Goal: Task Accomplishment & Management: Manage account settings

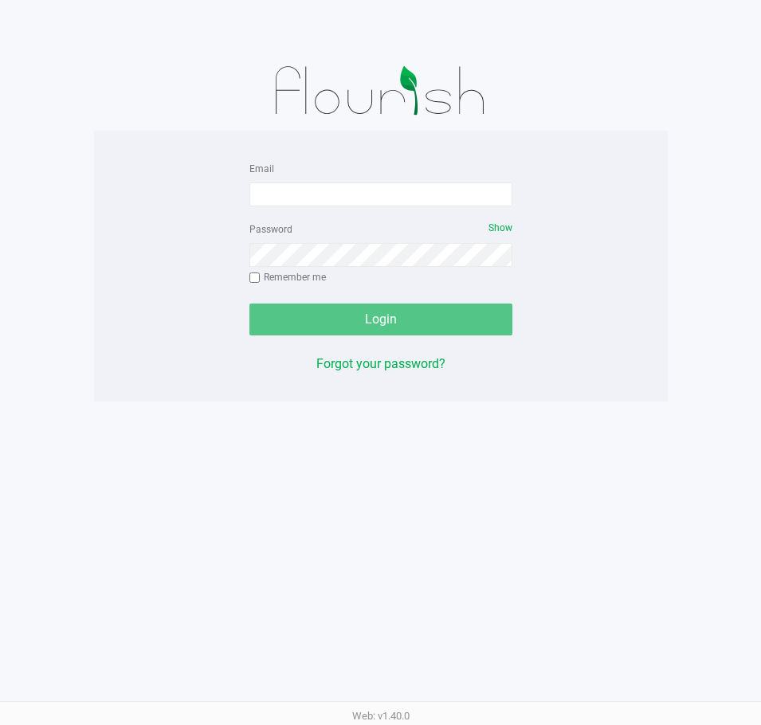
click at [600, 175] on div "Email Password Show Remember me Login Forgot your password?" at bounding box center [380, 265] width 573 height 215
click at [263, 193] on input "Email" at bounding box center [380, 194] width 263 height 24
type input "[EMAIL_ADDRESS][DOMAIN_NAME]"
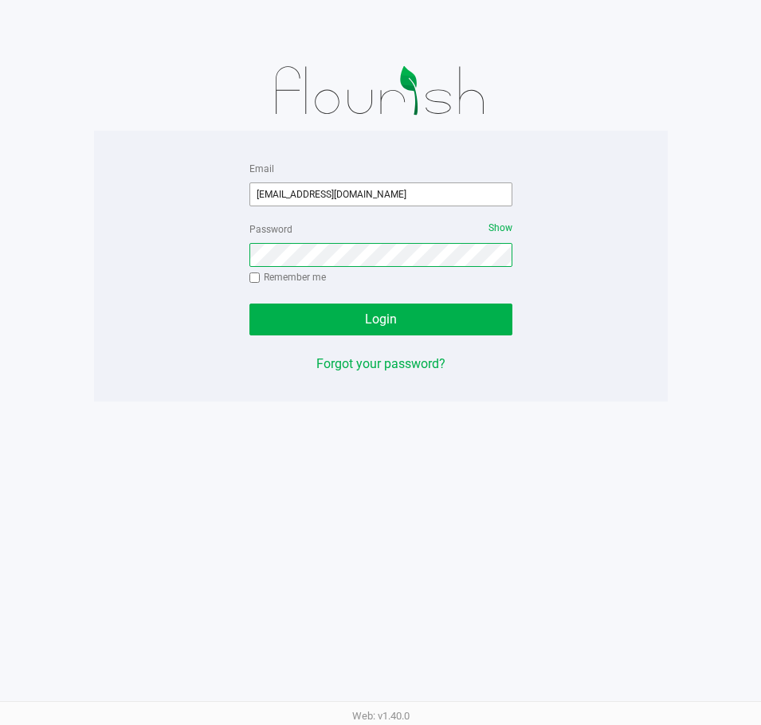
click at [249, 303] on button "Login" at bounding box center [380, 319] width 263 height 32
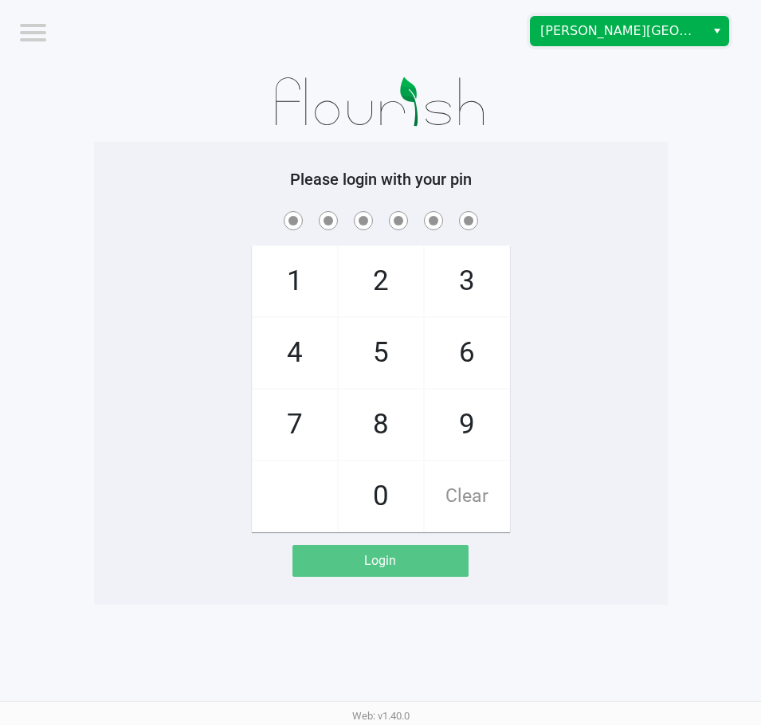
click at [620, 40] on span "[PERSON_NAME][GEOGRAPHIC_DATA]" at bounding box center [617, 31] width 155 height 19
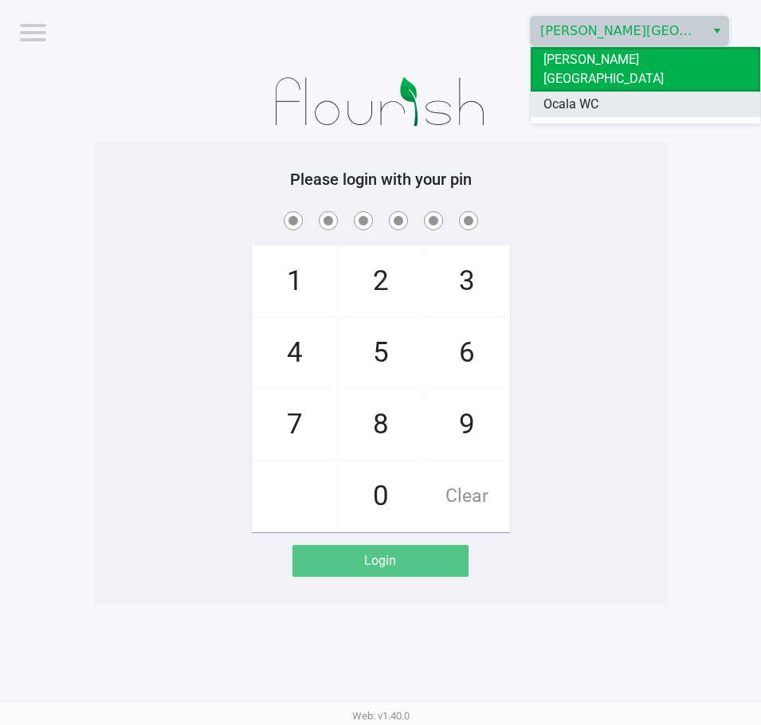
click at [561, 95] on span "Ocala WC" at bounding box center [570, 104] width 55 height 19
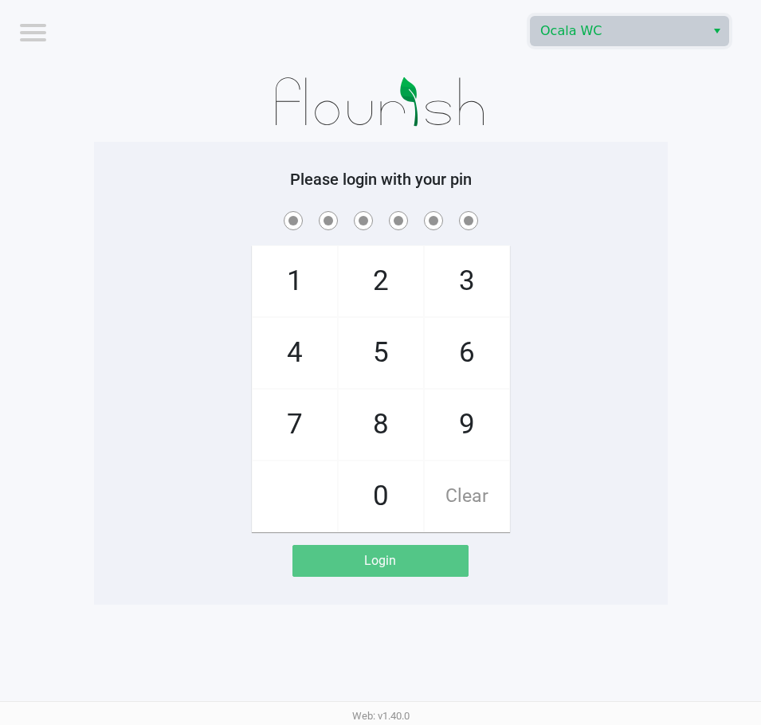
click at [611, 166] on div "Please login with your pin 1 4 7 2 5 8 0 3 6 9 Clear Login" at bounding box center [380, 373] width 573 height 463
click at [615, 143] on div "Please login with your pin 1 4 7 2 5 8 0 3 6 9 Clear Login" at bounding box center [380, 373] width 573 height 463
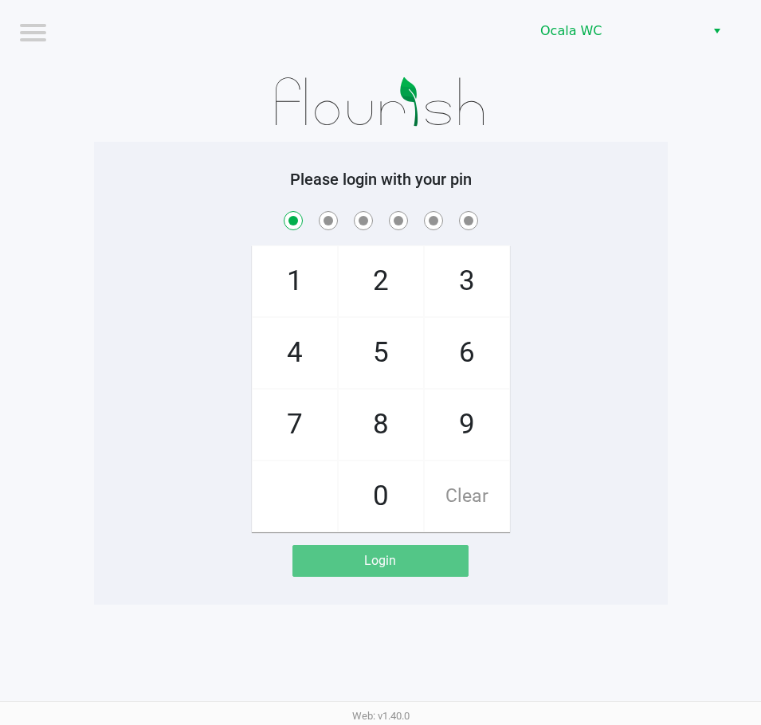
checkbox input "true"
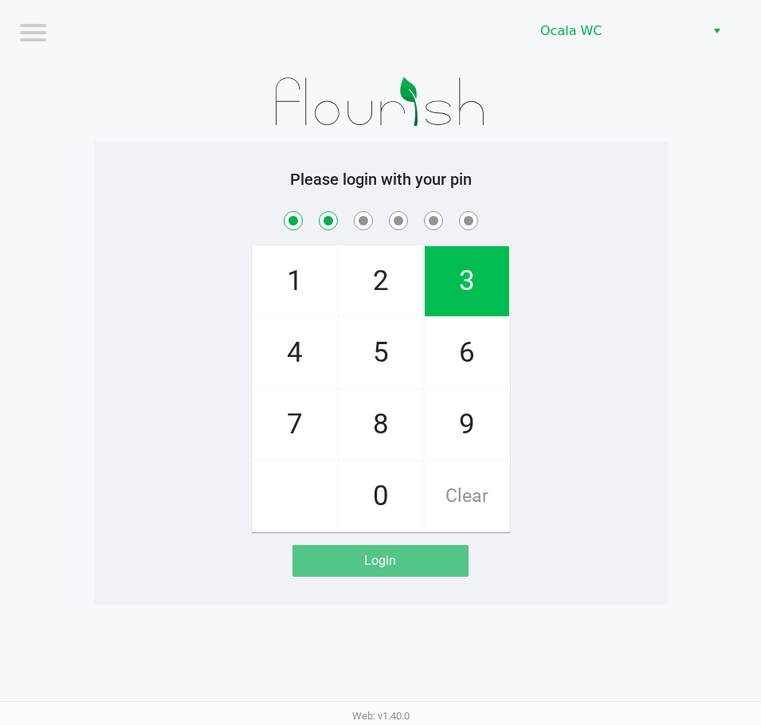
checkbox input "true"
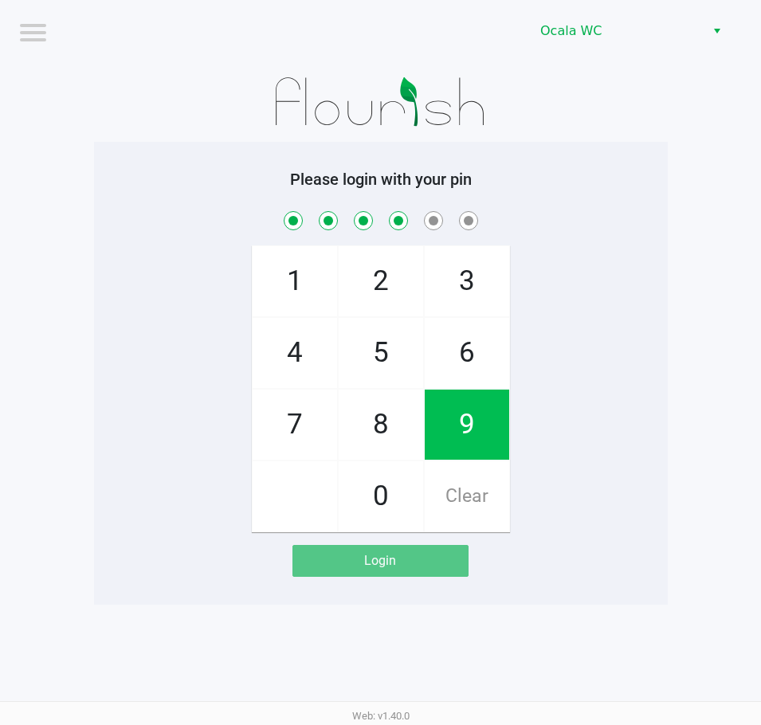
checkbox input "true"
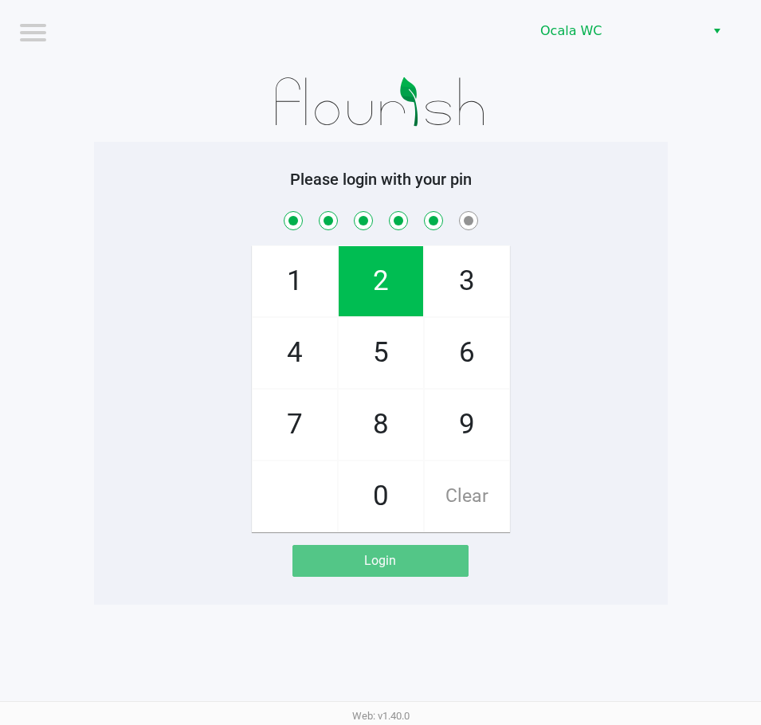
checkbox input "true"
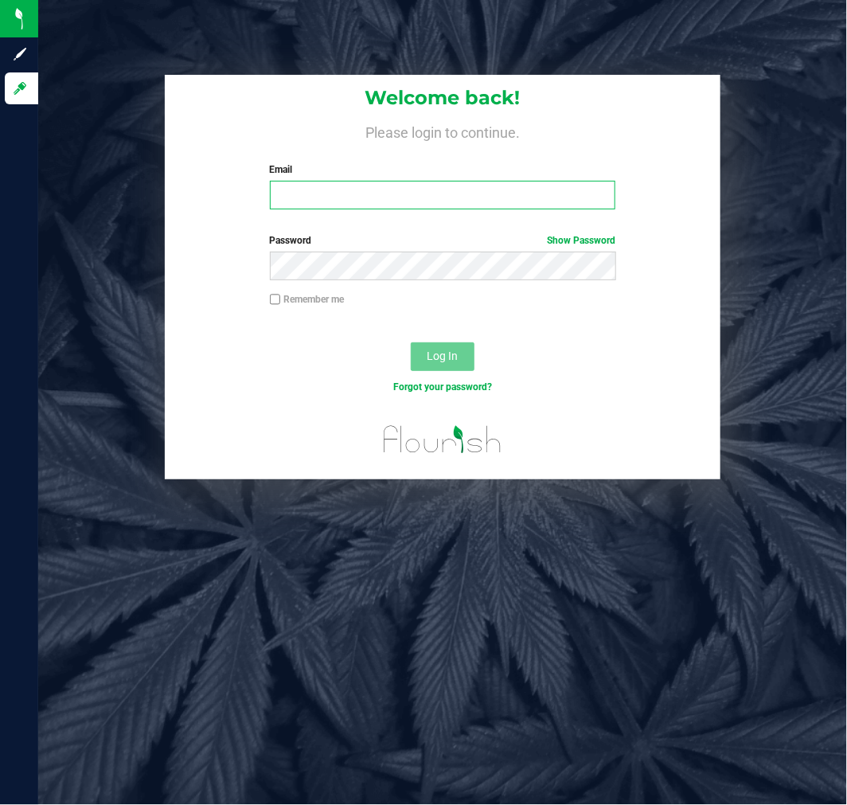
click at [393, 193] on input "Email" at bounding box center [443, 195] width 346 height 29
type input "[EMAIL_ADDRESS][DOMAIN_NAME]"
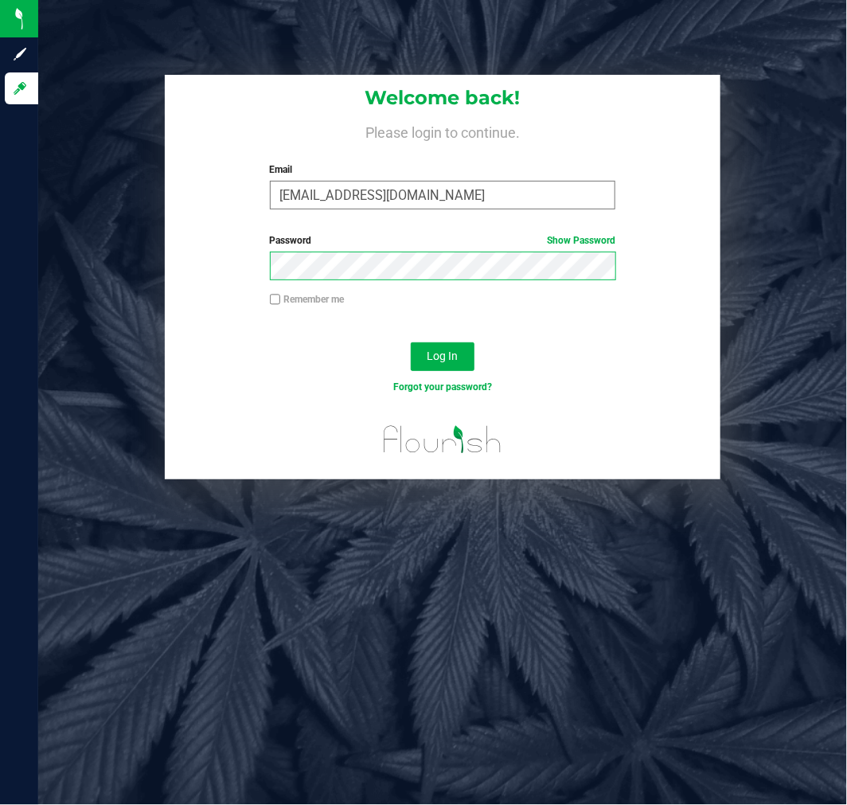
click at [411, 342] on button "Log In" at bounding box center [443, 356] width 64 height 29
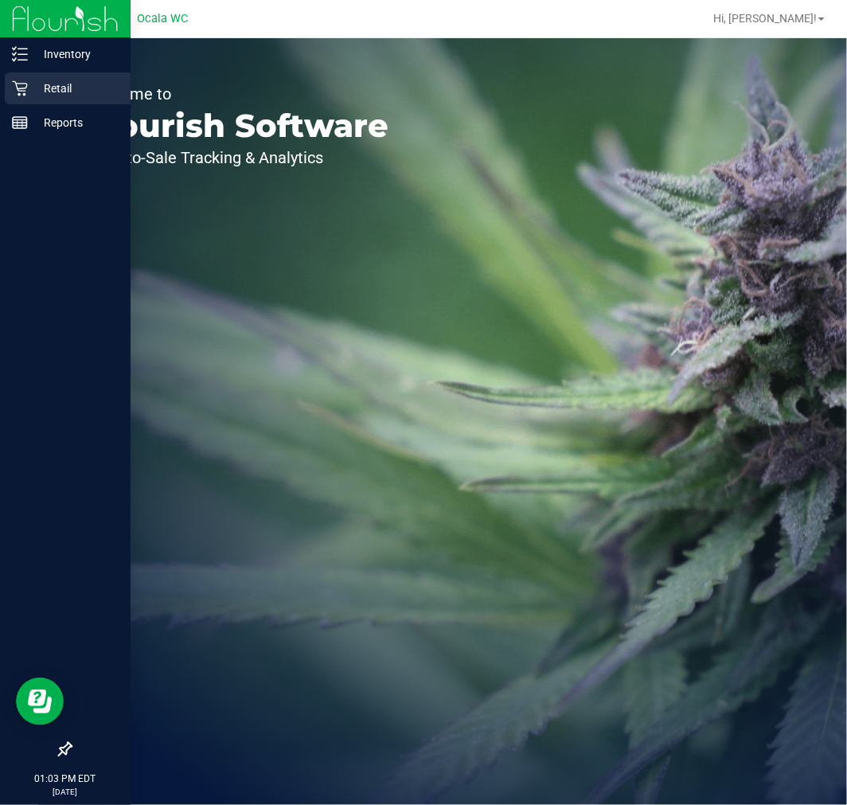
click at [38, 76] on div "Retail" at bounding box center [68, 88] width 126 height 32
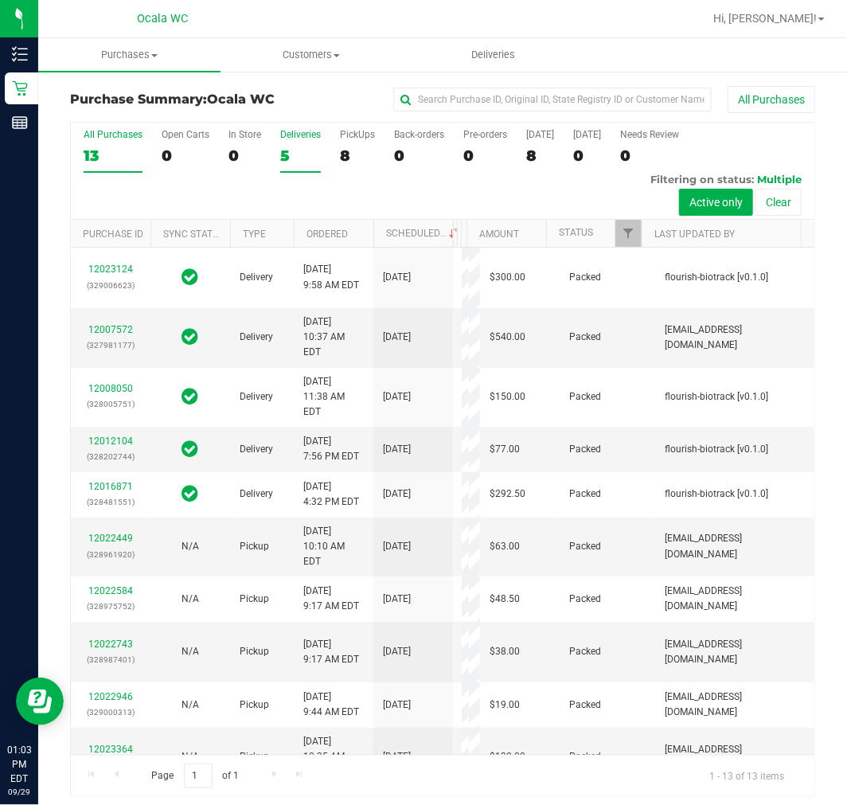
click at [311, 156] on div "5" at bounding box center [300, 156] width 41 height 18
click at [0, 0] on input "Deliveries 5" at bounding box center [0, 0] width 0 height 0
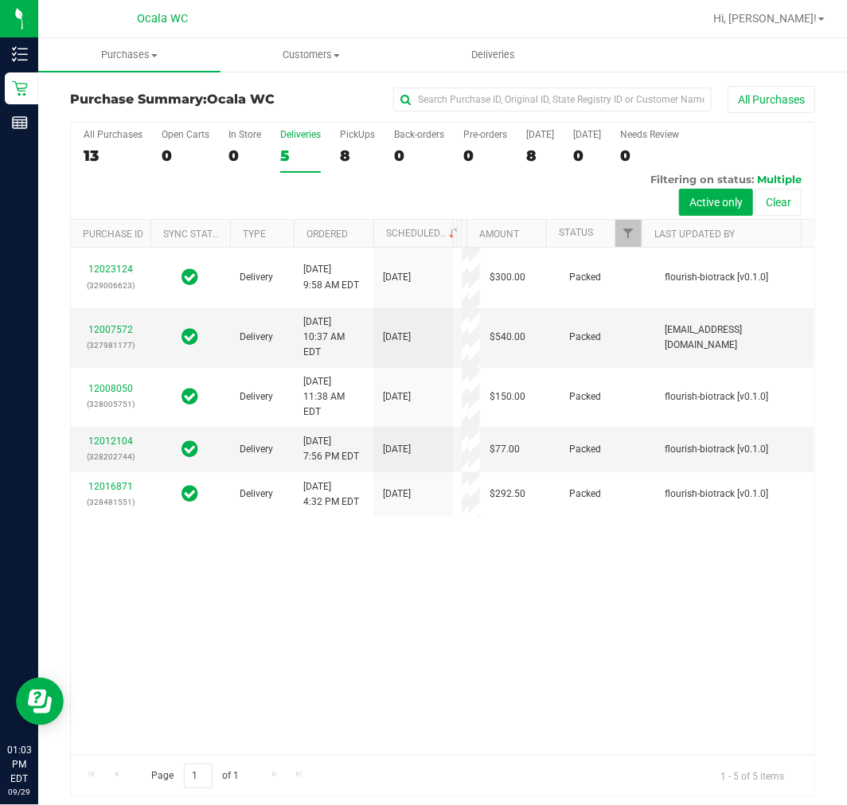
click at [375, 168] on div "All Purchases 13 Open Carts 0 In Store 0 Deliveries 5 PickUps 8 Back-orders 0 P…" at bounding box center [443, 171] width 744 height 97
click at [349, 150] on div "8" at bounding box center [357, 156] width 35 height 18
click at [0, 0] on input "PickUps 8" at bounding box center [0, 0] width 0 height 0
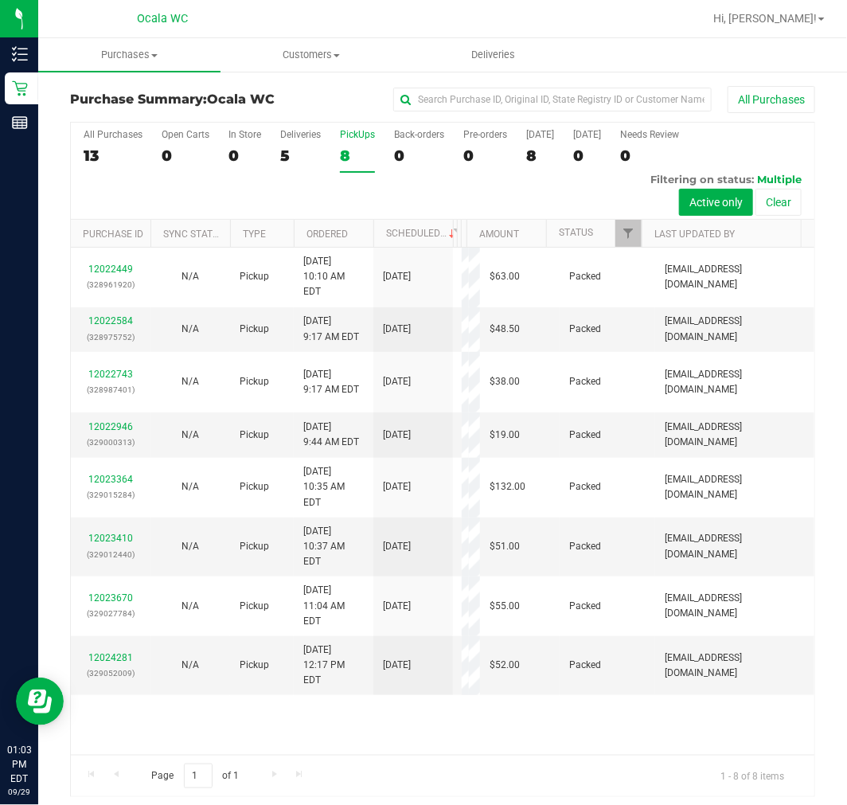
scroll to position [6, 0]
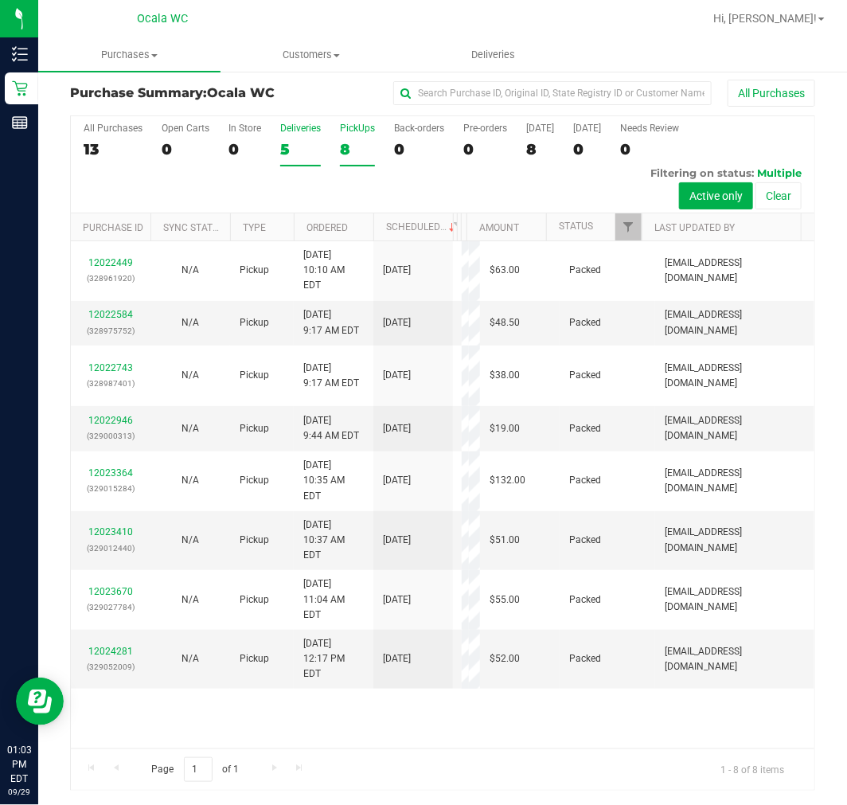
click at [314, 148] on div "5" at bounding box center [300, 149] width 41 height 18
click at [0, 0] on input "Deliveries 5" at bounding box center [0, 0] width 0 height 0
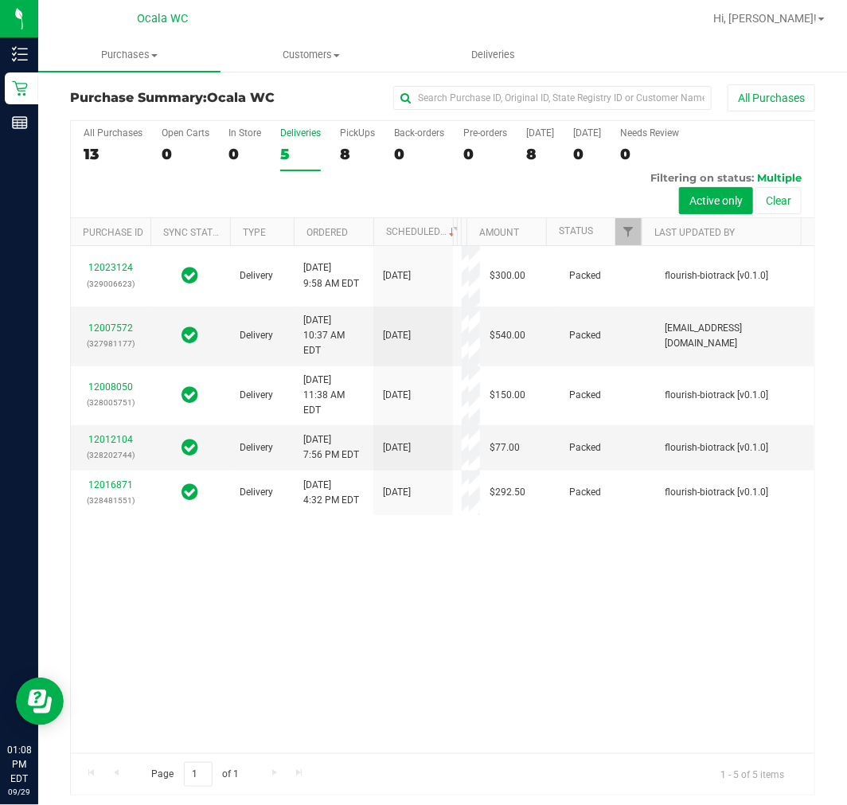
scroll to position [0, 0]
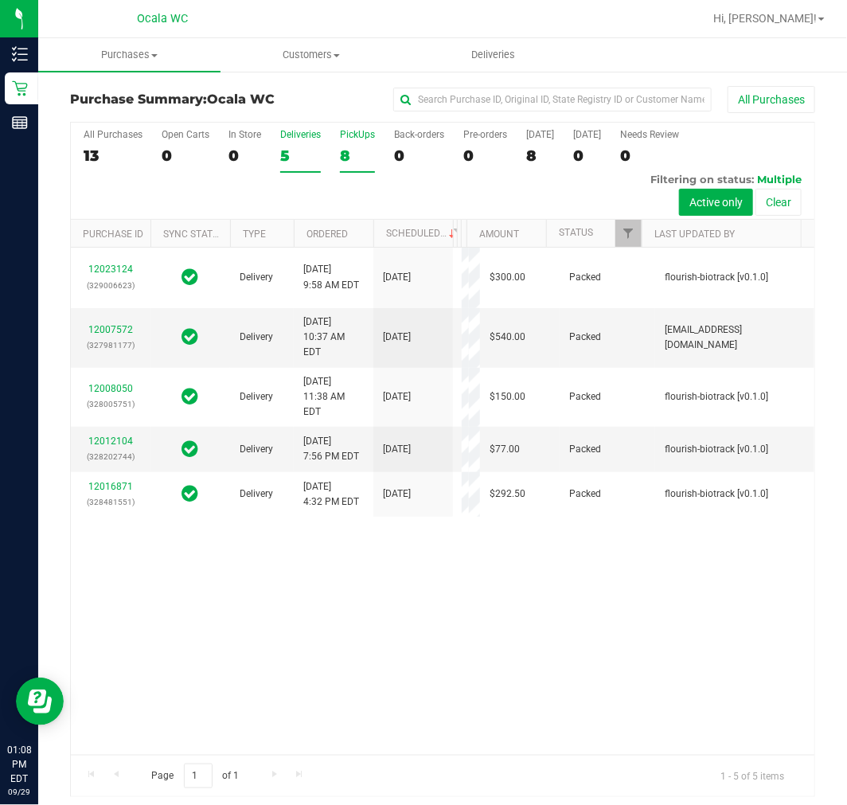
click at [365, 137] on div "PickUps" at bounding box center [357, 134] width 35 height 11
click at [0, 0] on input "PickUps 8" at bounding box center [0, 0] width 0 height 0
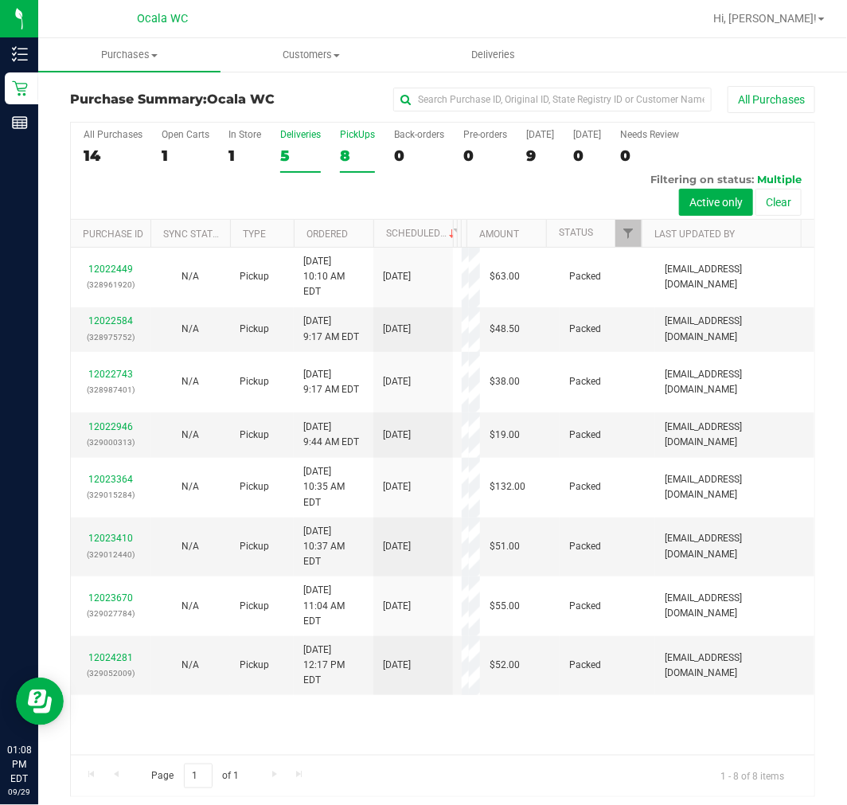
click at [285, 155] on div "5" at bounding box center [300, 156] width 41 height 18
click at [0, 0] on input "Deliveries 5" at bounding box center [0, 0] width 0 height 0
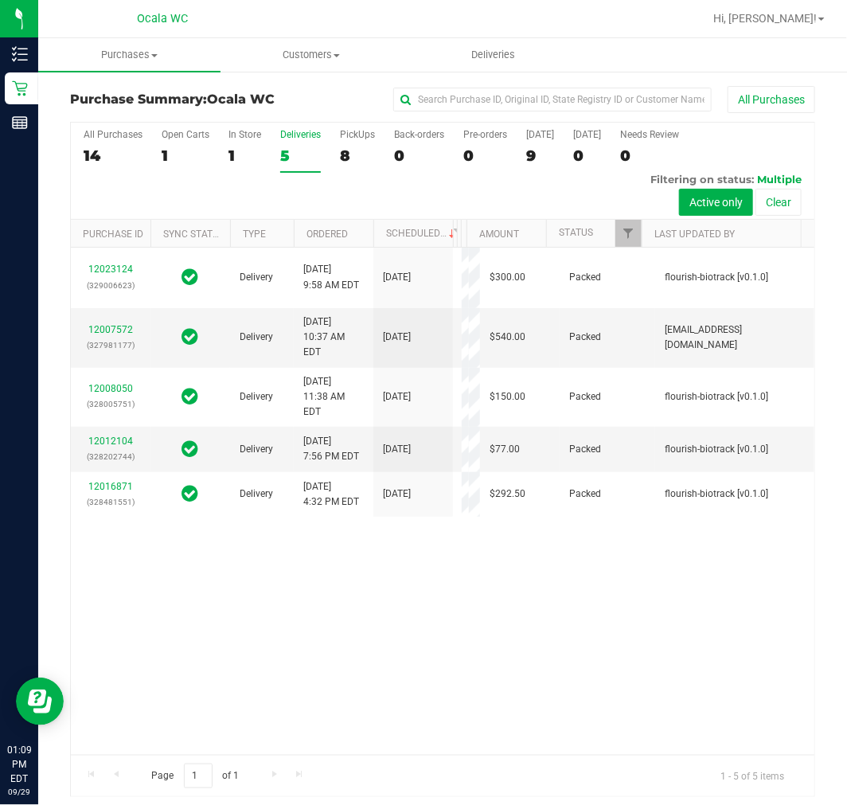
click at [337, 148] on div "All Purchases 14 Open Carts 1 In Store 1 Deliveries 5 PickUps 8 Back-orders 0 P…" at bounding box center [443, 171] width 744 height 97
click at [354, 151] on div "8" at bounding box center [357, 156] width 35 height 18
click at [0, 0] on input "PickUps 8" at bounding box center [0, 0] width 0 height 0
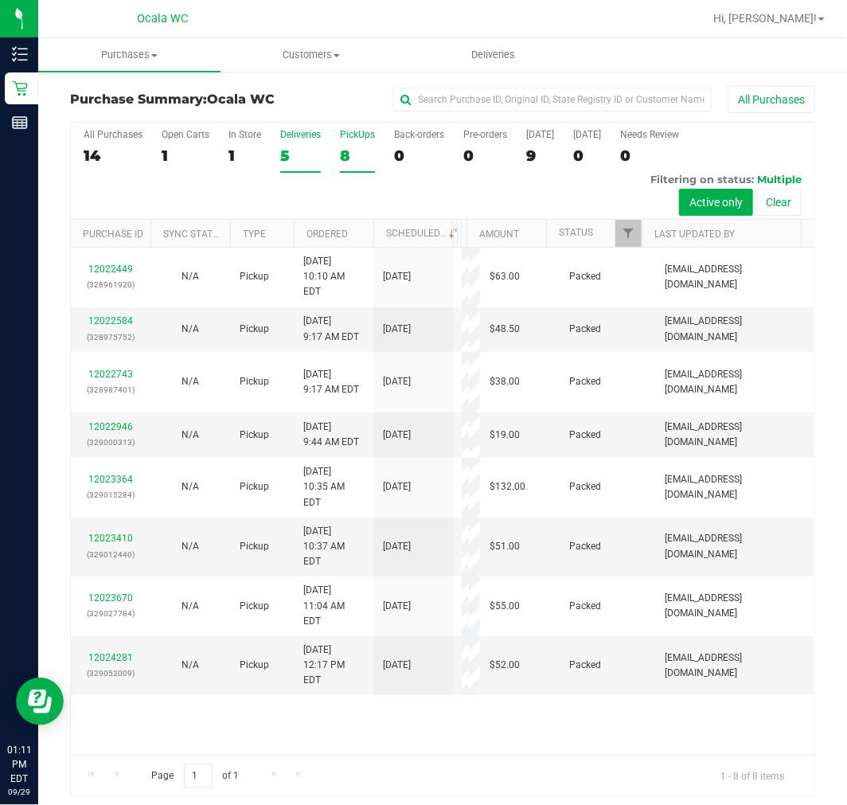
click at [304, 145] on label "Deliveries 5" at bounding box center [300, 151] width 41 height 44
click at [0, 0] on input "Deliveries 5" at bounding box center [0, 0] width 0 height 0
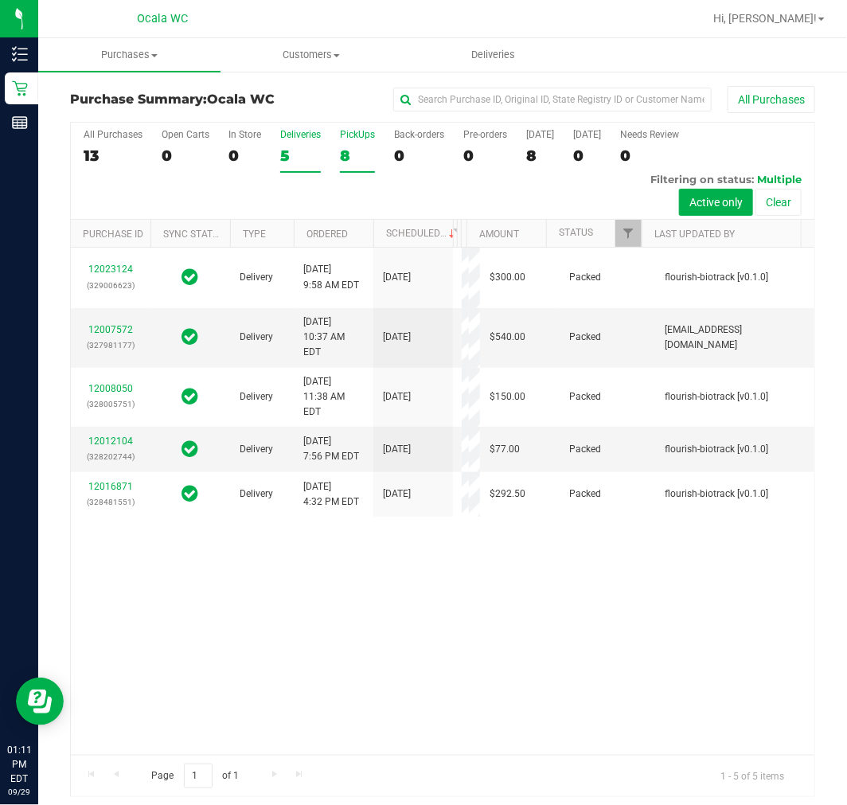
click at [363, 157] on div "8" at bounding box center [357, 156] width 35 height 18
click at [0, 0] on input "PickUps 8" at bounding box center [0, 0] width 0 height 0
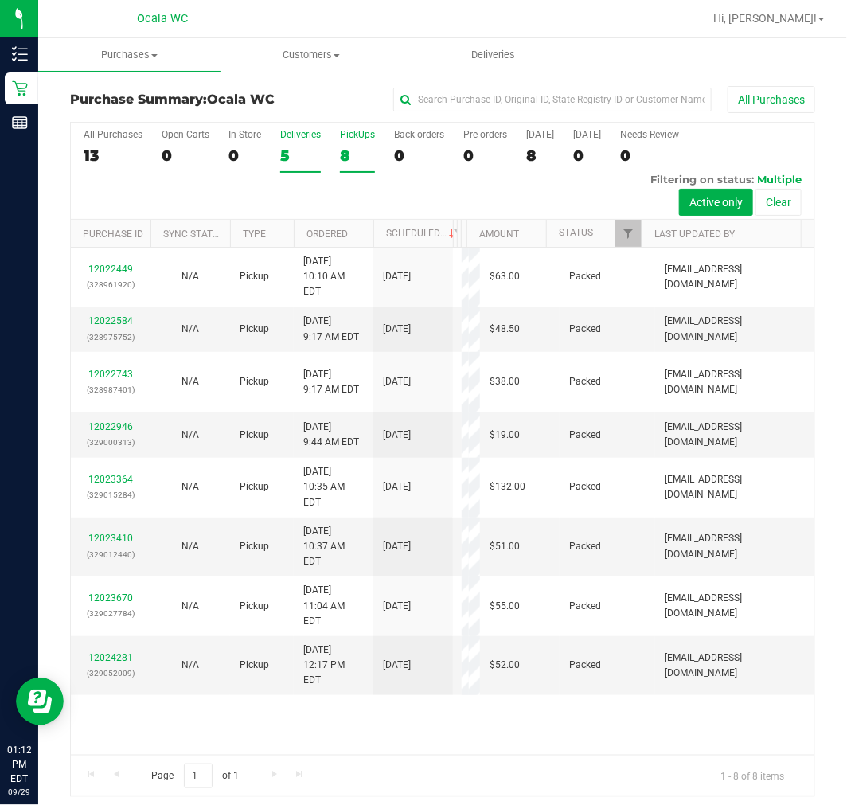
click at [299, 139] on div "Deliveries" at bounding box center [300, 134] width 41 height 11
click at [0, 0] on input "Deliveries 5" at bounding box center [0, 0] width 0 height 0
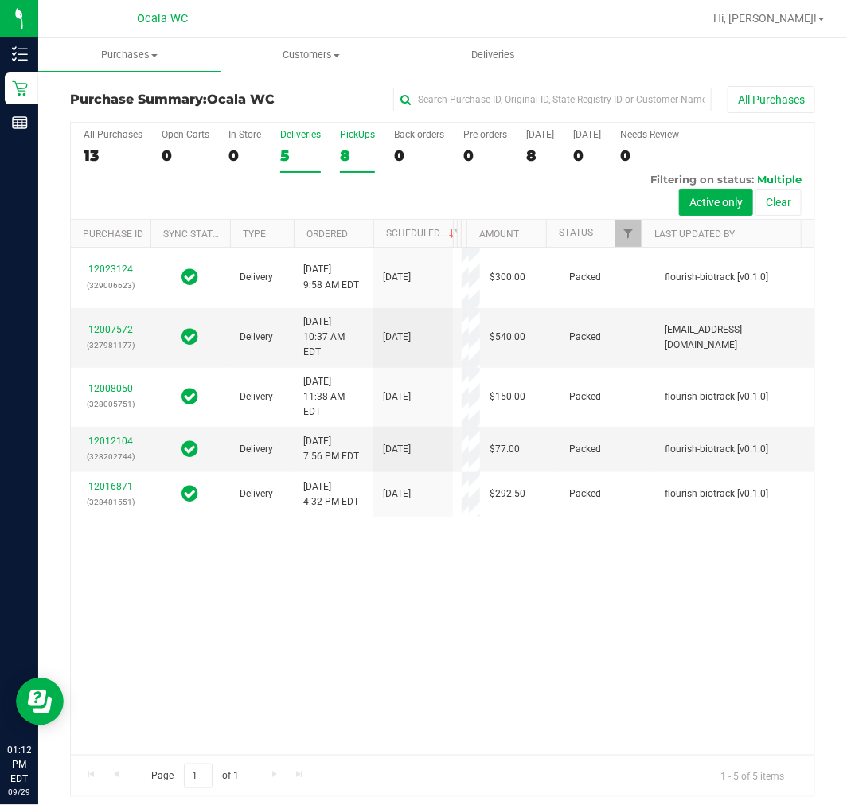
click at [359, 149] on div "8" at bounding box center [357, 156] width 35 height 18
click at [0, 0] on input "PickUps 8" at bounding box center [0, 0] width 0 height 0
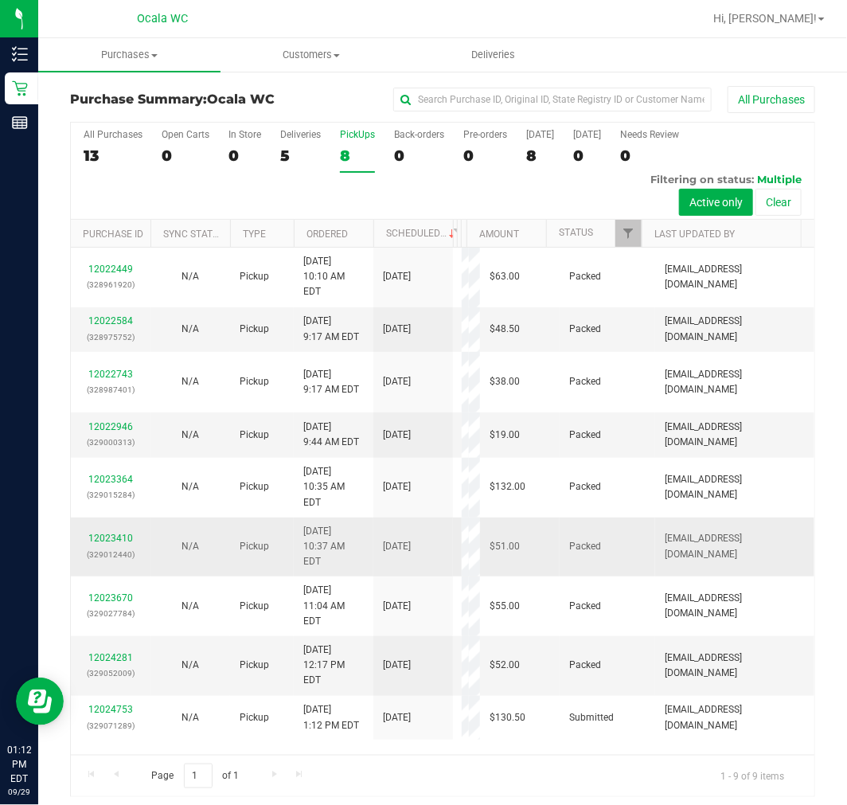
scroll to position [6, 0]
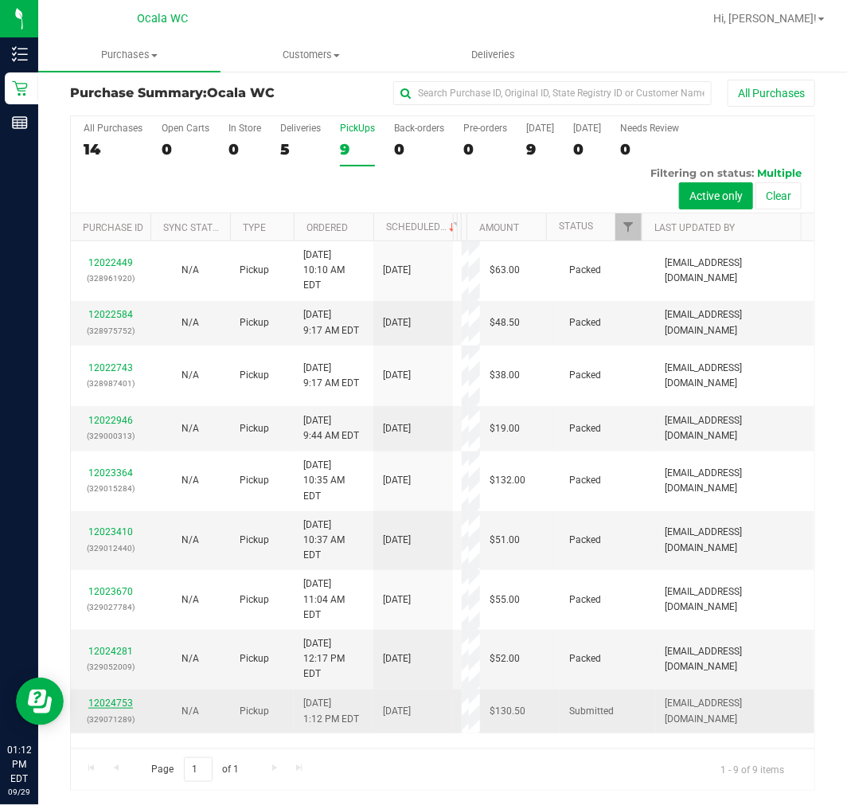
click at [116, 698] on link "12024753" at bounding box center [110, 703] width 45 height 11
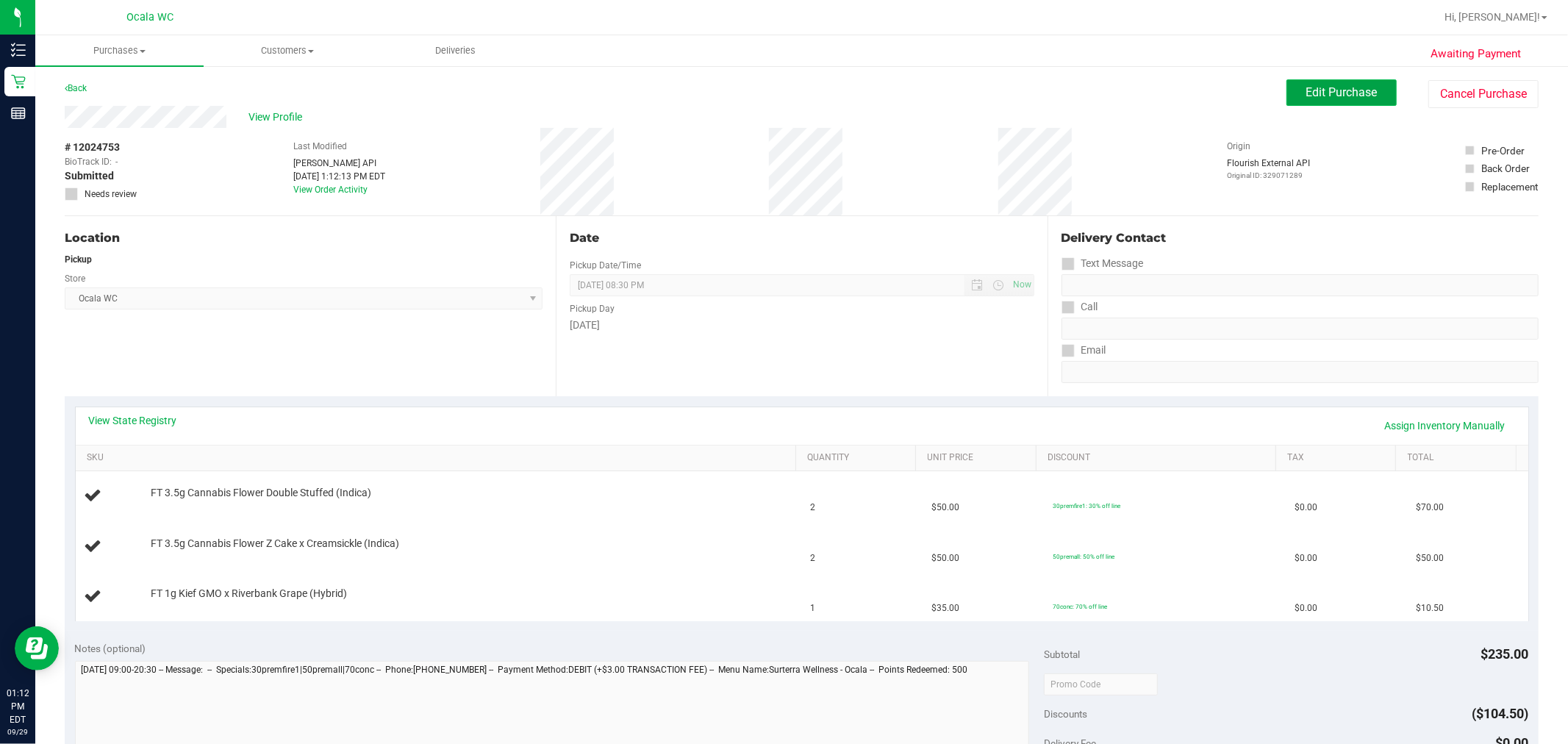
click at [782, 81] on button "Edit Purchase" at bounding box center [1341, 92] width 110 height 27
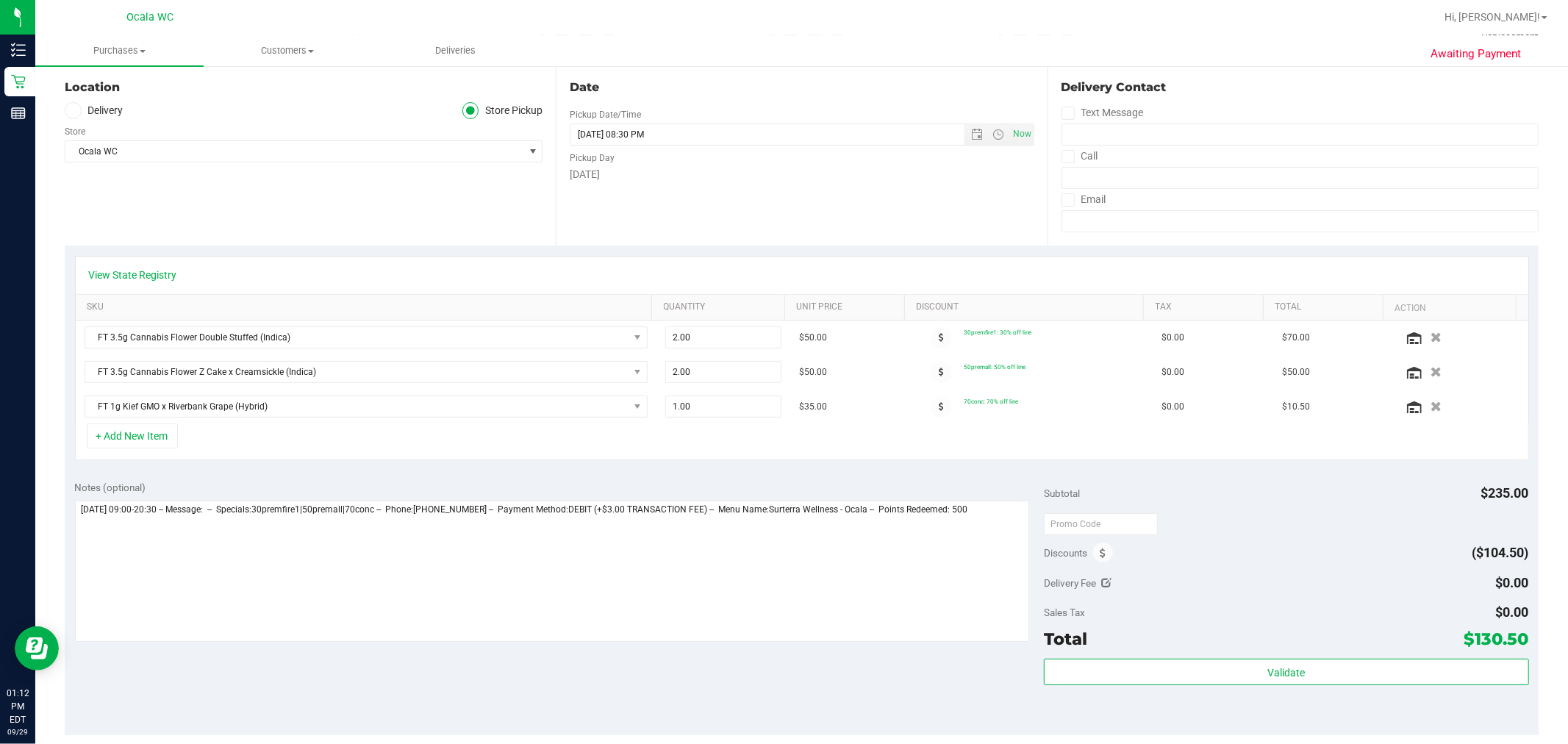
scroll to position [163, 0]
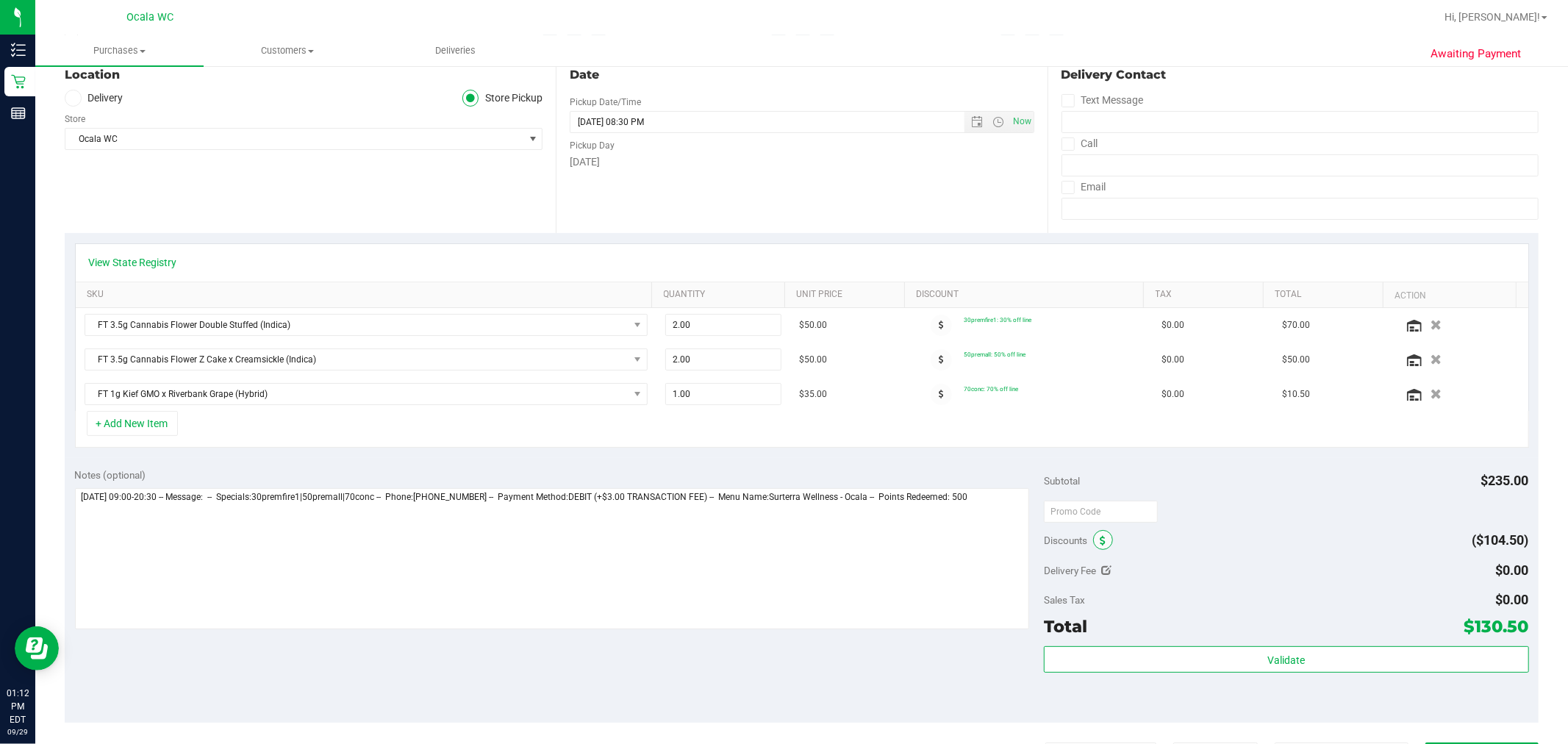
click at [782, 540] on span at bounding box center [1103, 540] width 20 height 20
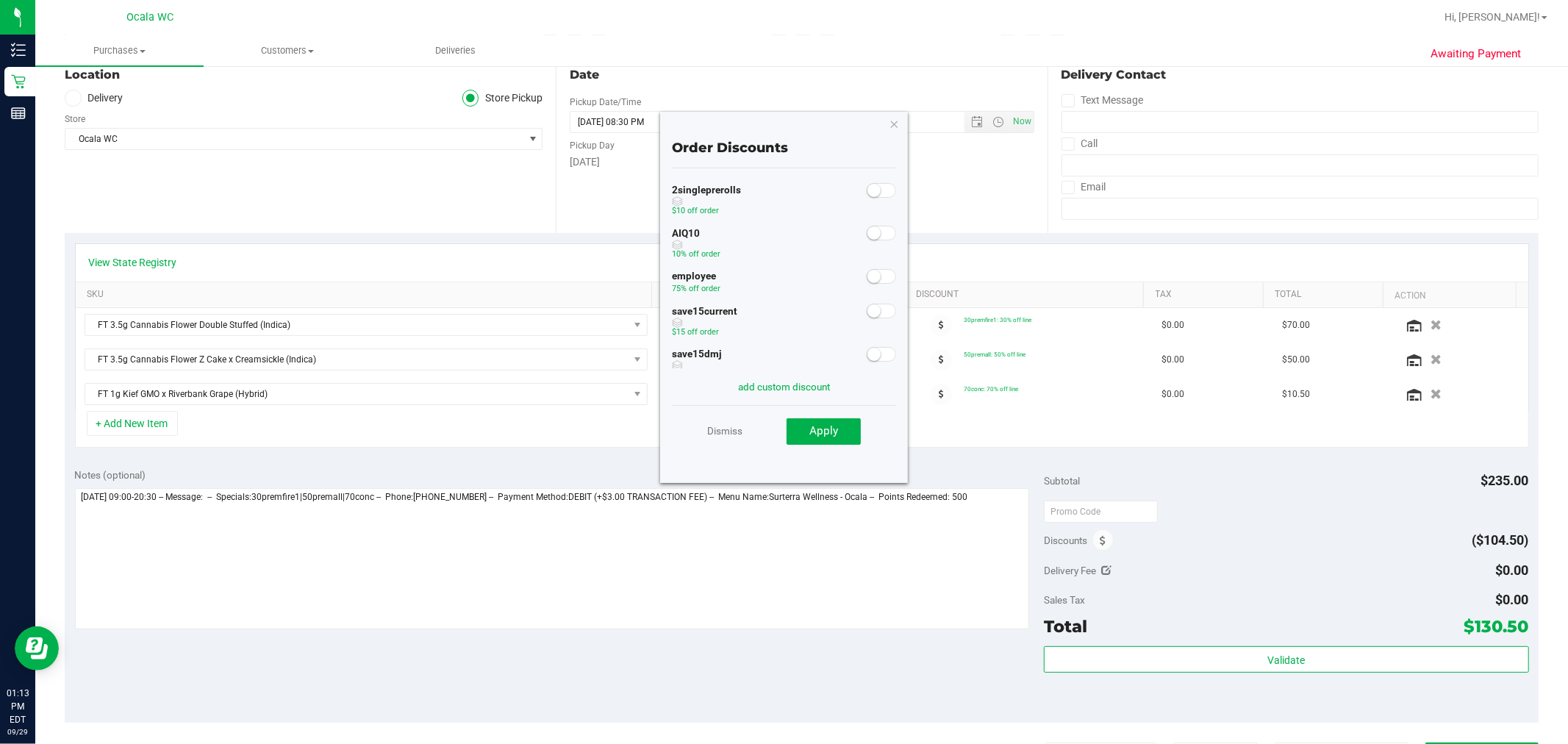
click at [782, 234] on small at bounding box center [874, 233] width 13 height 13
click at [782, 450] on div "Dismiss Apply" at bounding box center [784, 431] width 225 height 52
click at [782, 442] on button "Apply" at bounding box center [823, 431] width 74 height 27
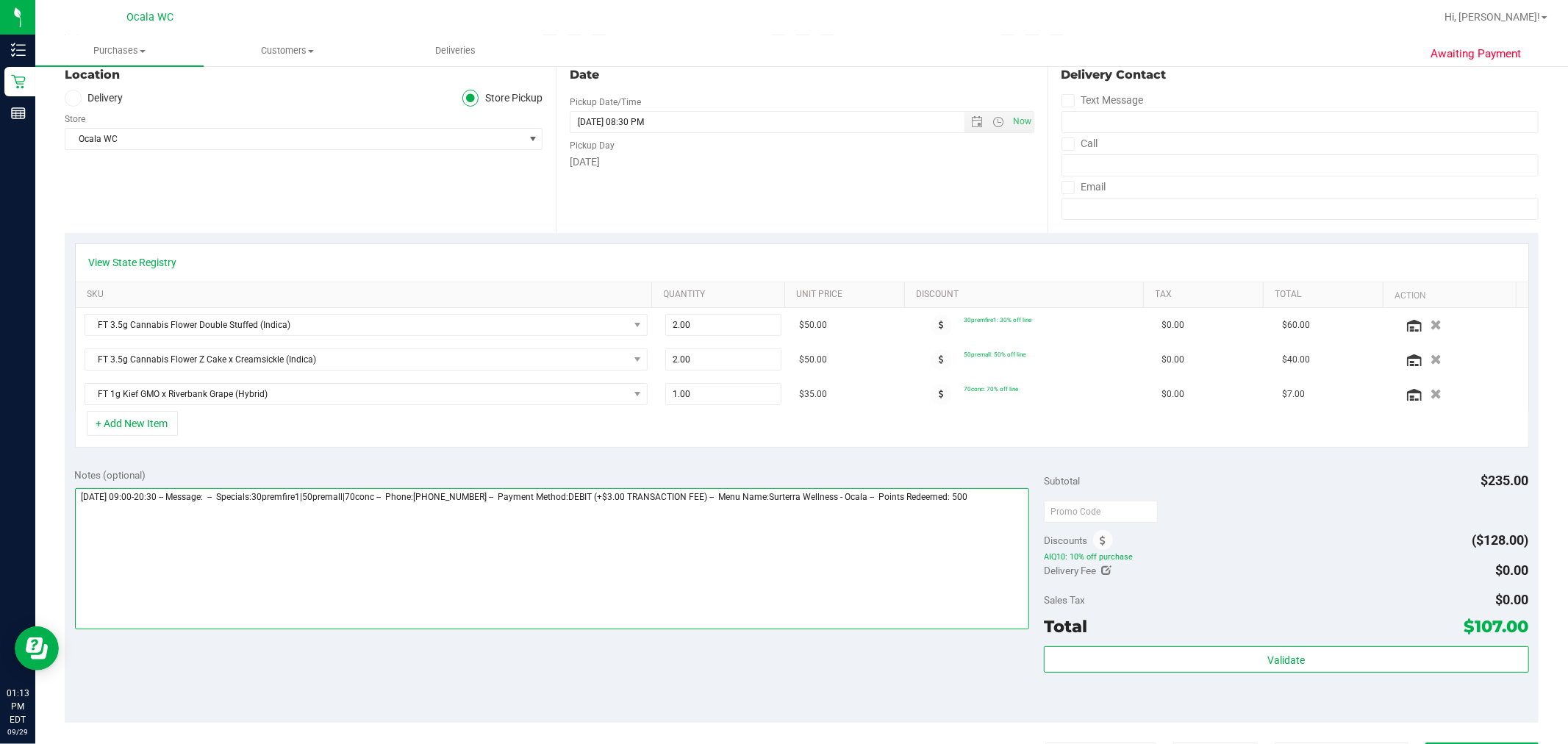
click at [782, 606] on textarea at bounding box center [552, 558] width 955 height 141
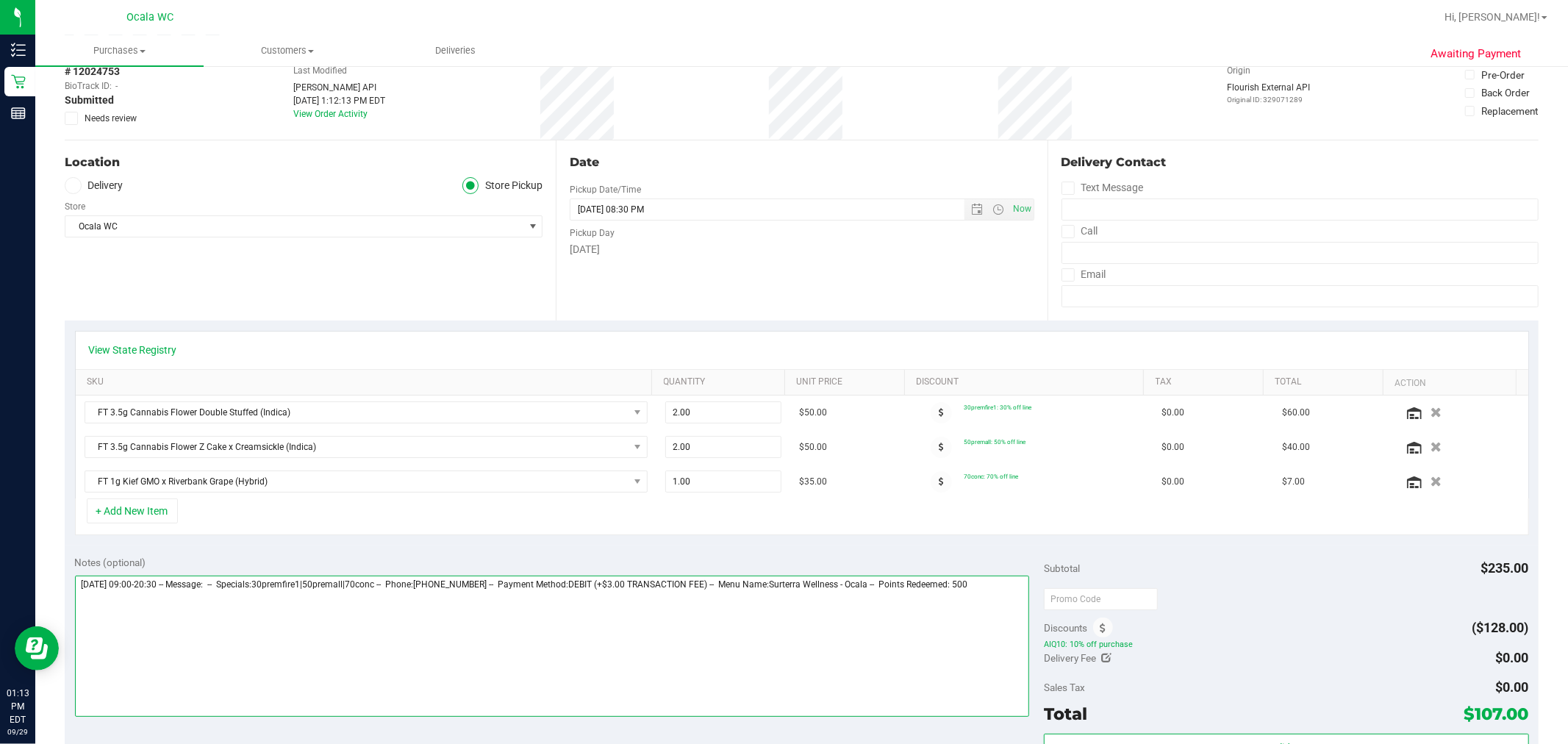
scroll to position [0, 0]
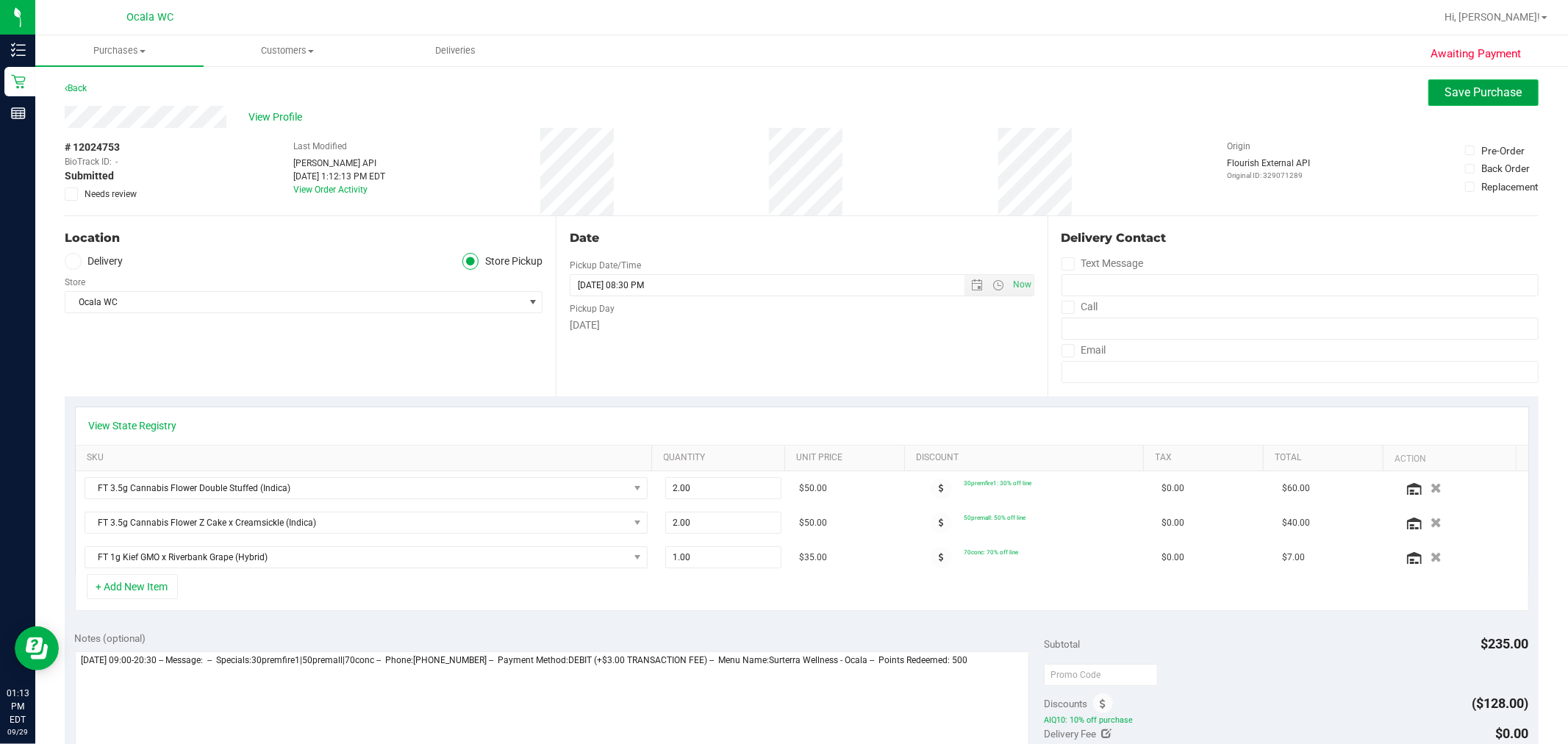
click at [782, 102] on button "Save Purchase" at bounding box center [1482, 92] width 110 height 27
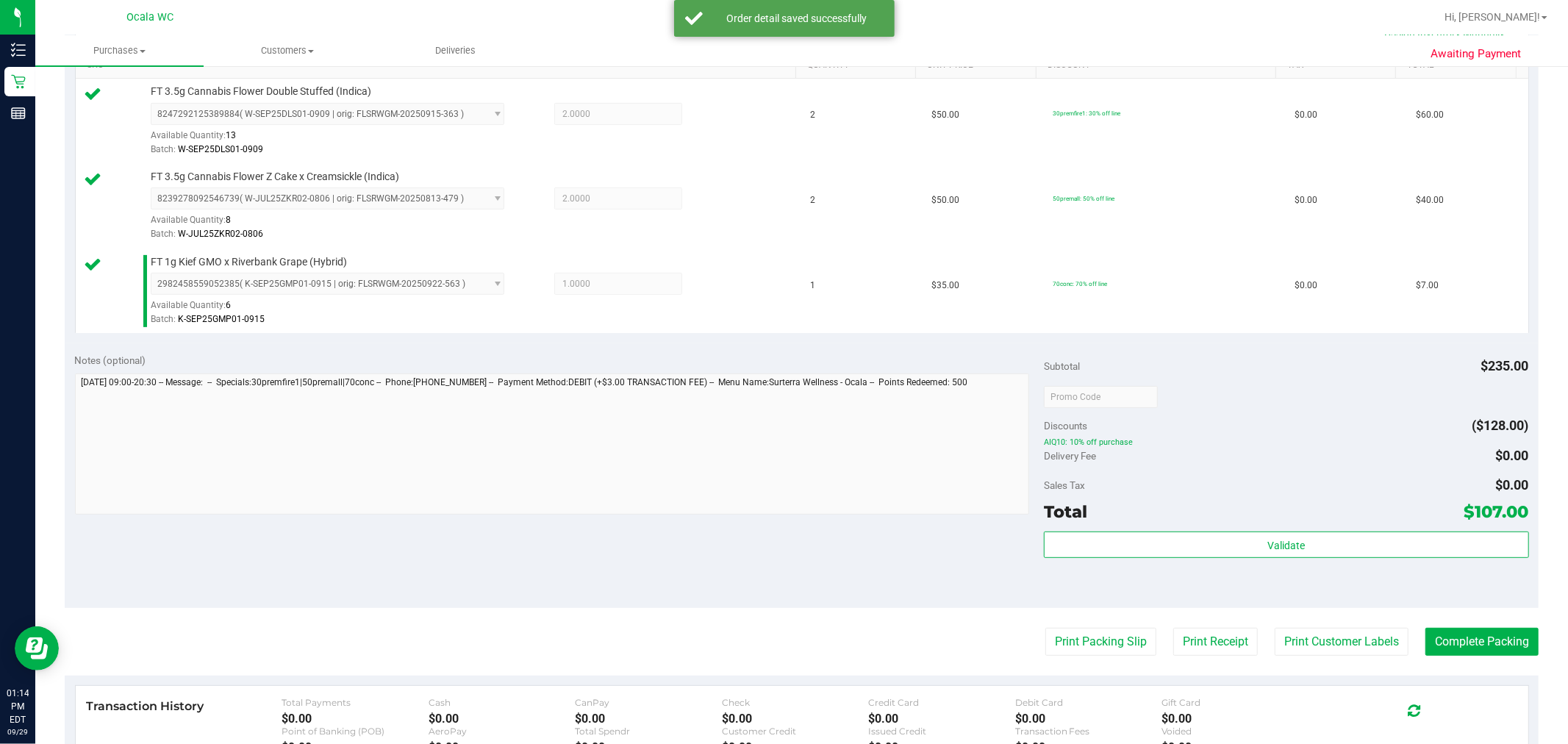
scroll to position [489, 0]
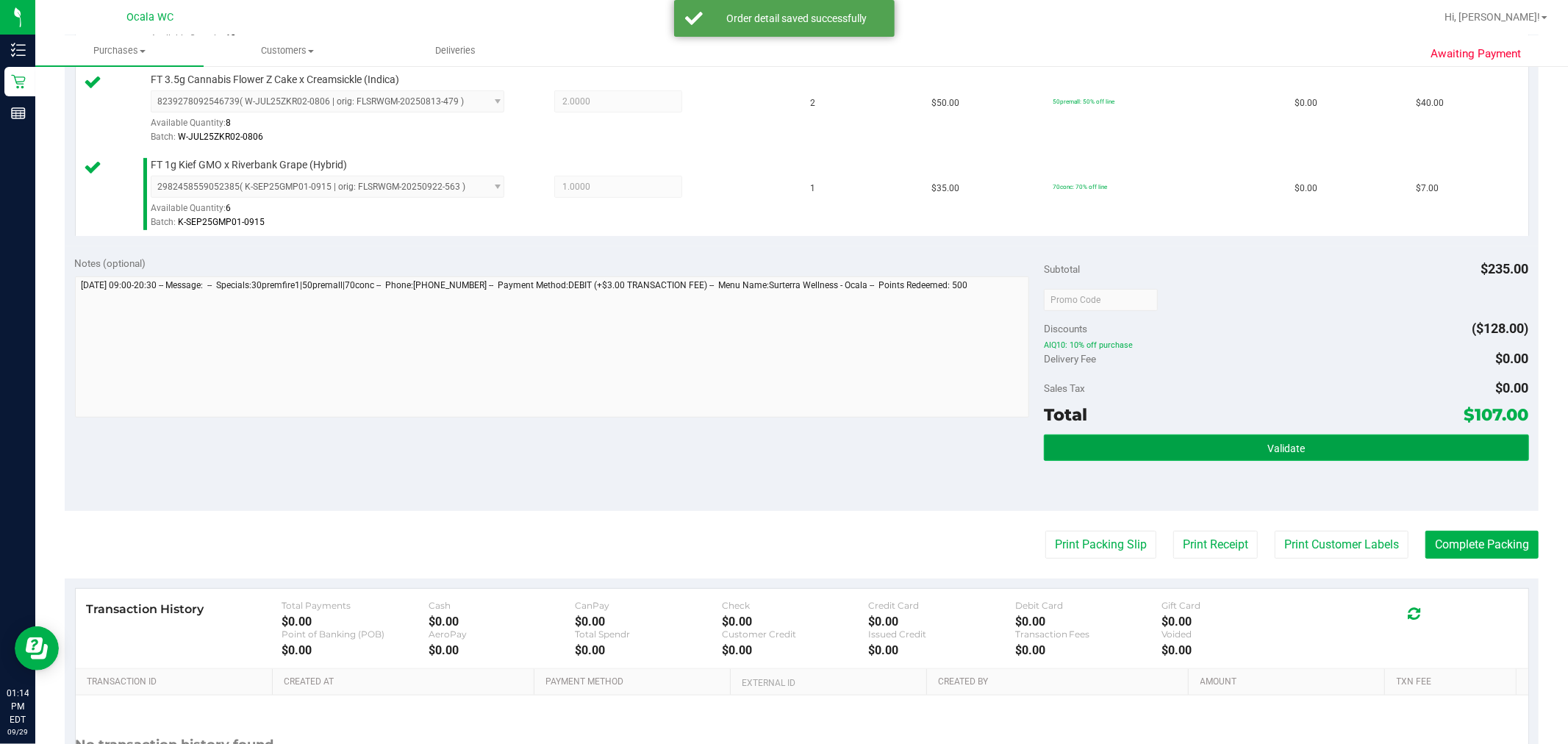
click at [782, 451] on span "Validate" at bounding box center [1286, 448] width 38 height 12
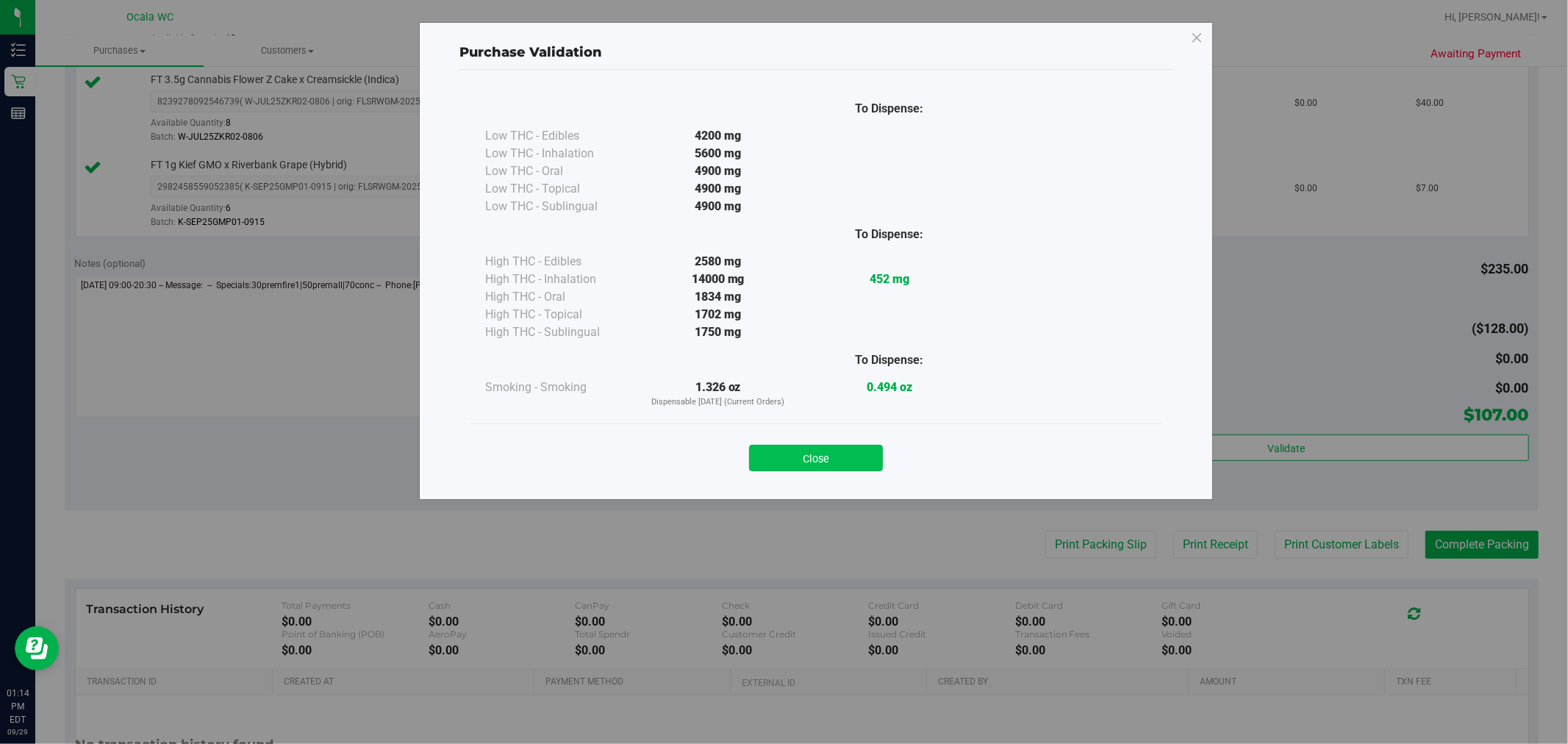
click at [782, 447] on button "Close" at bounding box center [816, 458] width 134 height 27
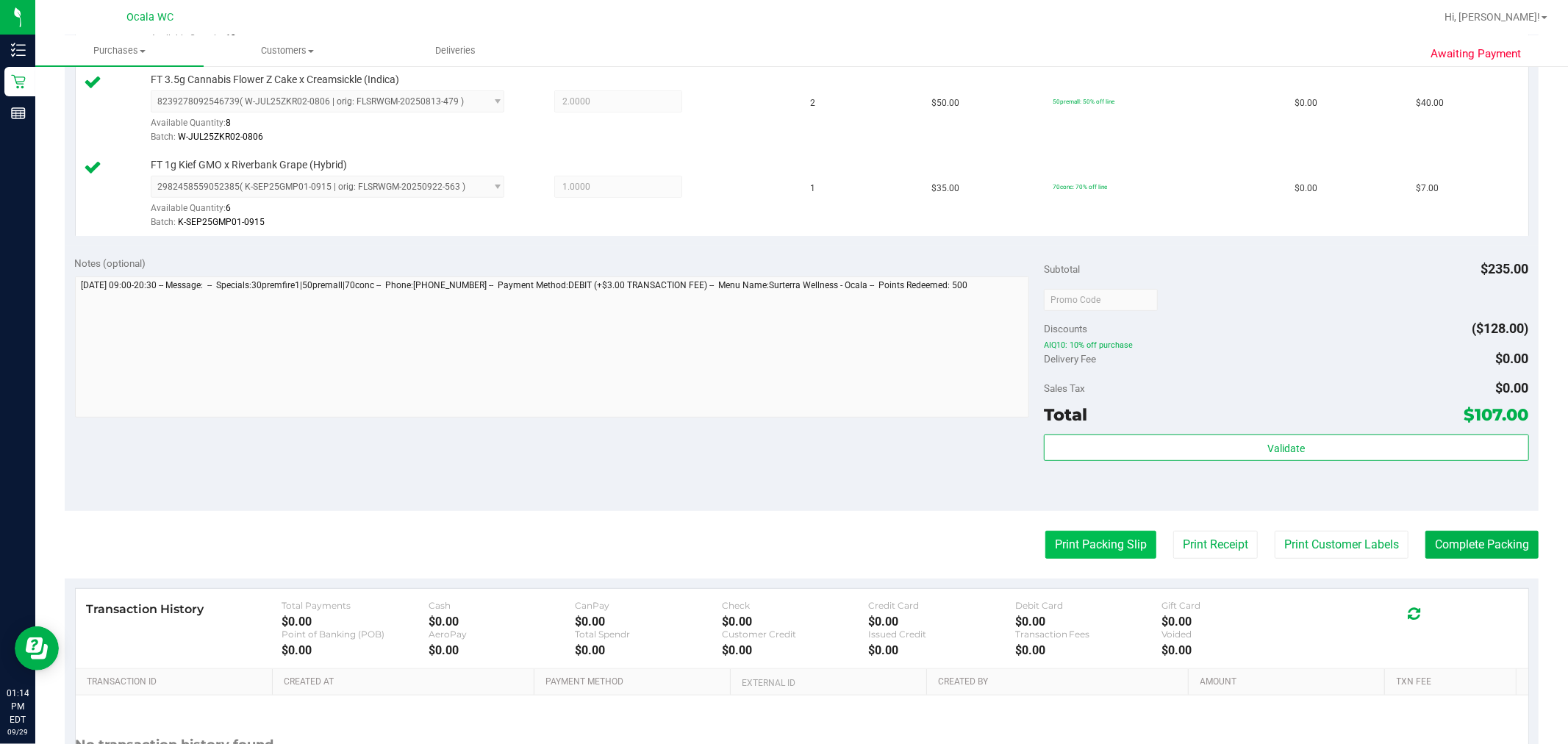
click at [782, 534] on button "Print Packing Slip" at bounding box center [1100, 545] width 111 height 28
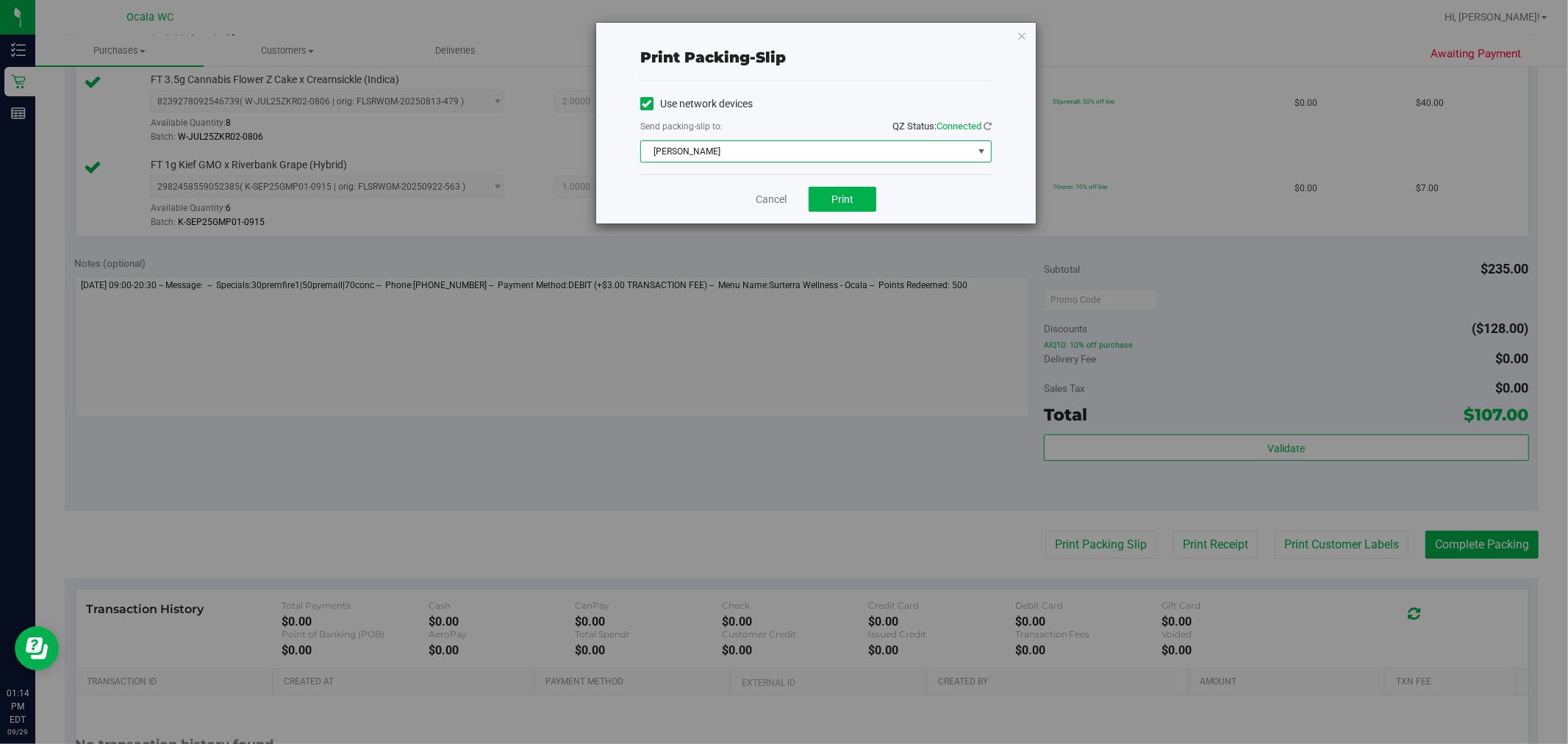
click at [782, 156] on span "[PERSON_NAME]" at bounding box center [806, 151] width 331 height 20
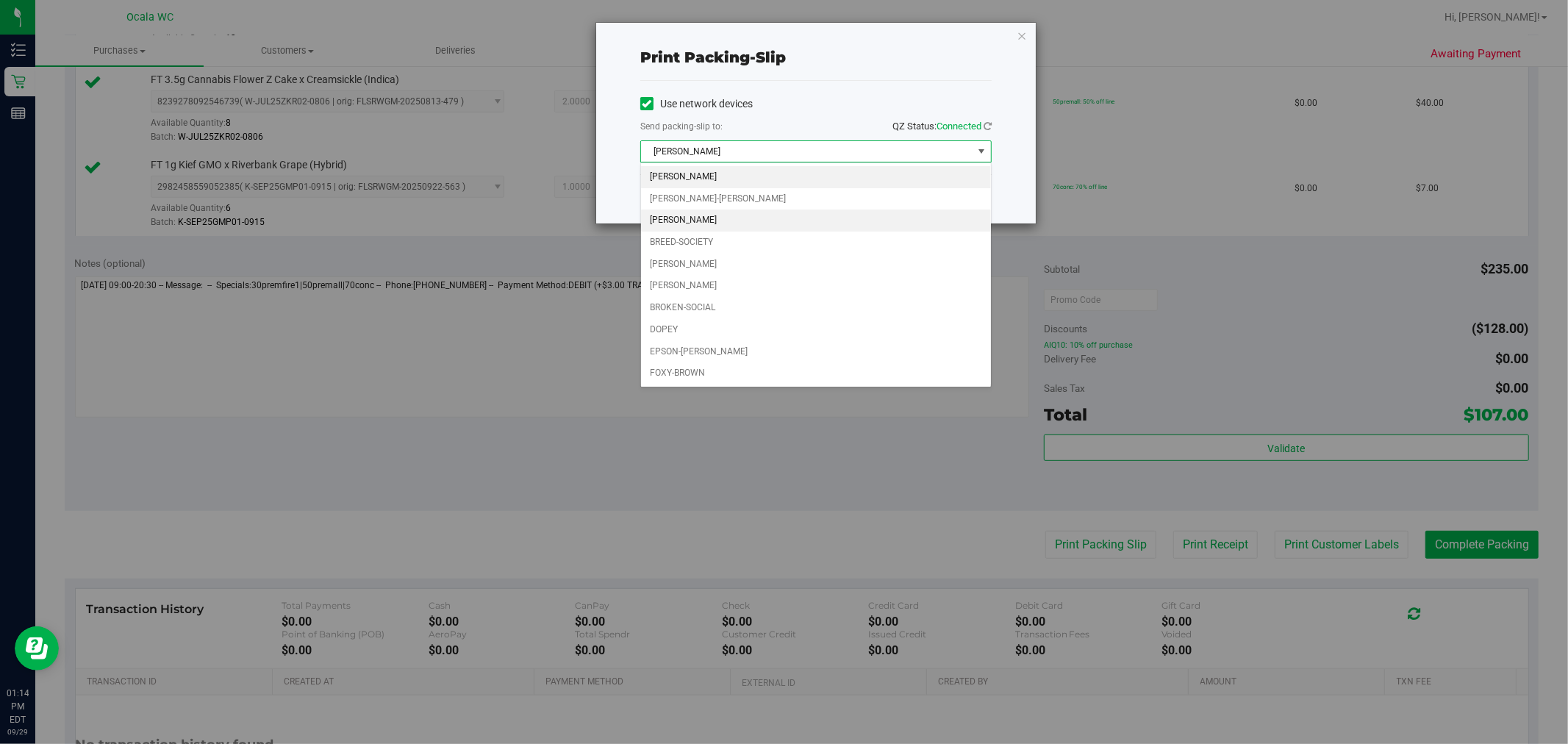
click at [722, 219] on li "[PERSON_NAME]" at bounding box center [815, 221] width 350 height 22
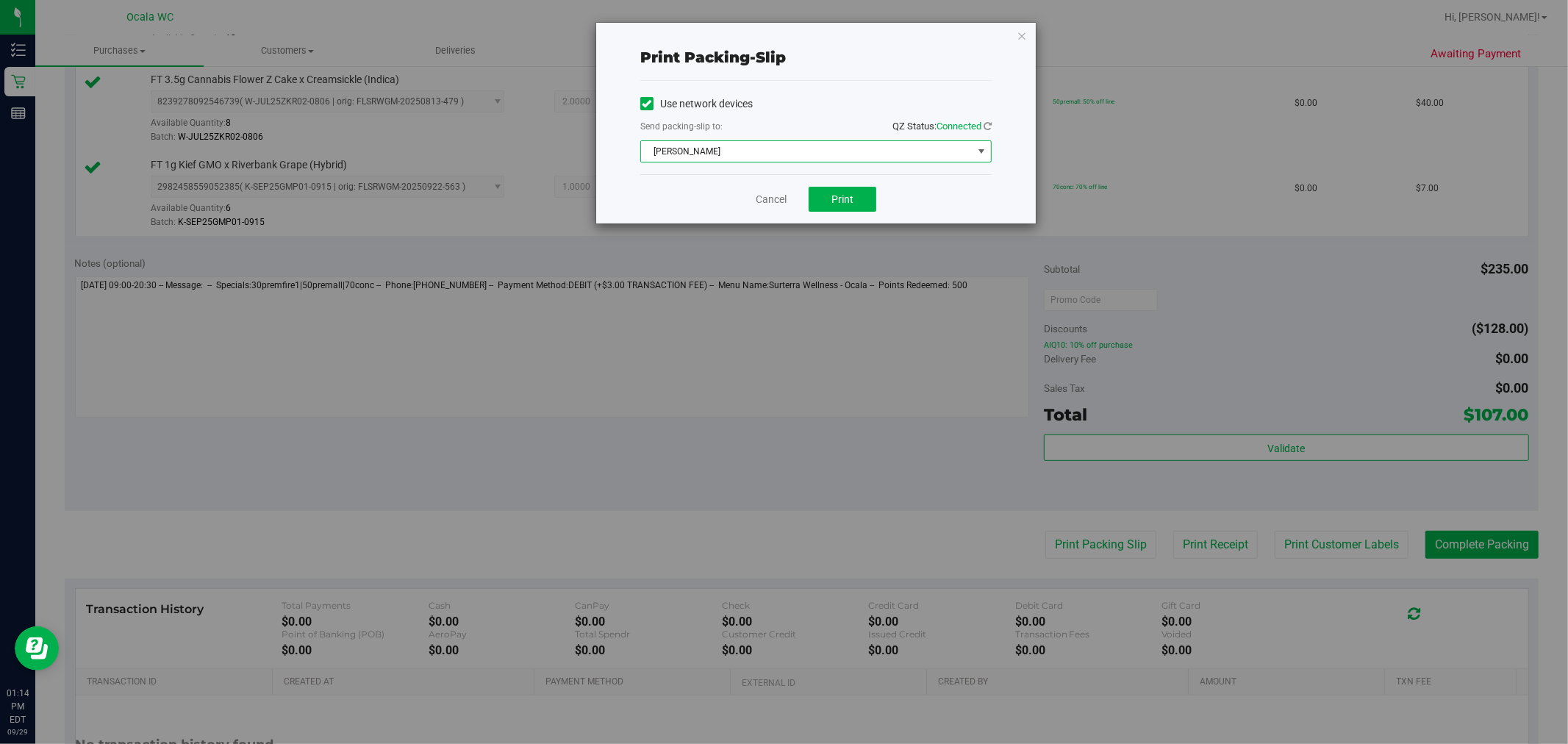
click at [782, 204] on div "Cancel Print" at bounding box center [816, 198] width 352 height 49
click at [782, 204] on button "Print" at bounding box center [842, 198] width 67 height 25
click at [782, 32] on icon "button" at bounding box center [1021, 35] width 10 height 18
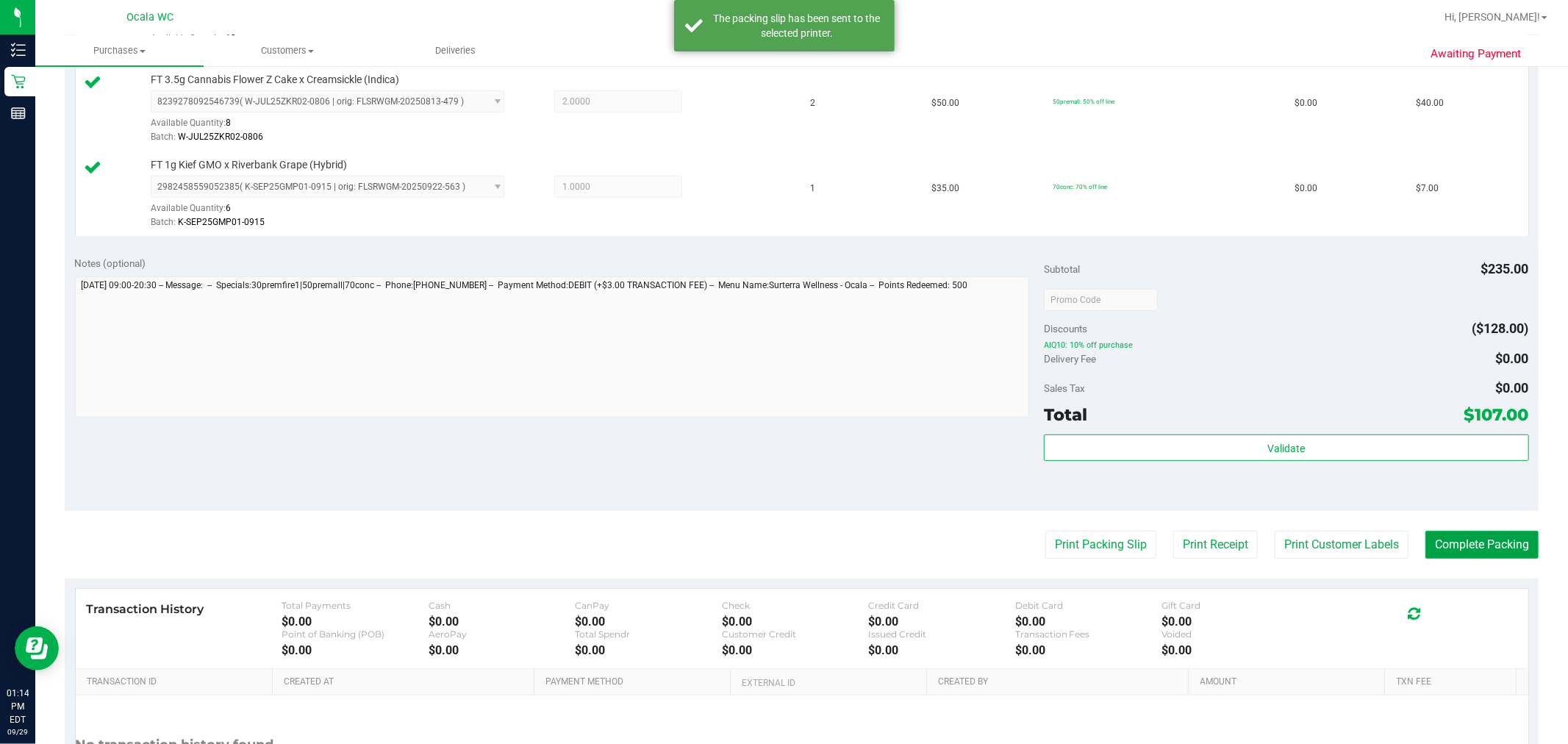
click at [782, 542] on button "Complete Packing" at bounding box center [1481, 545] width 114 height 28
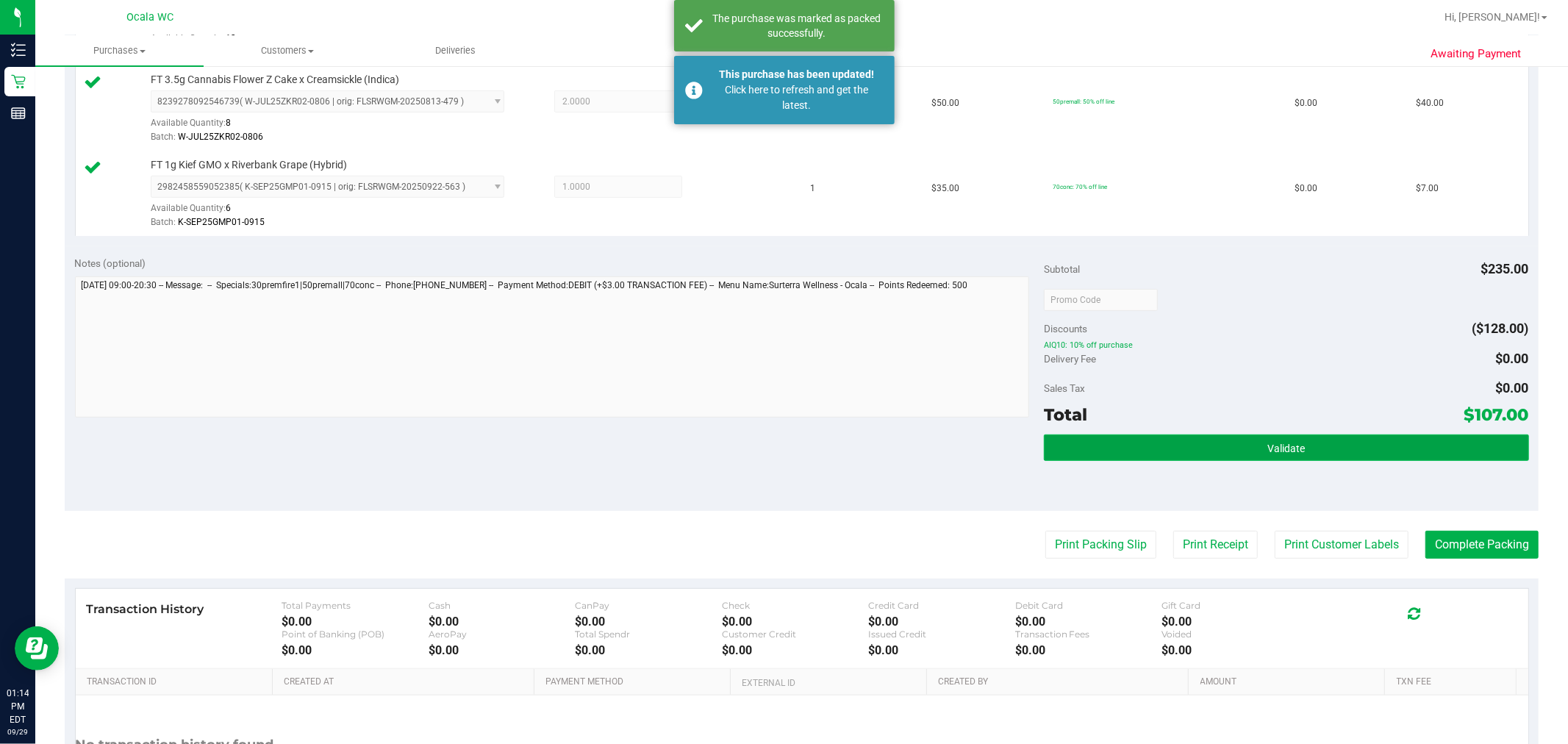
click at [782, 450] on button "Validate" at bounding box center [1286, 448] width 485 height 27
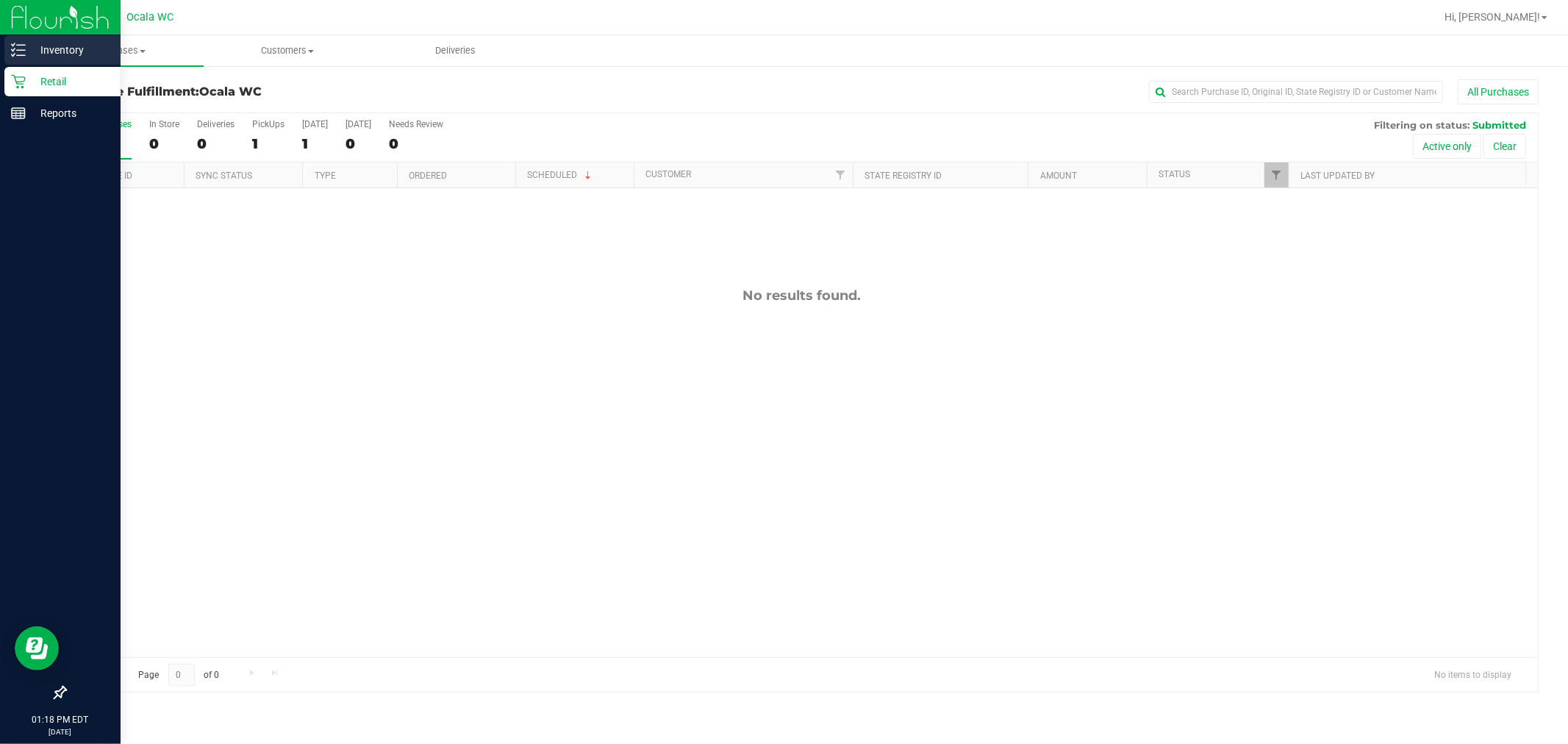
click at [65, 52] on p "Inventory" at bounding box center [70, 50] width 89 height 18
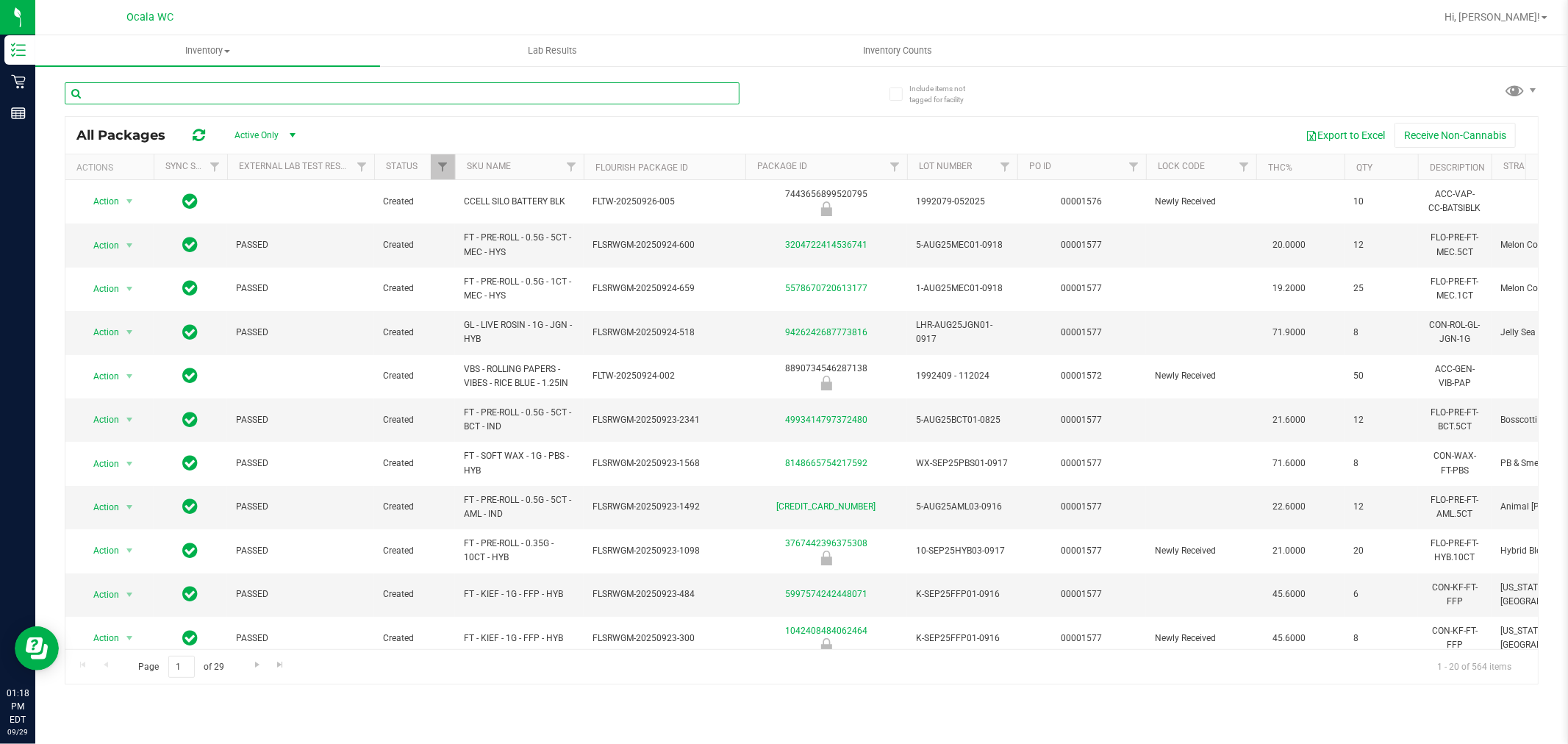
click at [240, 90] on input "text" at bounding box center [401, 93] width 675 height 22
type input "htm"
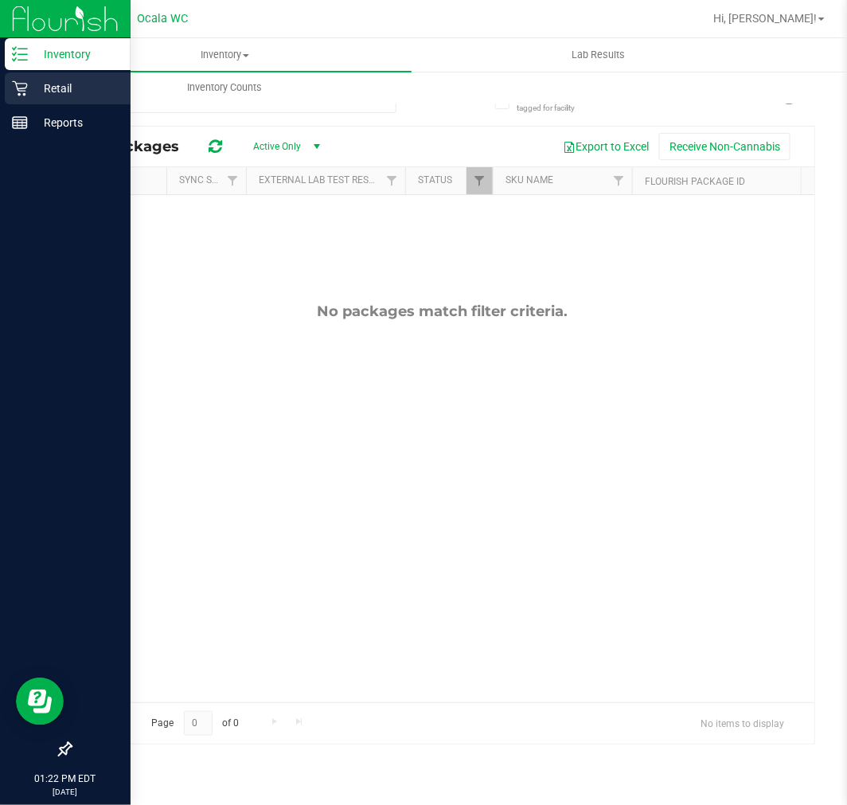
click at [25, 96] on div "Retail" at bounding box center [68, 88] width 126 height 32
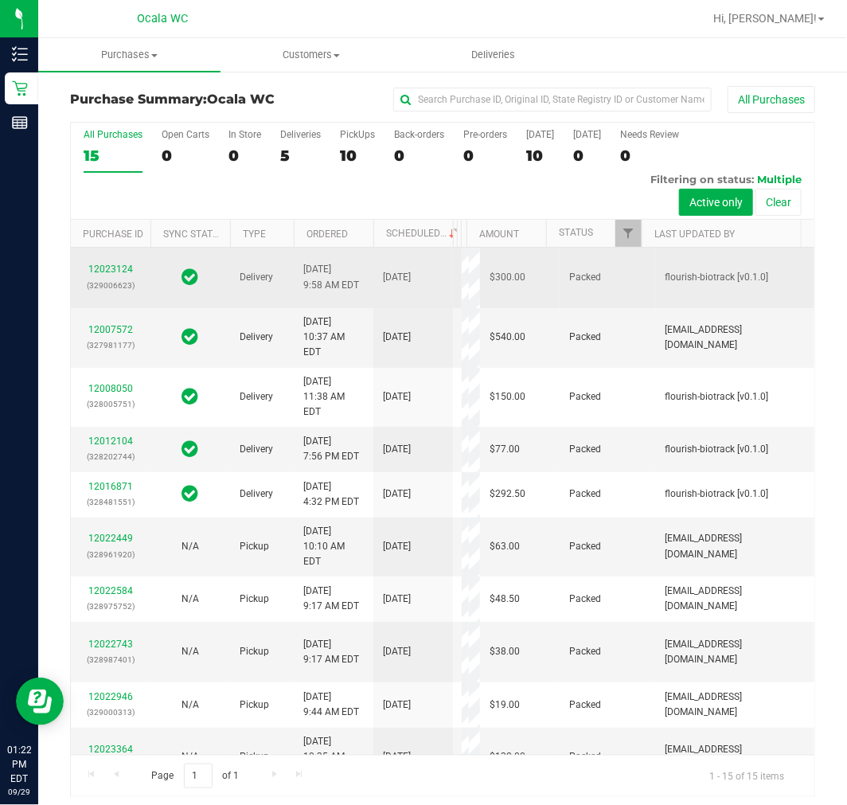
click at [248, 275] on td "Delivery" at bounding box center [262, 278] width 64 height 61
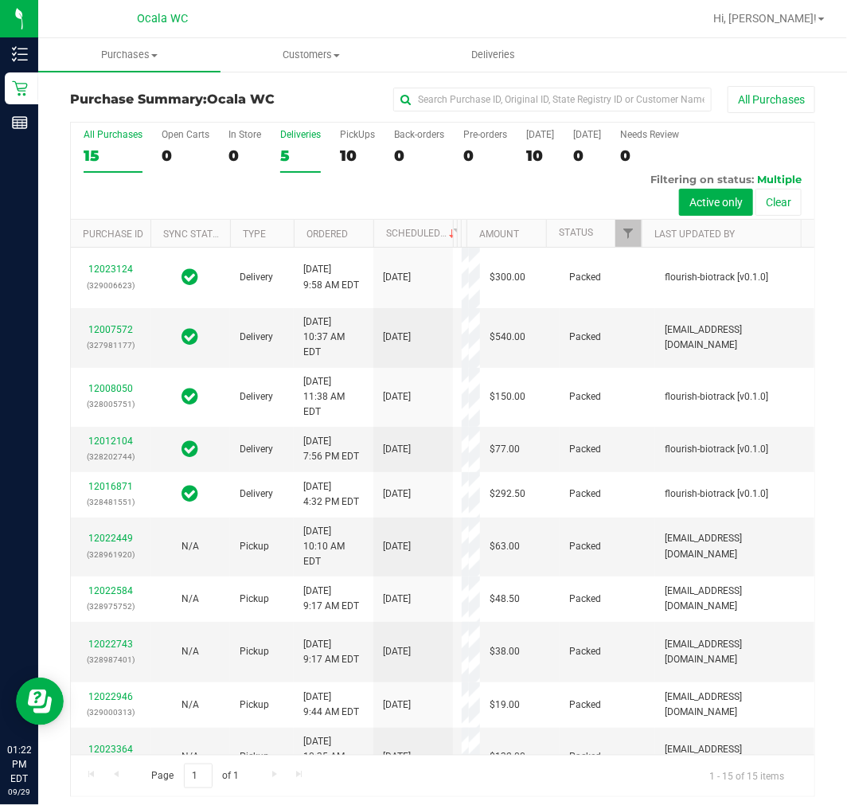
click at [315, 143] on label "Deliveries 5" at bounding box center [300, 151] width 41 height 44
click at [0, 0] on input "Deliveries 5" at bounding box center [0, 0] width 0 height 0
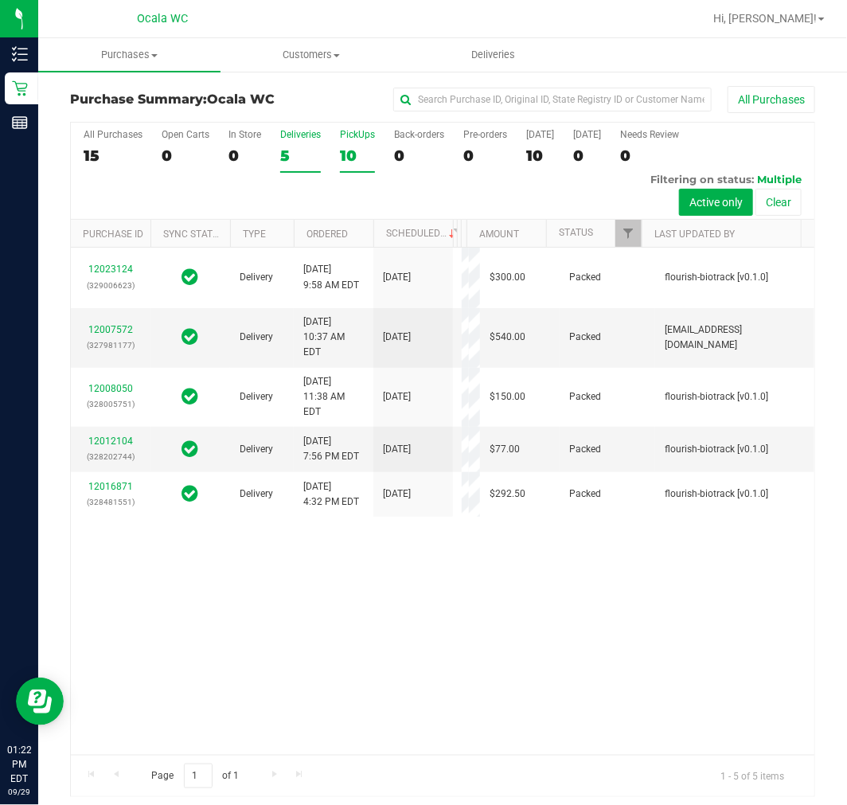
click at [364, 149] on div "10" at bounding box center [357, 156] width 35 height 18
click at [0, 0] on input "PickUps 10" at bounding box center [0, 0] width 0 height 0
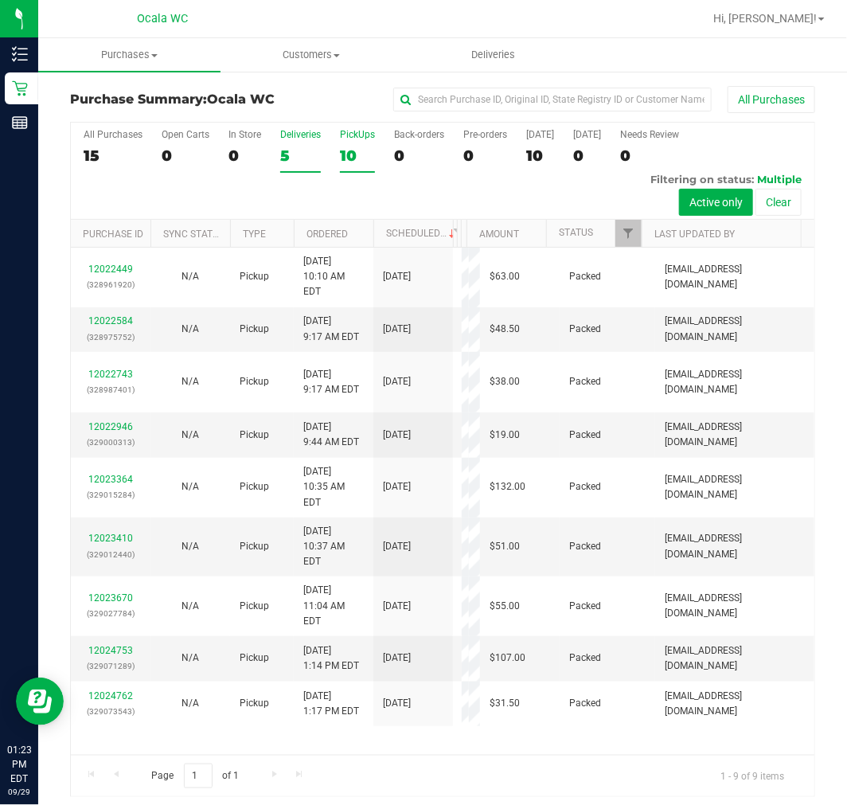
click at [295, 146] on label "Deliveries 5" at bounding box center [300, 151] width 41 height 44
click at [0, 0] on input "Deliveries 5" at bounding box center [0, 0] width 0 height 0
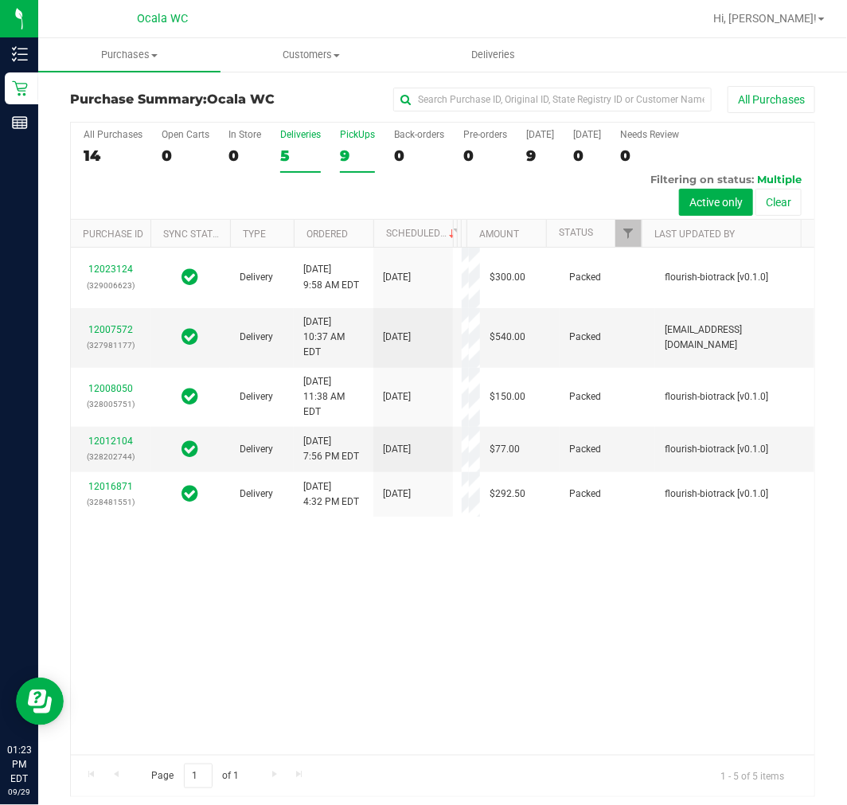
click at [353, 160] on div "9" at bounding box center [357, 156] width 35 height 18
click at [0, 0] on input "PickUps 9" at bounding box center [0, 0] width 0 height 0
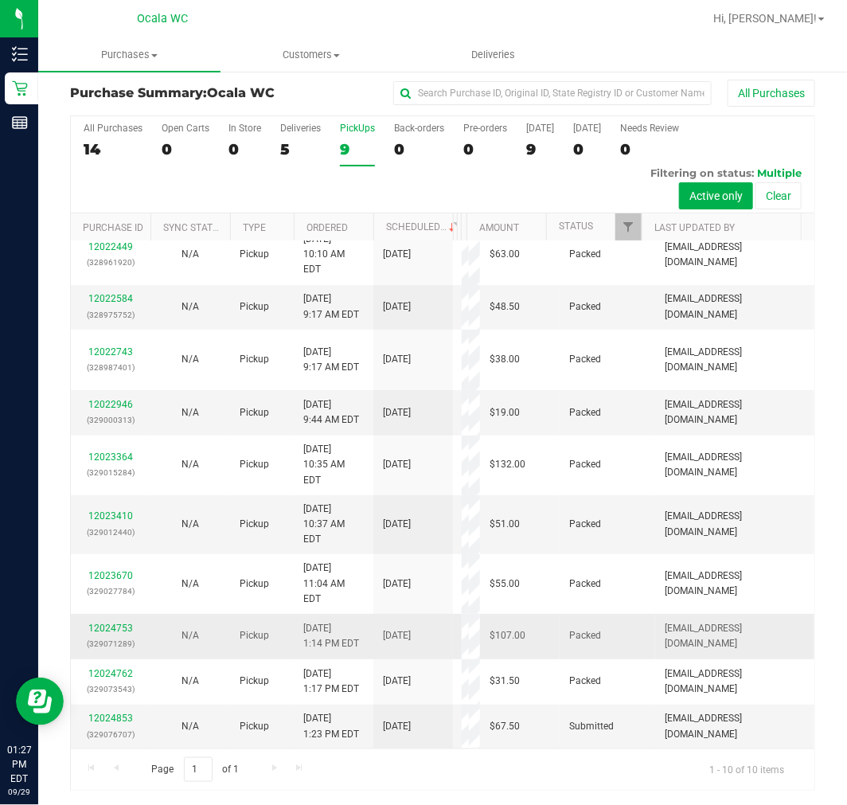
scroll to position [57, 0]
click at [96, 718] on link "12024853" at bounding box center [110, 718] width 45 height 11
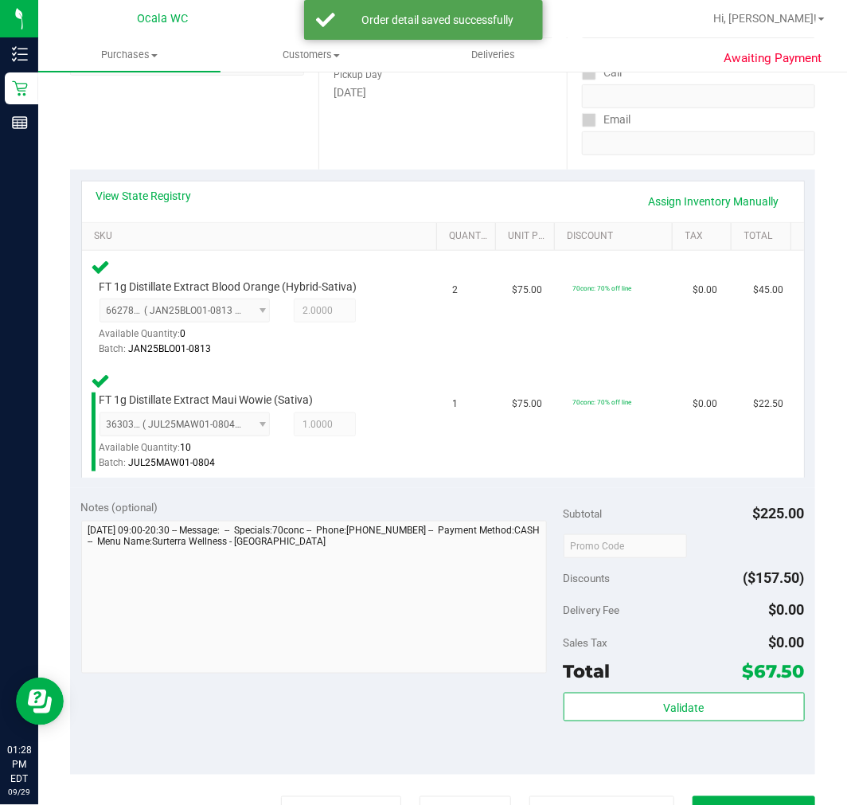
scroll to position [449, 0]
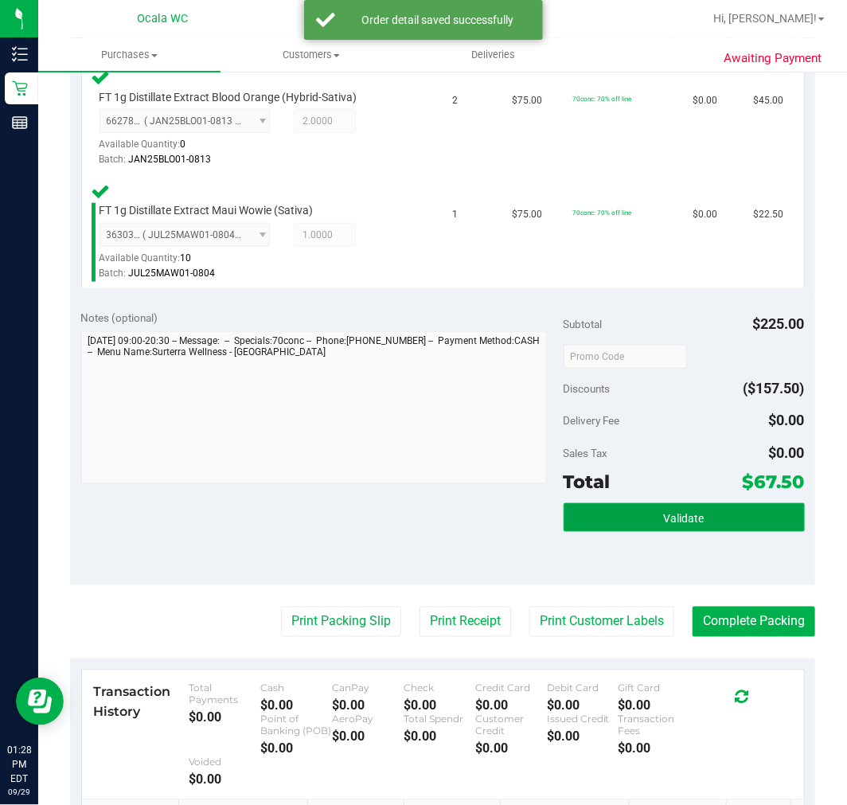
click at [623, 516] on button "Validate" at bounding box center [684, 517] width 241 height 29
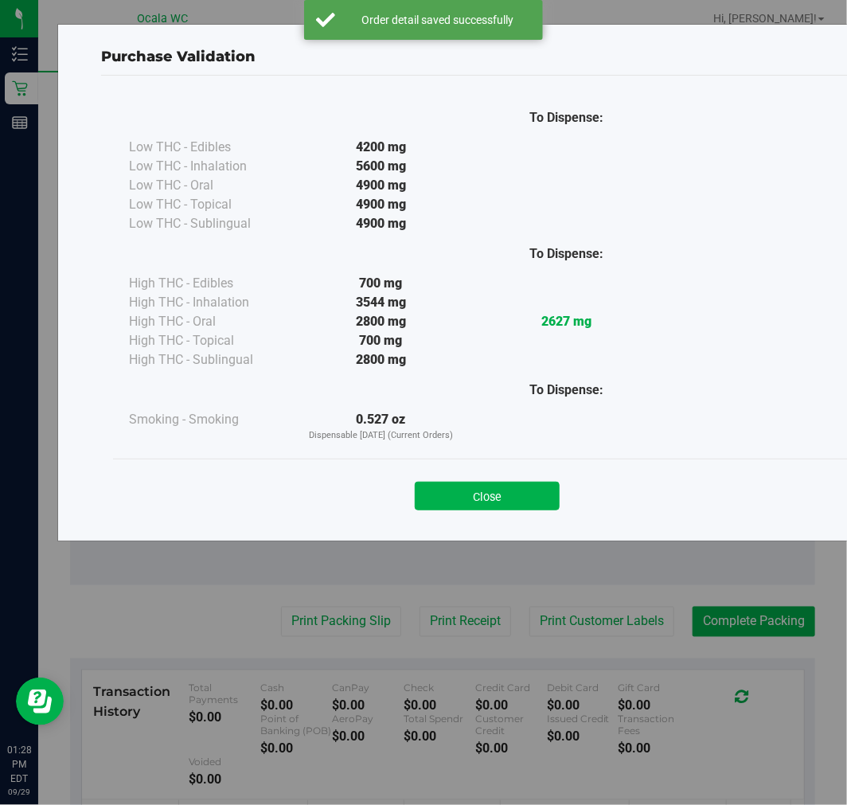
click at [506, 511] on div "Close" at bounding box center [487, 491] width 749 height 65
click at [456, 495] on button "Close" at bounding box center [487, 496] width 145 height 29
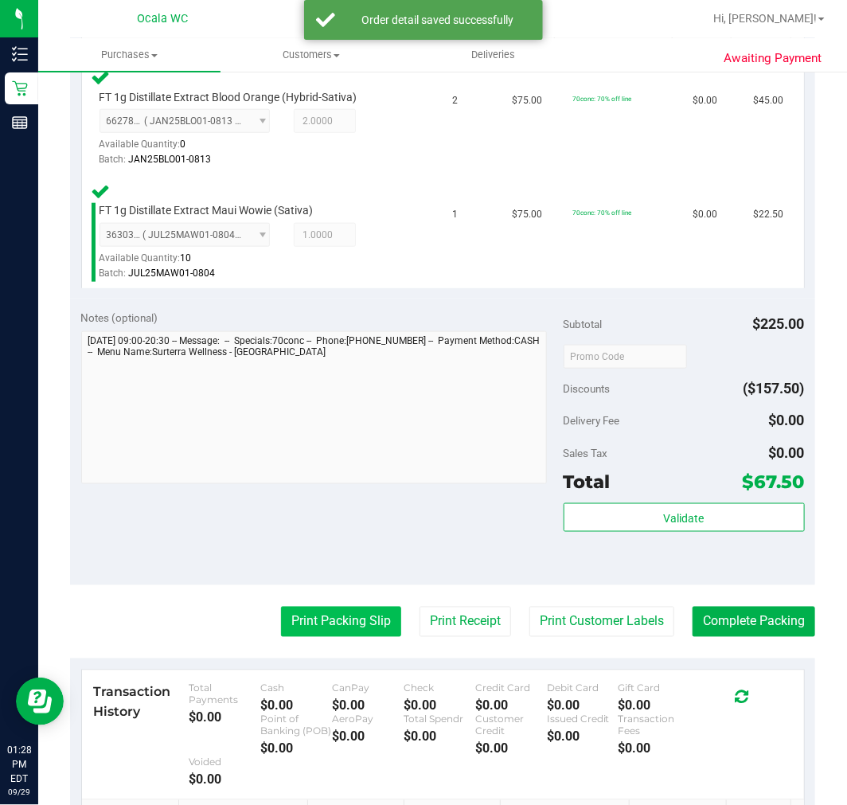
click at [296, 607] on button "Print Packing Slip" at bounding box center [341, 622] width 120 height 30
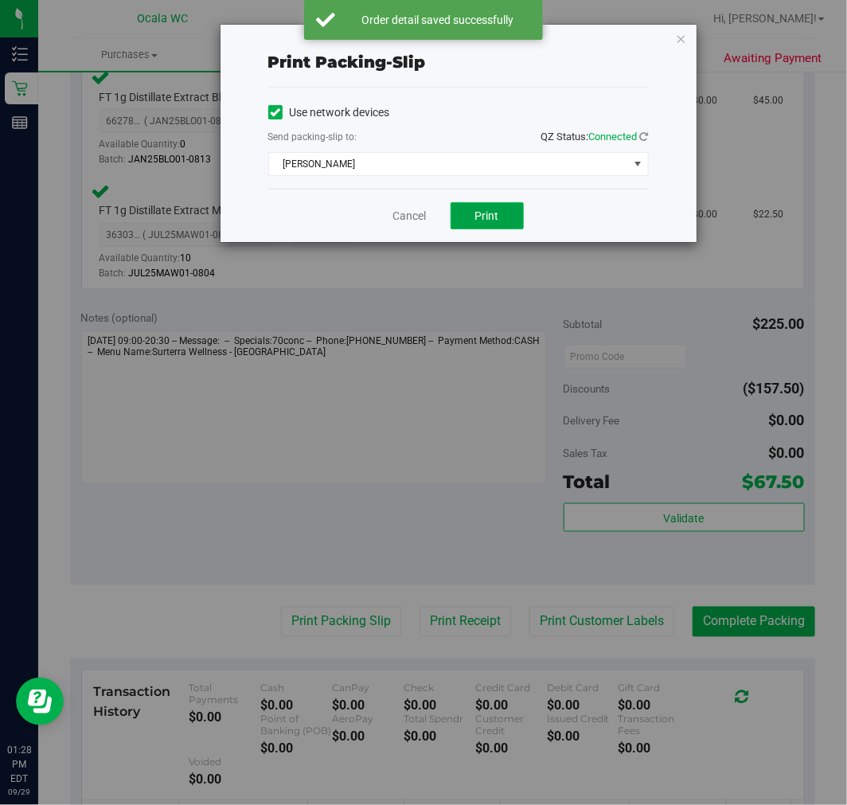
click at [496, 216] on span "Print" at bounding box center [487, 215] width 24 height 13
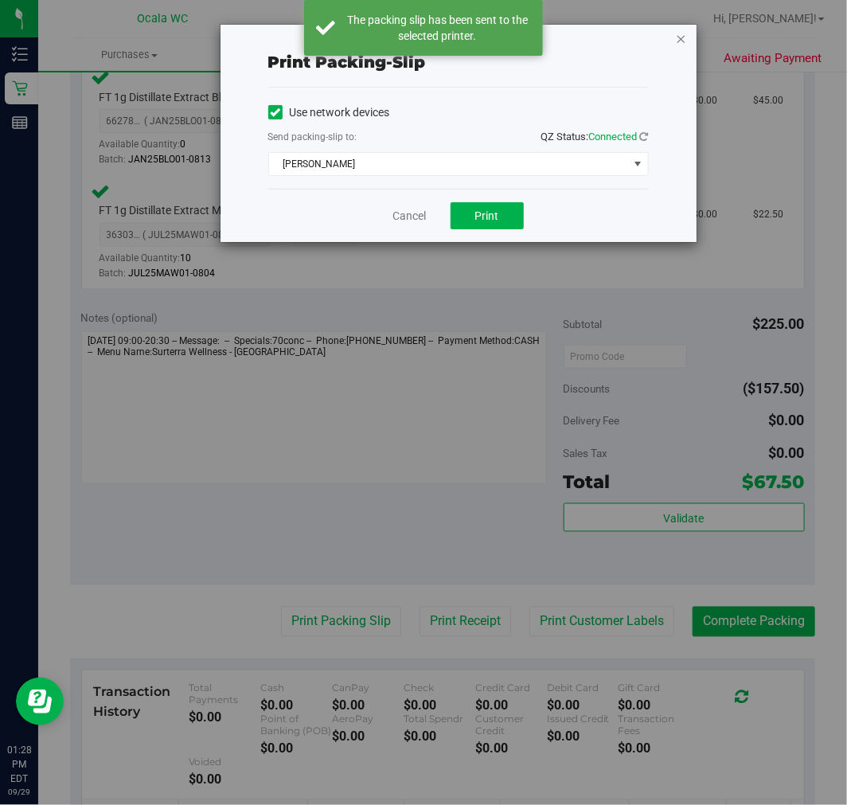
click at [683, 33] on icon "button" at bounding box center [681, 38] width 11 height 19
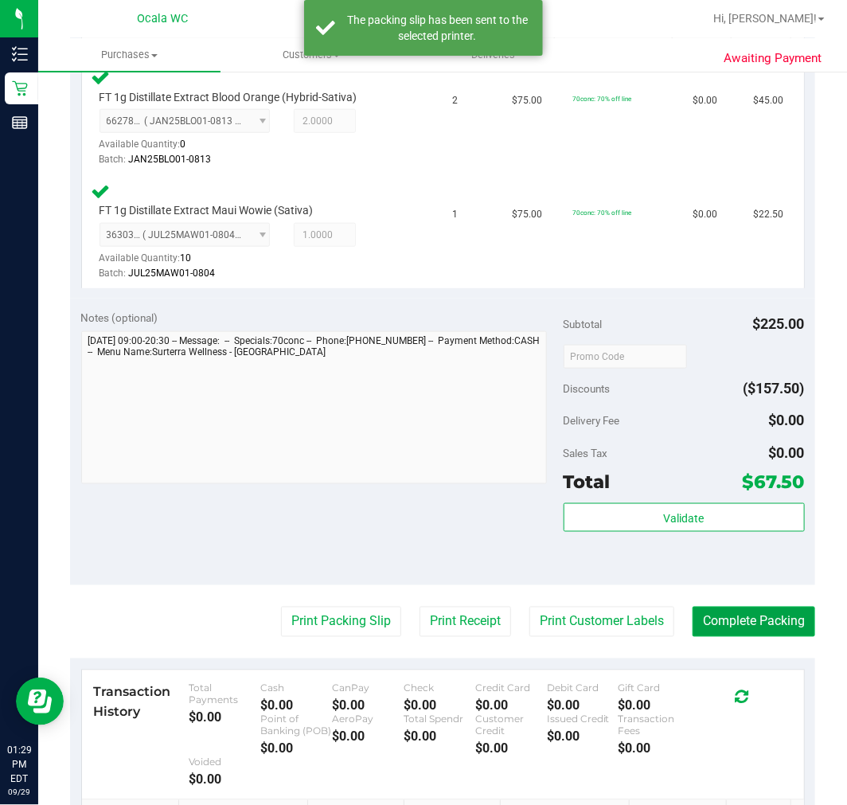
click at [730, 609] on button "Complete Packing" at bounding box center [754, 622] width 123 height 30
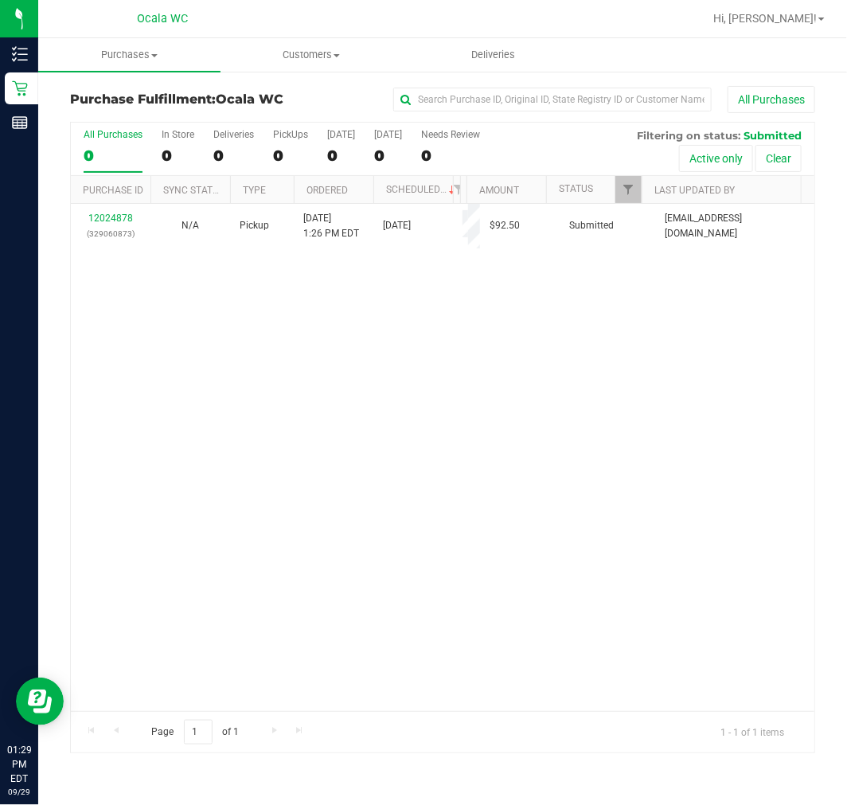
click at [643, 520] on div "12024878 (329060873) N/A Pickup [DATE] 1:26 PM EDT 9/29/2025 $92.50 Submitted […" at bounding box center [443, 457] width 744 height 507
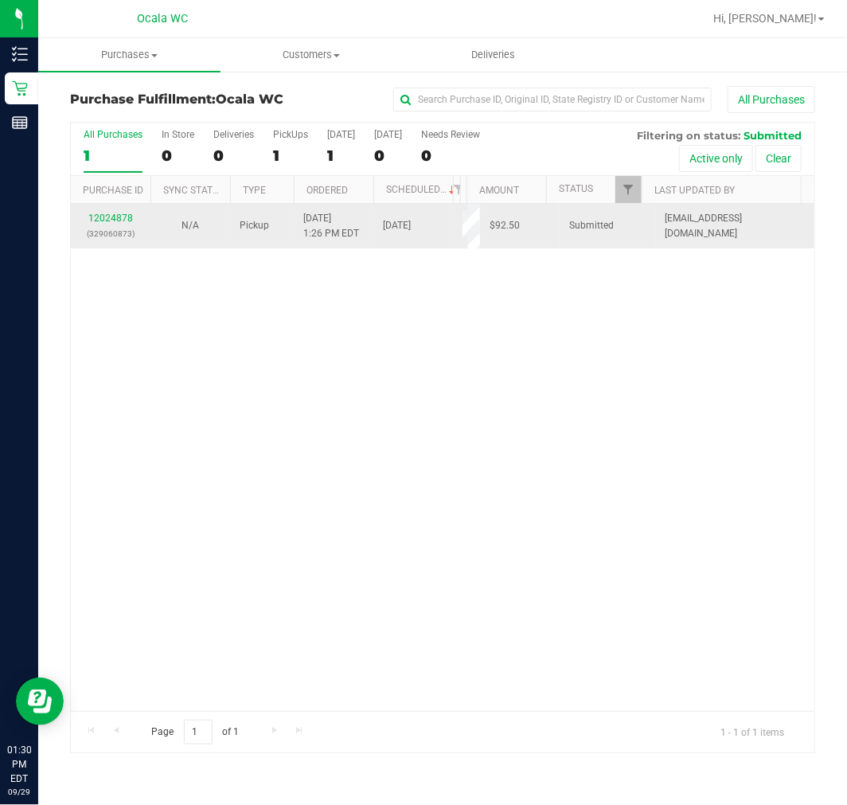
click at [108, 226] on p "(329060873)" at bounding box center [110, 233] width 61 height 15
click at [104, 221] on link "12024878" at bounding box center [110, 218] width 45 height 11
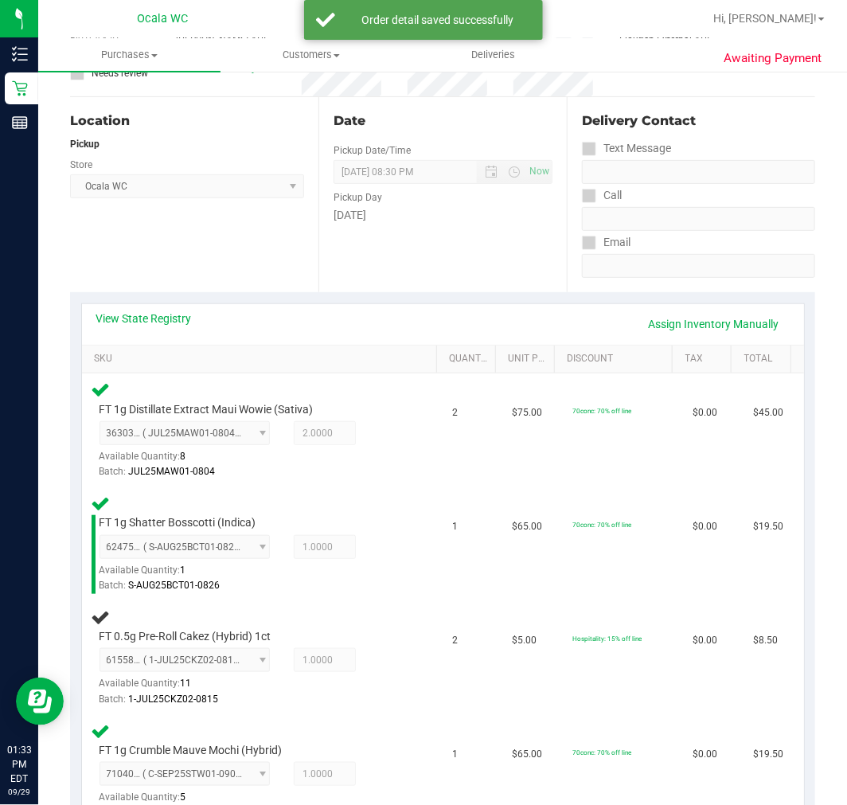
scroll to position [177, 0]
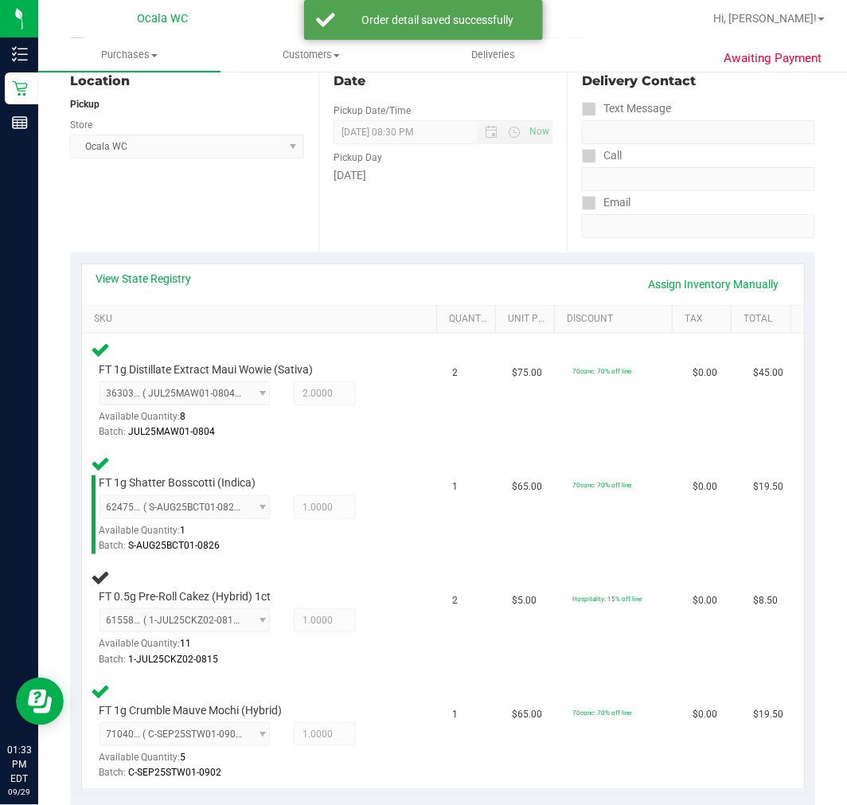
click at [390, 657] on div "Batch: 1-JUL25CKZ02-0815" at bounding box center [254, 659] width 308 height 15
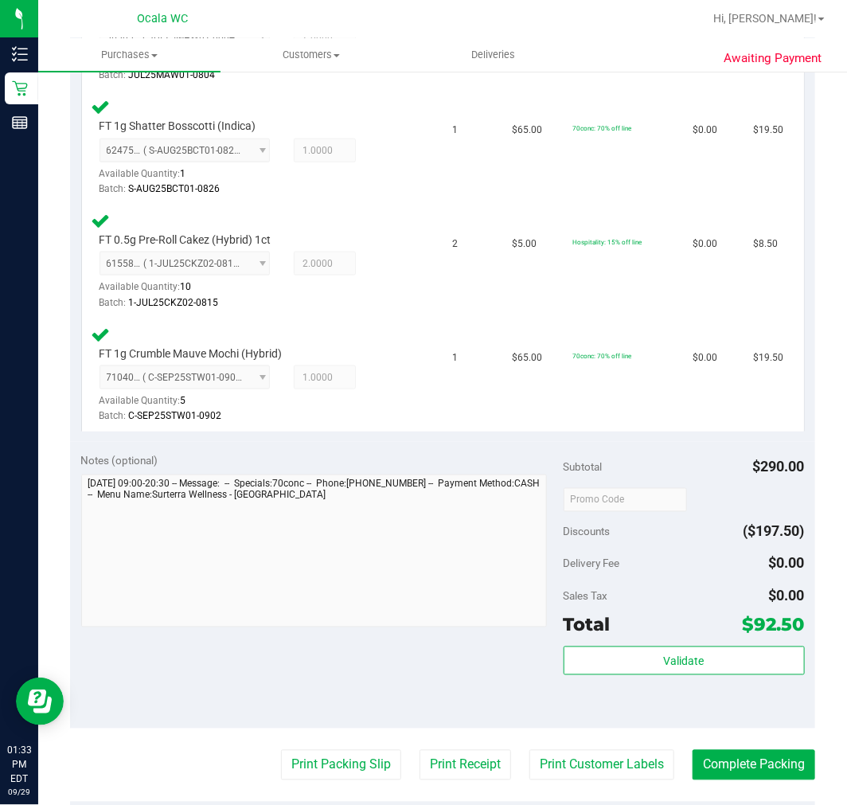
scroll to position [561, 0]
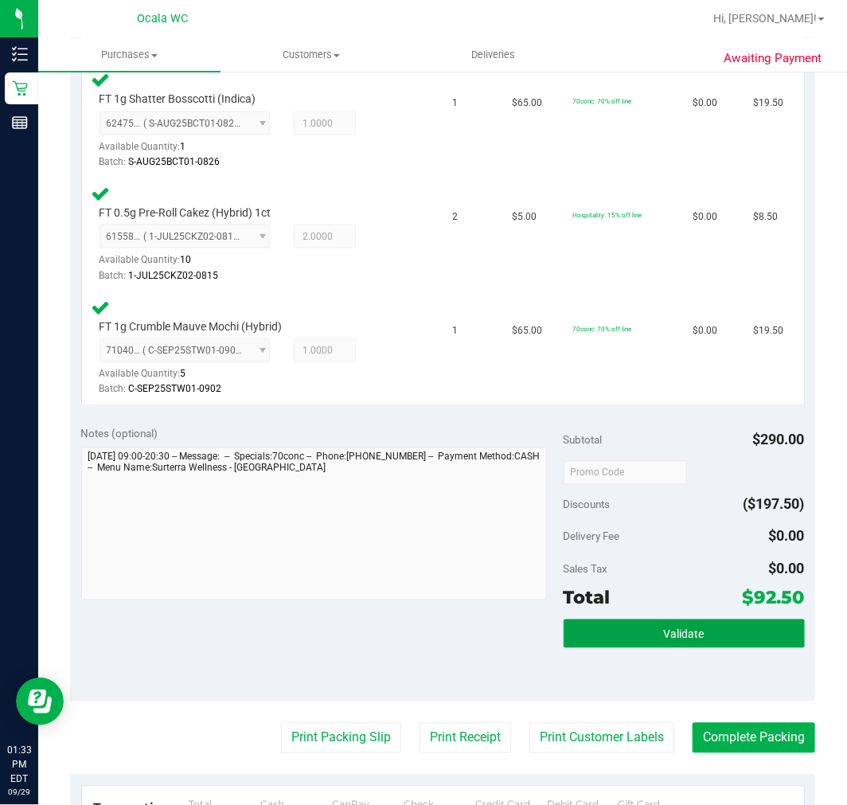
click at [753, 620] on button "Validate" at bounding box center [684, 634] width 241 height 29
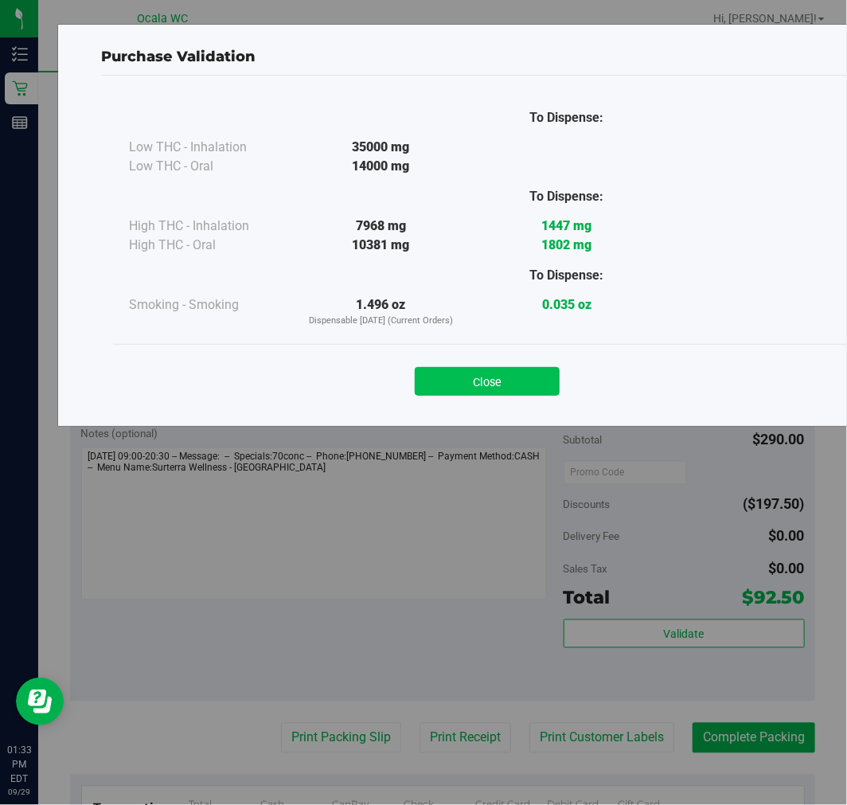
click at [481, 386] on button "Close" at bounding box center [487, 381] width 145 height 29
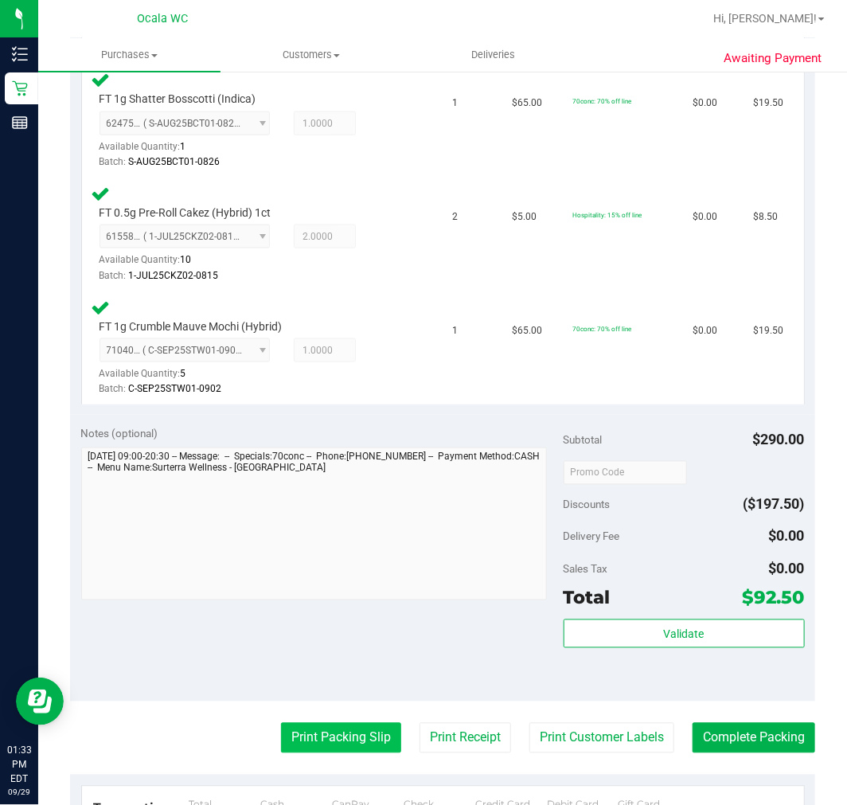
click at [353, 741] on button "Print Packing Slip" at bounding box center [341, 738] width 120 height 30
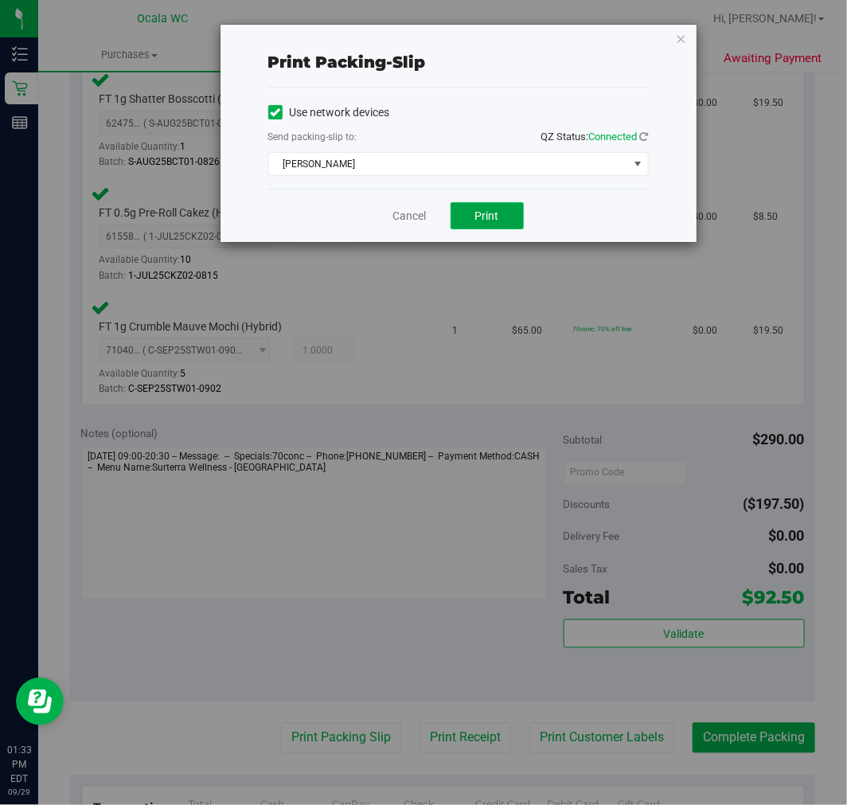
click at [507, 207] on button "Print" at bounding box center [487, 215] width 73 height 27
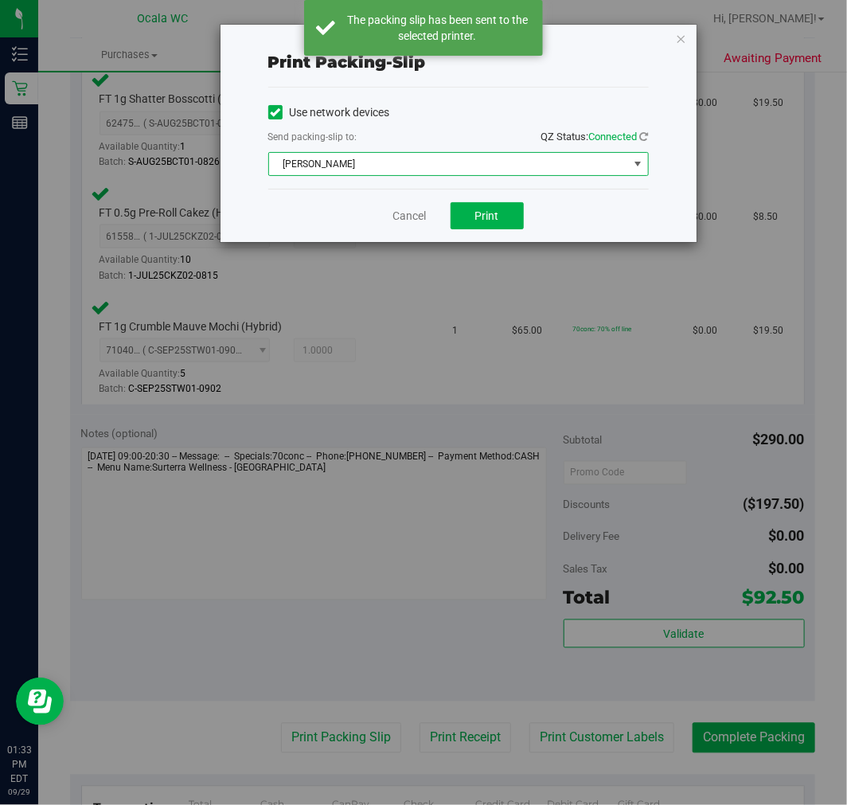
click at [460, 168] on span "[PERSON_NAME]" at bounding box center [448, 164] width 359 height 22
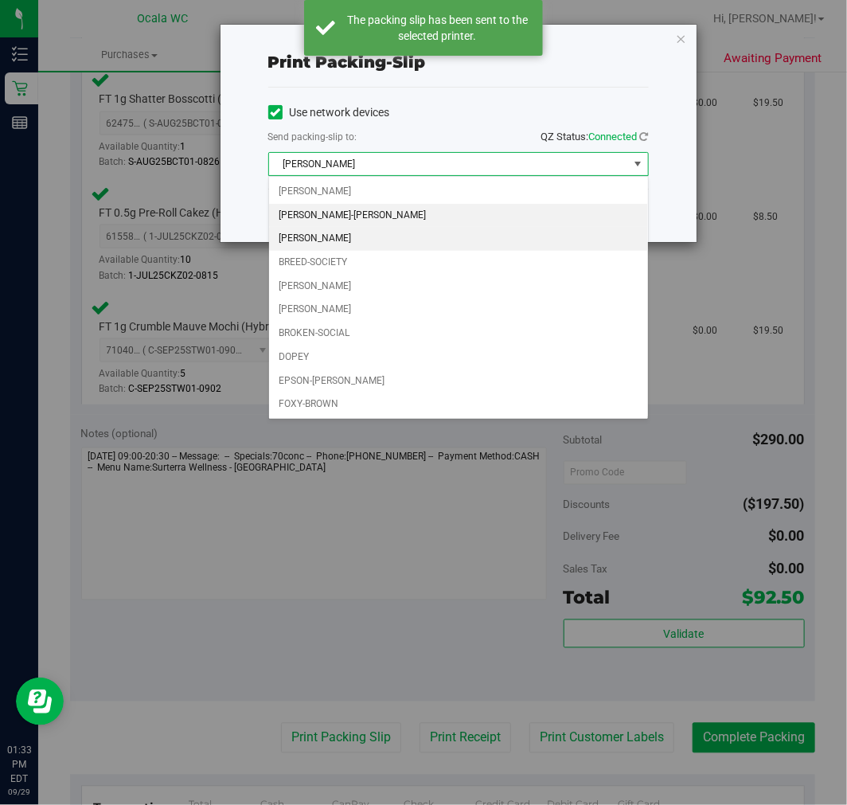
click at [346, 220] on li "[PERSON_NAME]-[PERSON_NAME]" at bounding box center [458, 216] width 379 height 24
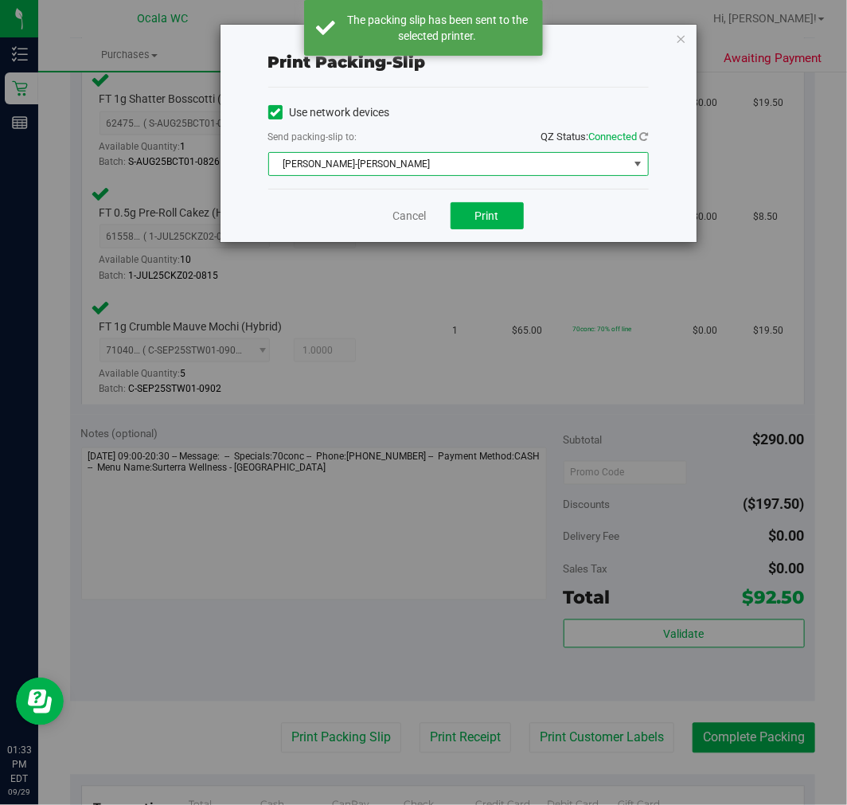
click at [401, 202] on div "Cancel Print" at bounding box center [458, 215] width 381 height 53
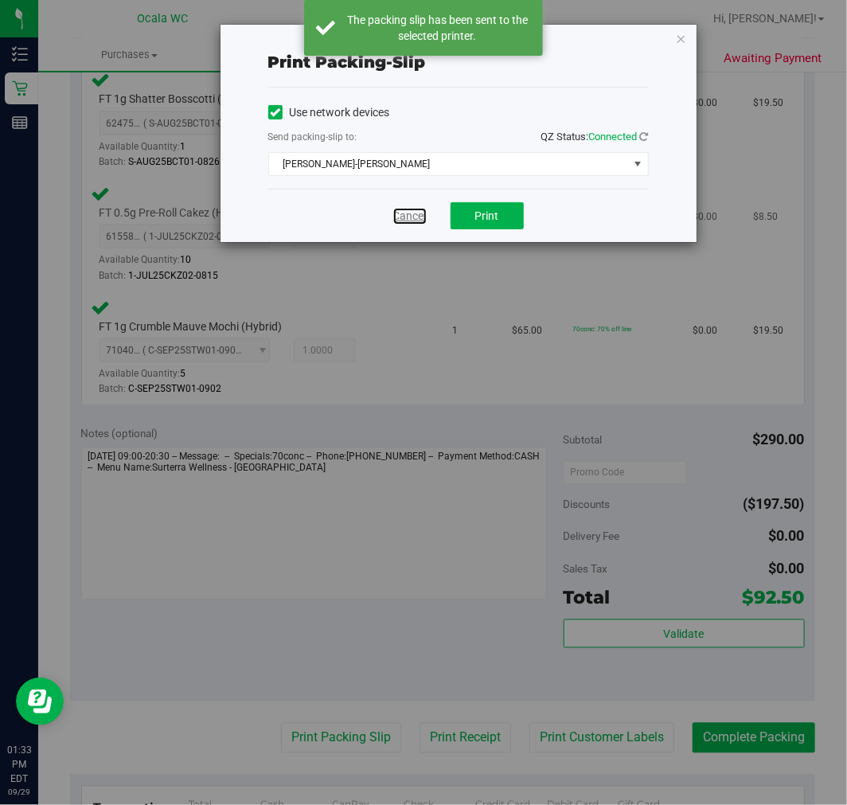
click at [413, 213] on link "Cancel" at bounding box center [409, 216] width 33 height 17
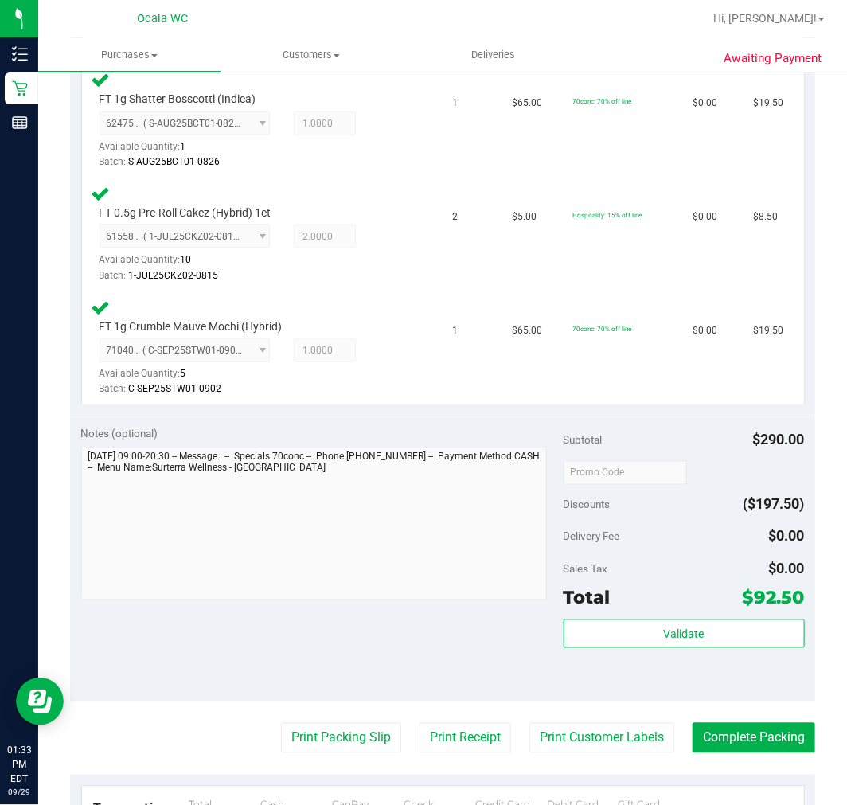
click at [742, 715] on purchase-details "Back Edit Purchase Cancel Purchase View Profile # 12024878 BioTrack ID: - Submi…" at bounding box center [442, 320] width 745 height 1590
click at [743, 730] on button "Complete Packing" at bounding box center [754, 738] width 123 height 30
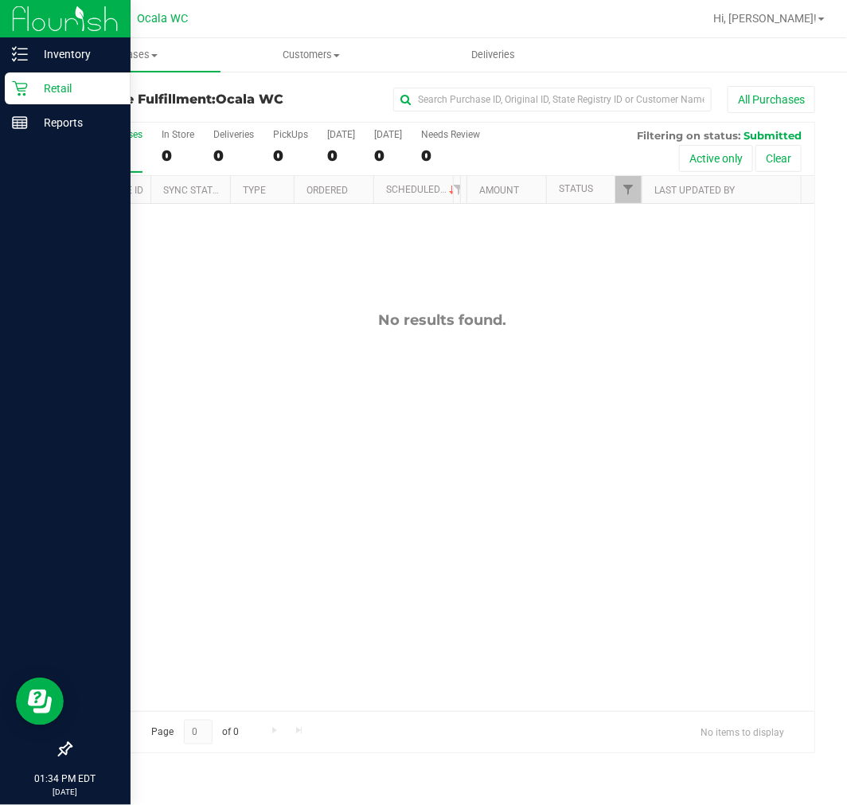
click at [104, 76] on div "Retail" at bounding box center [68, 88] width 126 height 32
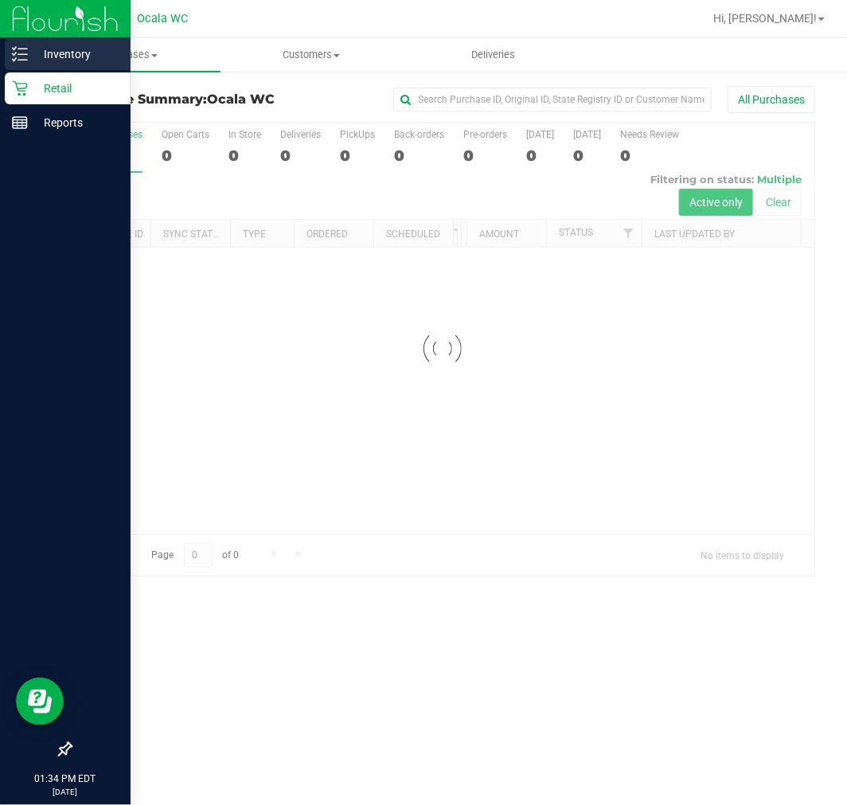
click at [65, 58] on p "Inventory" at bounding box center [76, 54] width 96 height 19
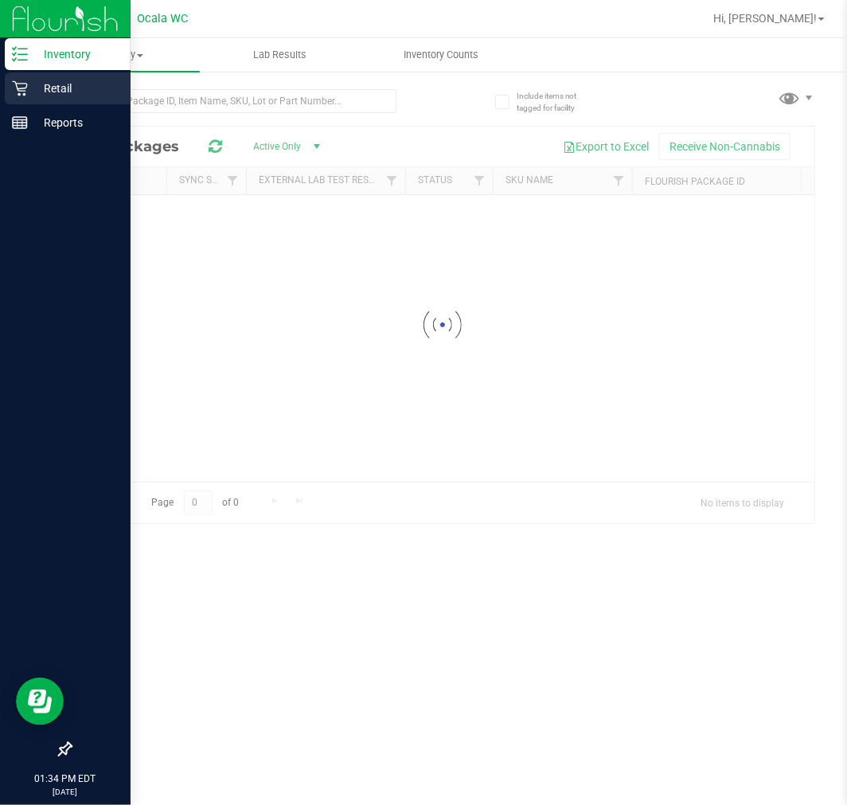
click at [61, 81] on p "Retail" at bounding box center [76, 88] width 96 height 19
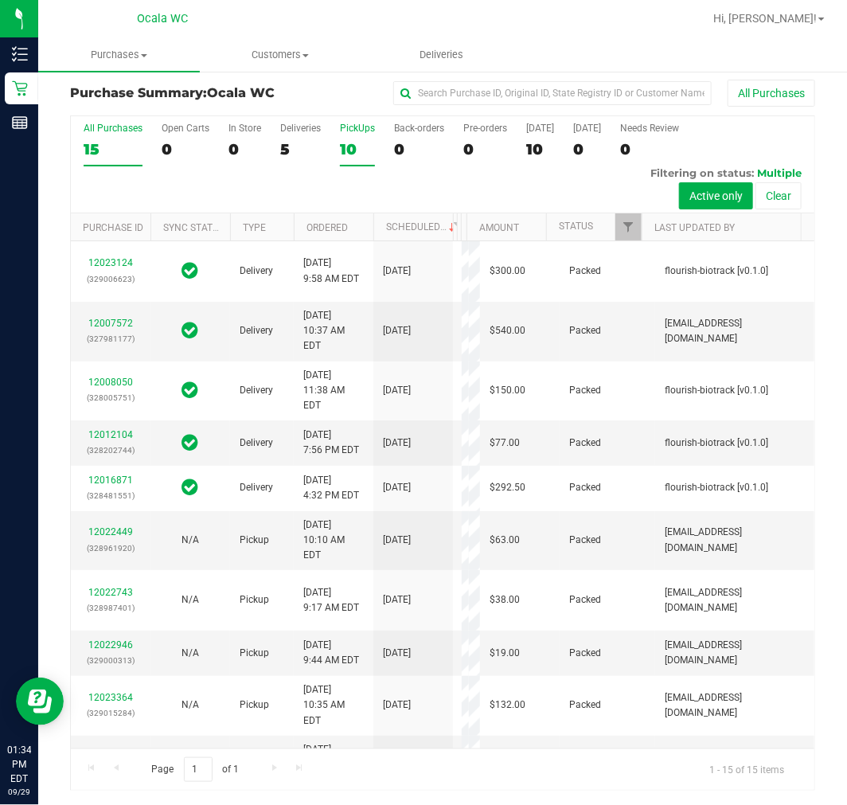
click at [350, 161] on label "PickUps 10" at bounding box center [357, 145] width 35 height 44
click at [0, 0] on input "PickUps 10" at bounding box center [0, 0] width 0 height 0
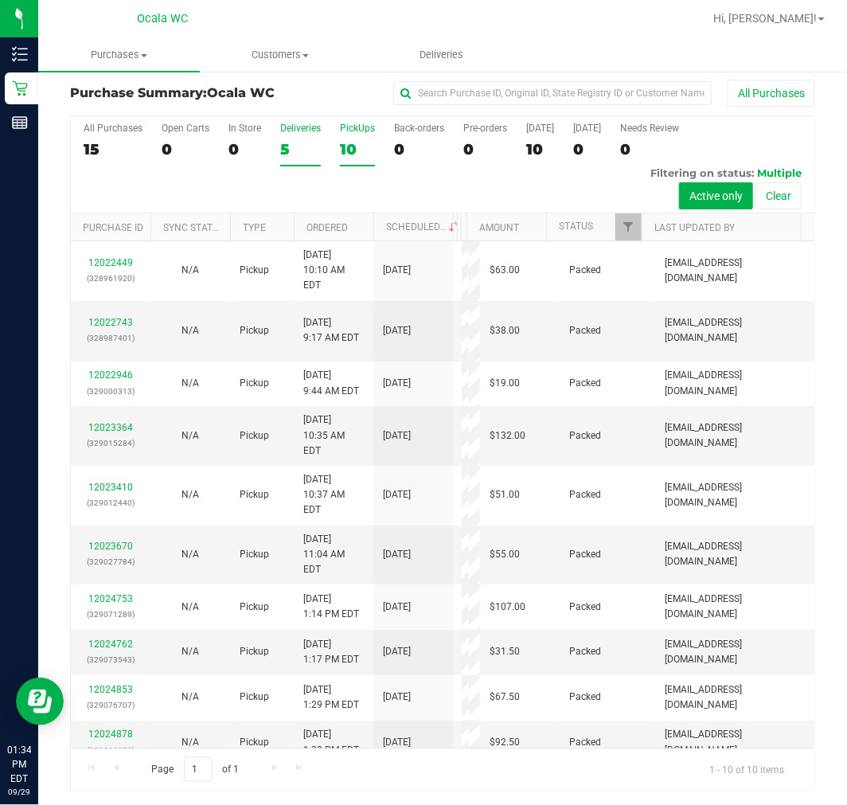
click at [305, 152] on div "5" at bounding box center [300, 149] width 41 height 18
click at [0, 0] on input "Deliveries 5" at bounding box center [0, 0] width 0 height 0
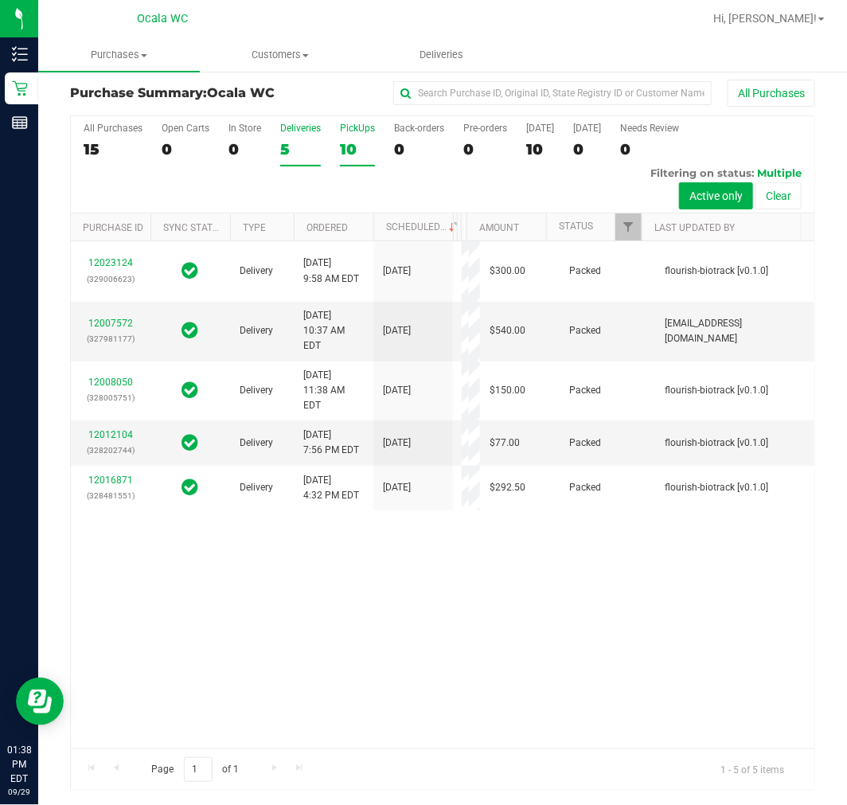
click at [357, 147] on div "10" at bounding box center [357, 149] width 35 height 18
click at [0, 0] on input "PickUps 10" at bounding box center [0, 0] width 0 height 0
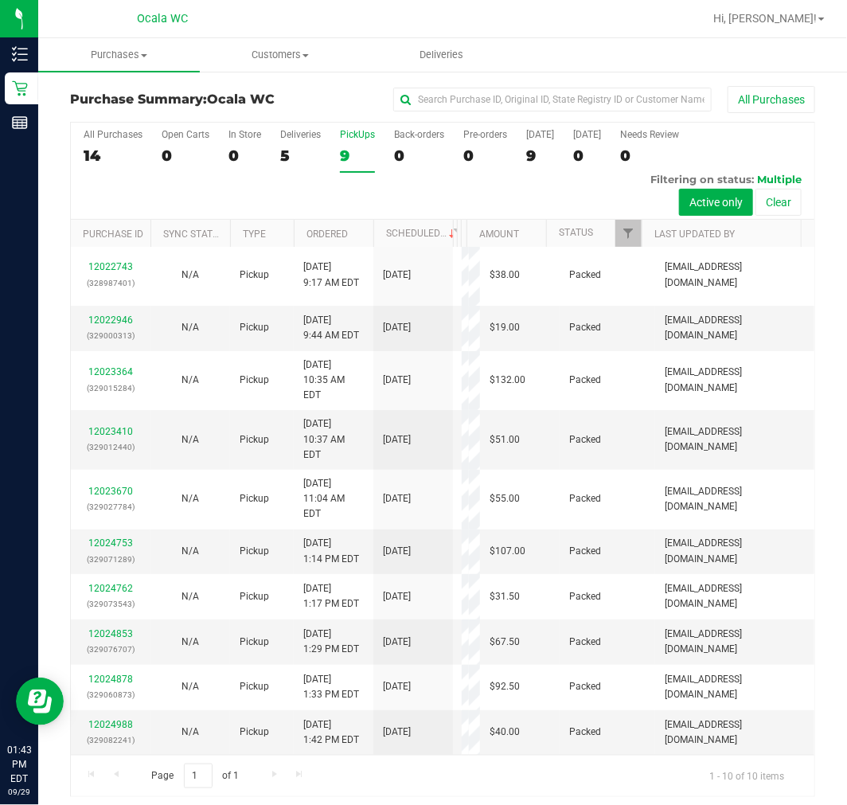
click at [323, 201] on div "All Purchases 14 Open Carts 0 In Store 0 Deliveries 5 PickUps 9 Back-orders 0 P…" at bounding box center [443, 171] width 744 height 97
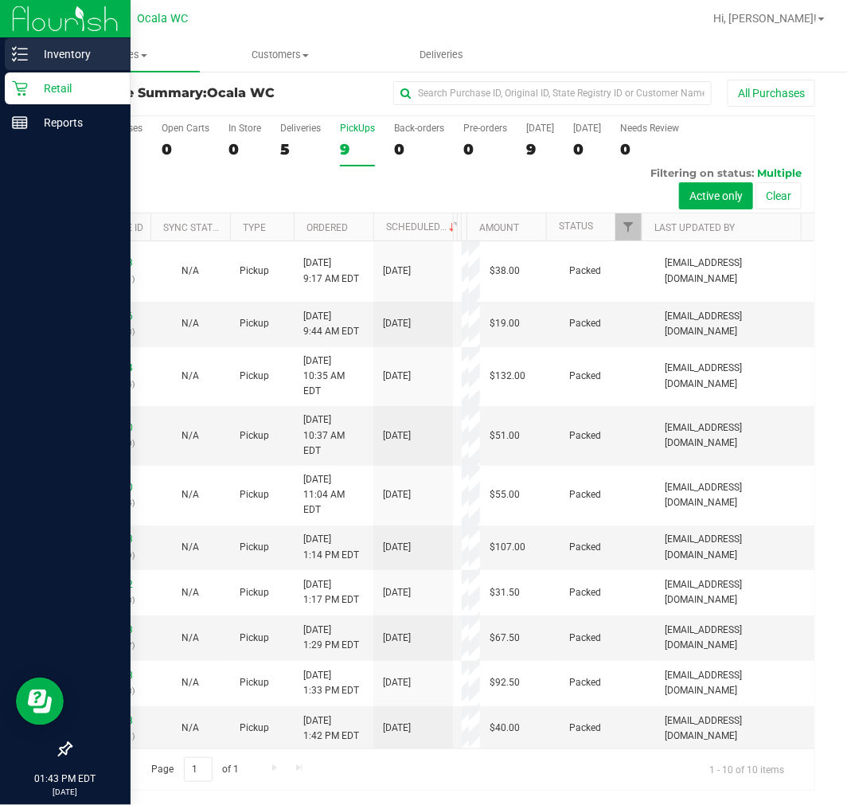
click at [54, 58] on p "Inventory" at bounding box center [76, 54] width 96 height 19
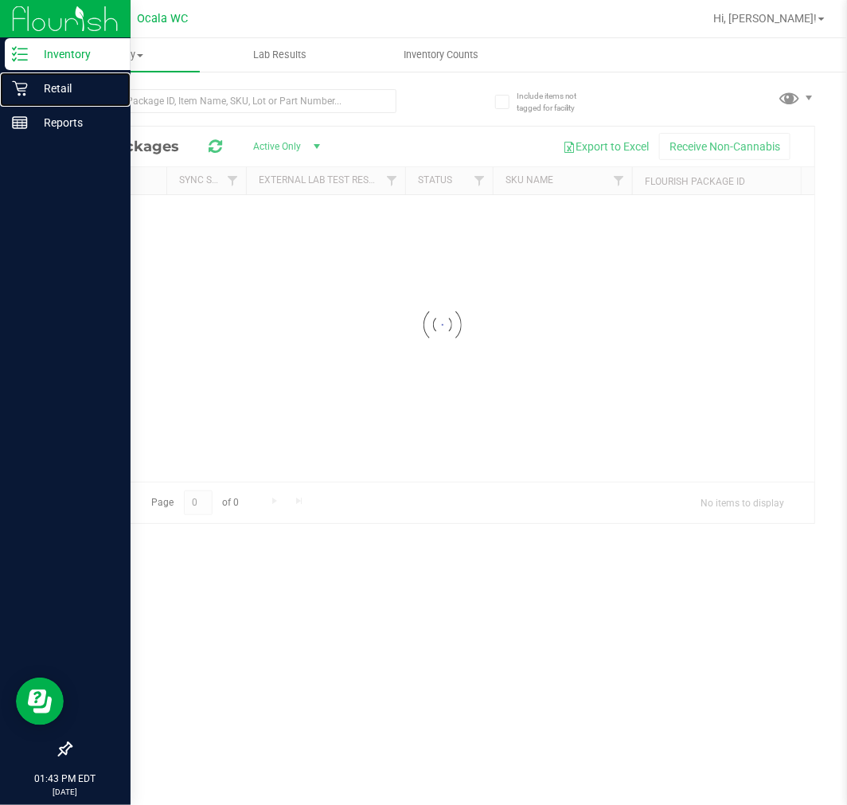
click at [53, 91] on p "Retail" at bounding box center [76, 88] width 96 height 19
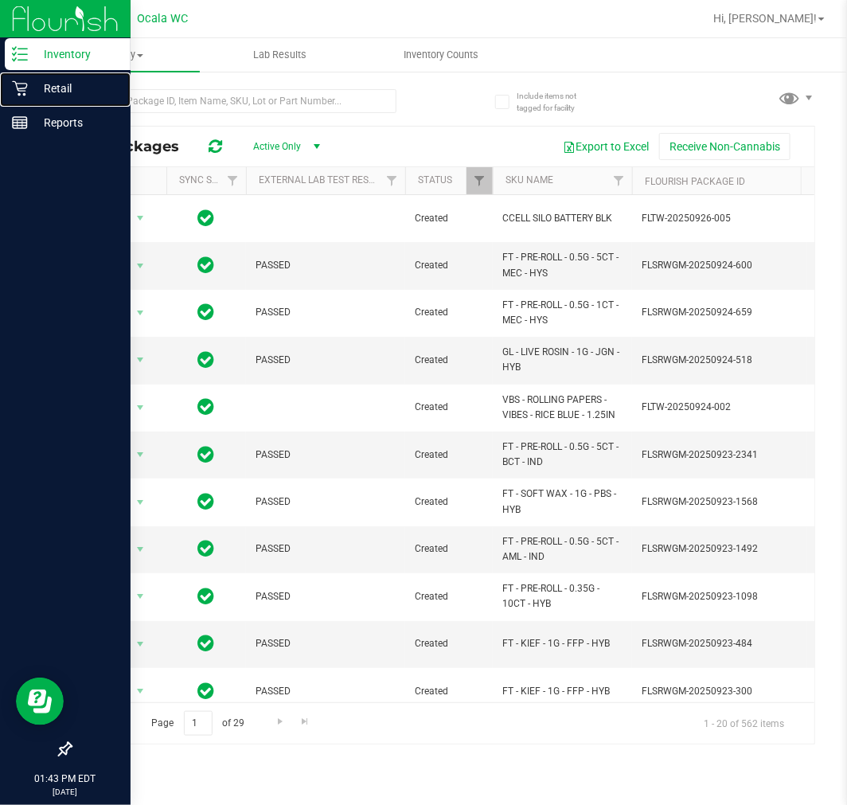
click at [53, 91] on p "Retail" at bounding box center [76, 88] width 96 height 19
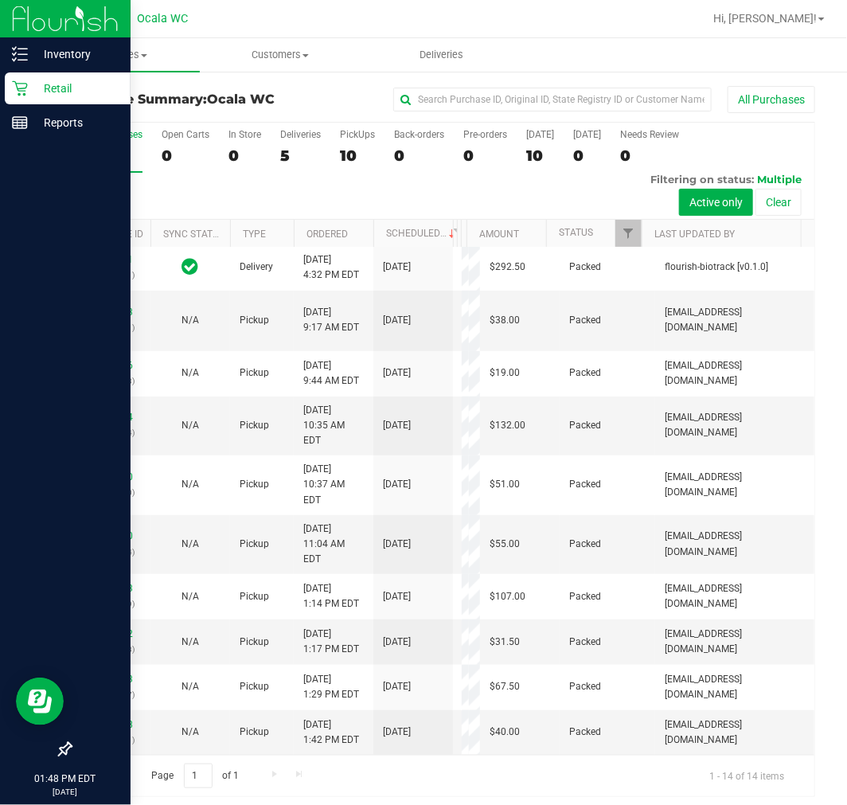
scroll to position [523, 0]
click at [309, 155] on div "5" at bounding box center [300, 156] width 41 height 18
click at [0, 0] on input "Deliveries 5" at bounding box center [0, 0] width 0 height 0
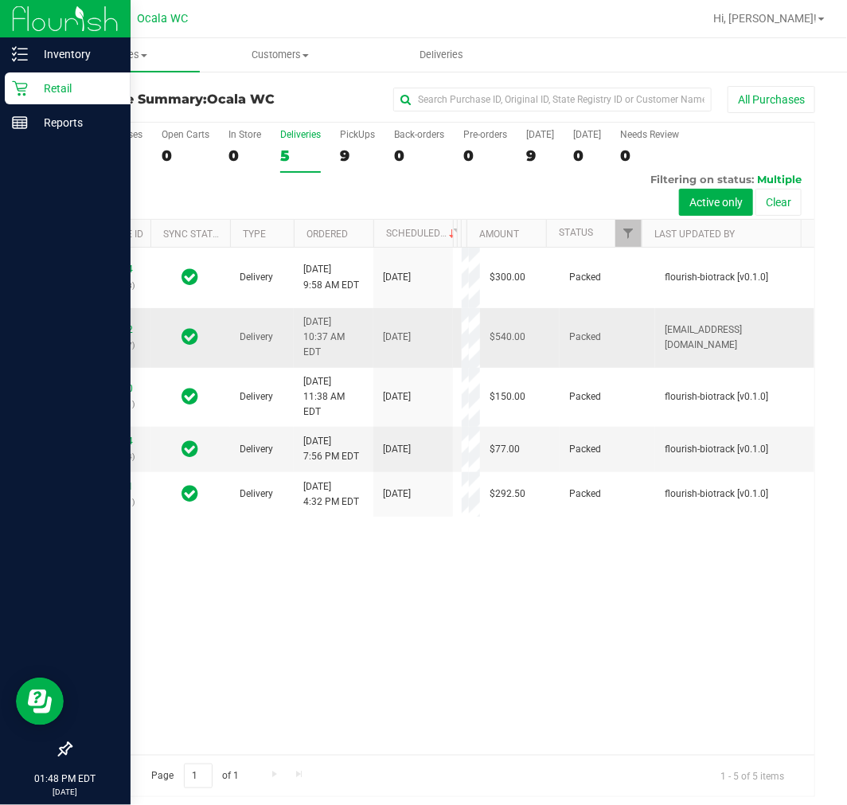
scroll to position [0, 0]
click at [365, 170] on label "PickUps 9" at bounding box center [357, 151] width 35 height 44
click at [0, 0] on input "PickUps 9" at bounding box center [0, 0] width 0 height 0
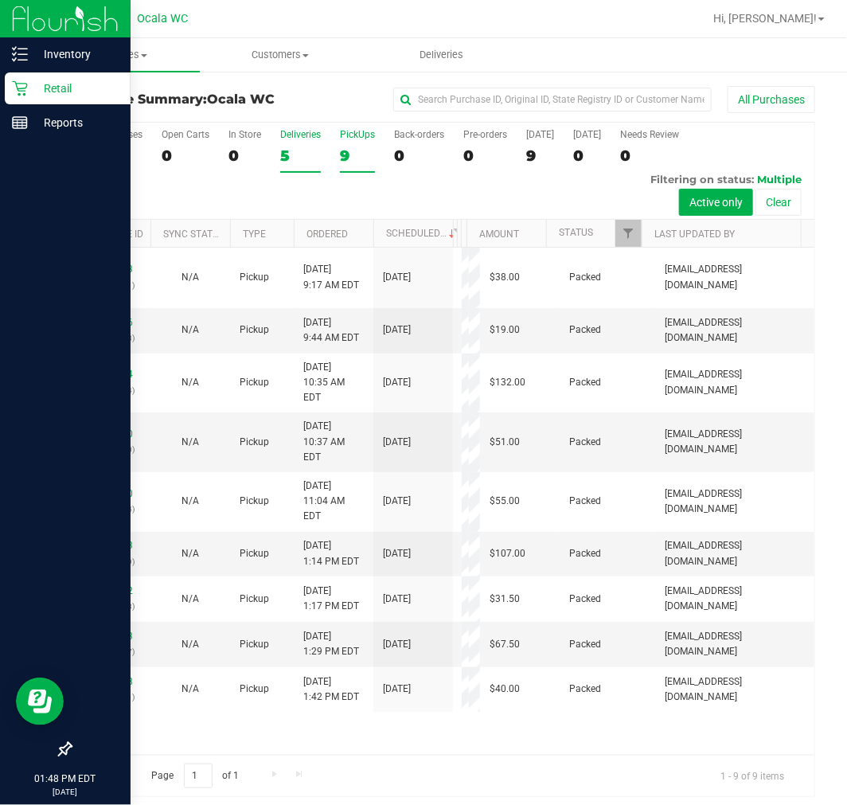
click at [298, 170] on label "Deliveries 5" at bounding box center [300, 151] width 41 height 44
click at [0, 0] on input "Deliveries 5" at bounding box center [0, 0] width 0 height 0
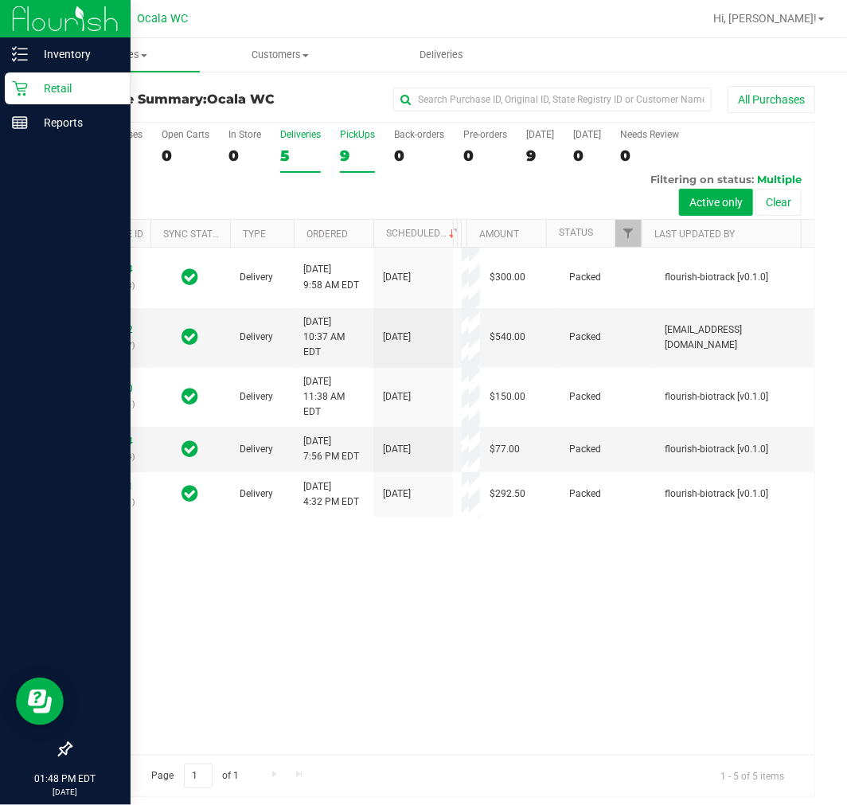
click at [346, 134] on div "PickUps" at bounding box center [357, 134] width 35 height 11
click at [0, 0] on input "PickUps 9" at bounding box center [0, 0] width 0 height 0
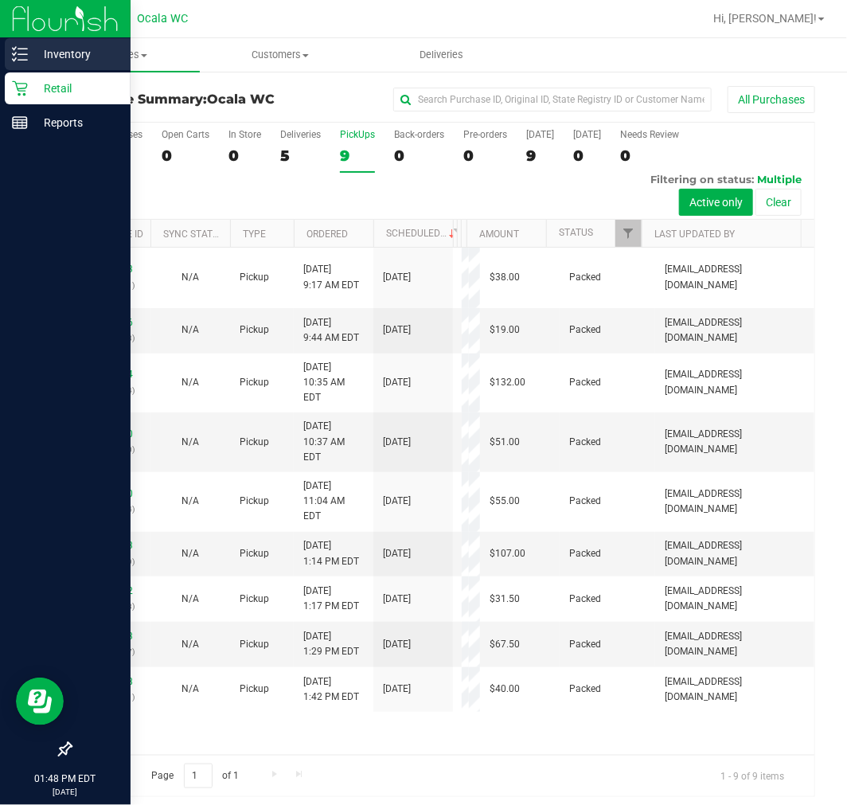
click at [36, 53] on p "Inventory" at bounding box center [76, 54] width 96 height 19
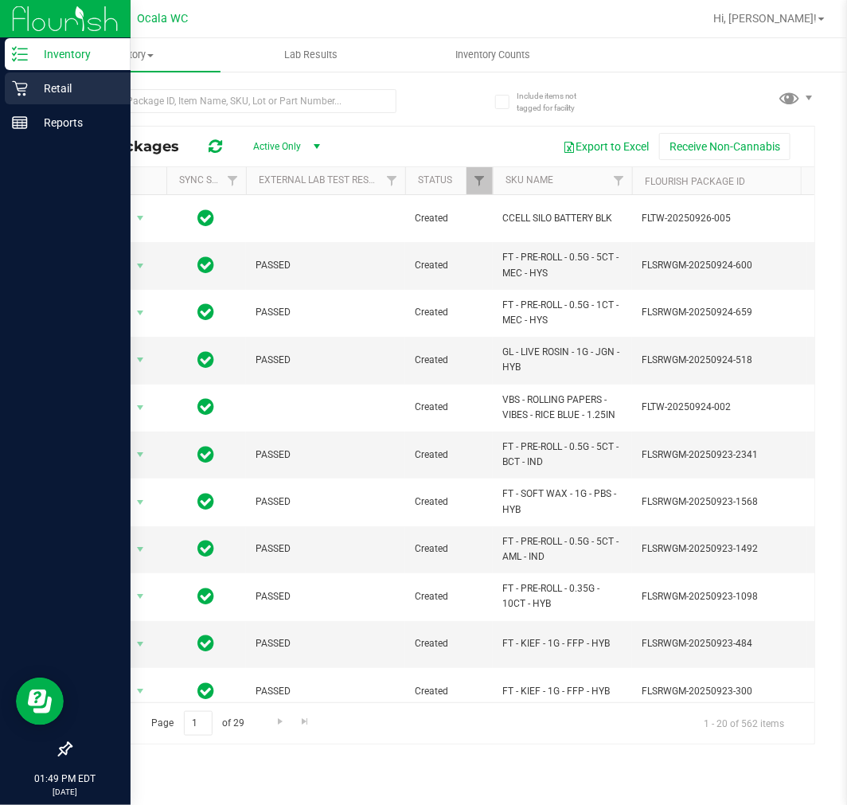
click at [53, 79] on p "Retail" at bounding box center [76, 88] width 96 height 19
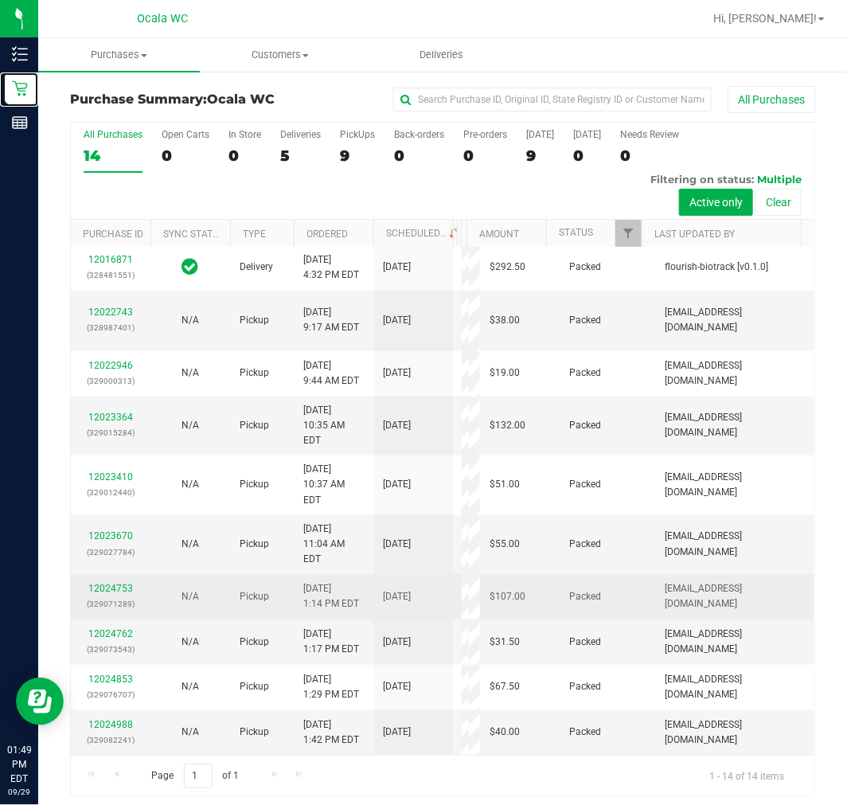
scroll to position [6, 0]
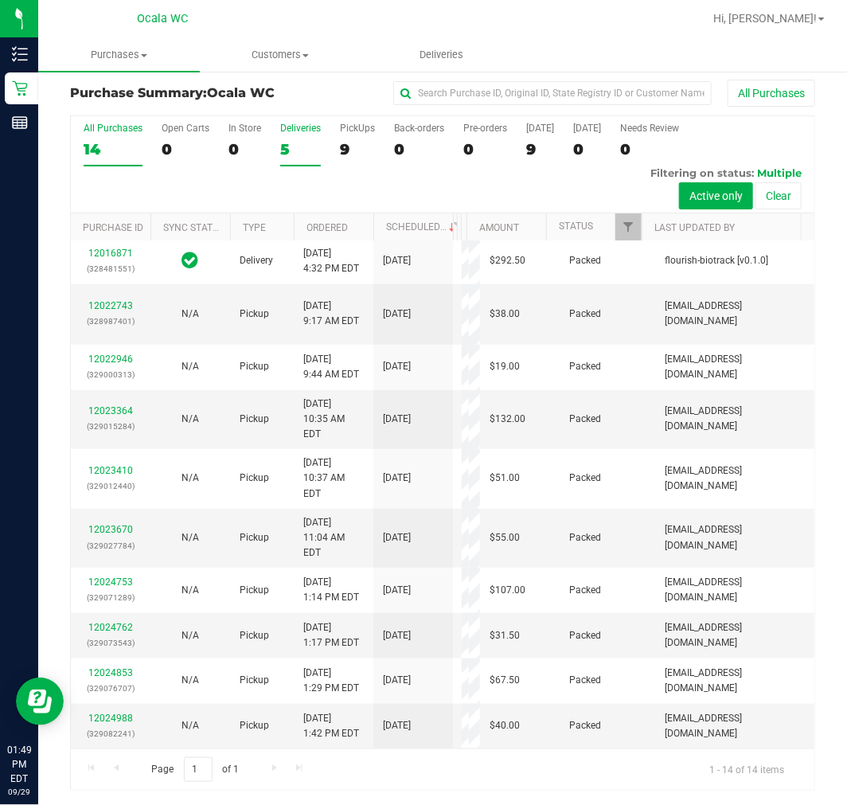
click at [289, 157] on div "5" at bounding box center [300, 149] width 41 height 18
click at [0, 0] on input "Deliveries 5" at bounding box center [0, 0] width 0 height 0
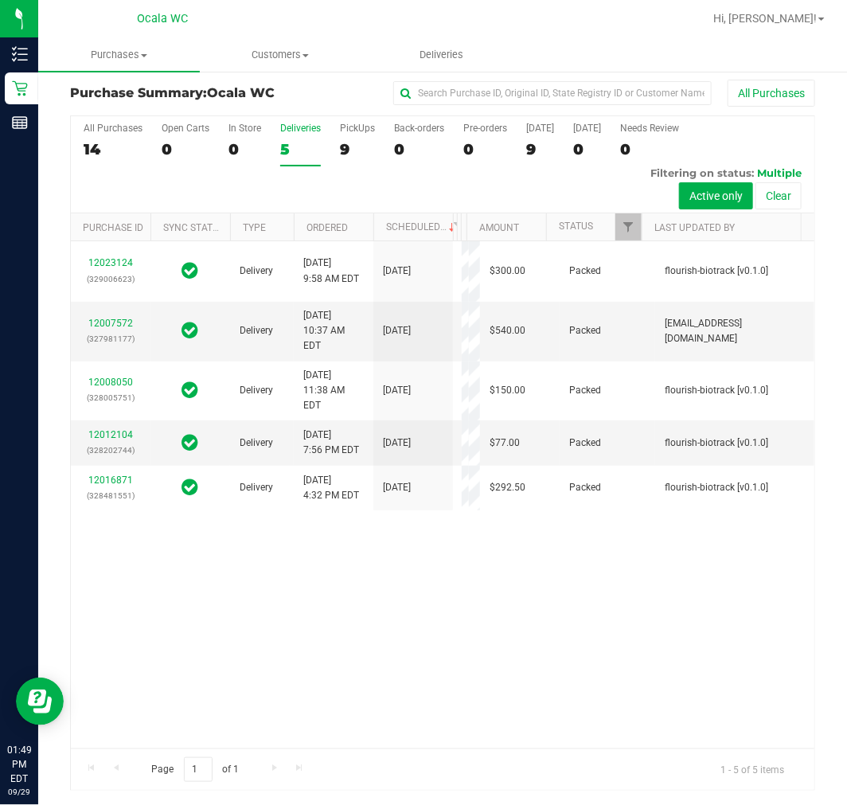
scroll to position [3, 0]
click at [376, 138] on div "All Purchases 14 Open Carts 0 In Store 0 Deliveries 5 PickUps 9 Back-orders 0 P…" at bounding box center [443, 164] width 744 height 97
click at [349, 140] on div "9" at bounding box center [357, 149] width 35 height 18
click at [0, 0] on input "PickUps 9" at bounding box center [0, 0] width 0 height 0
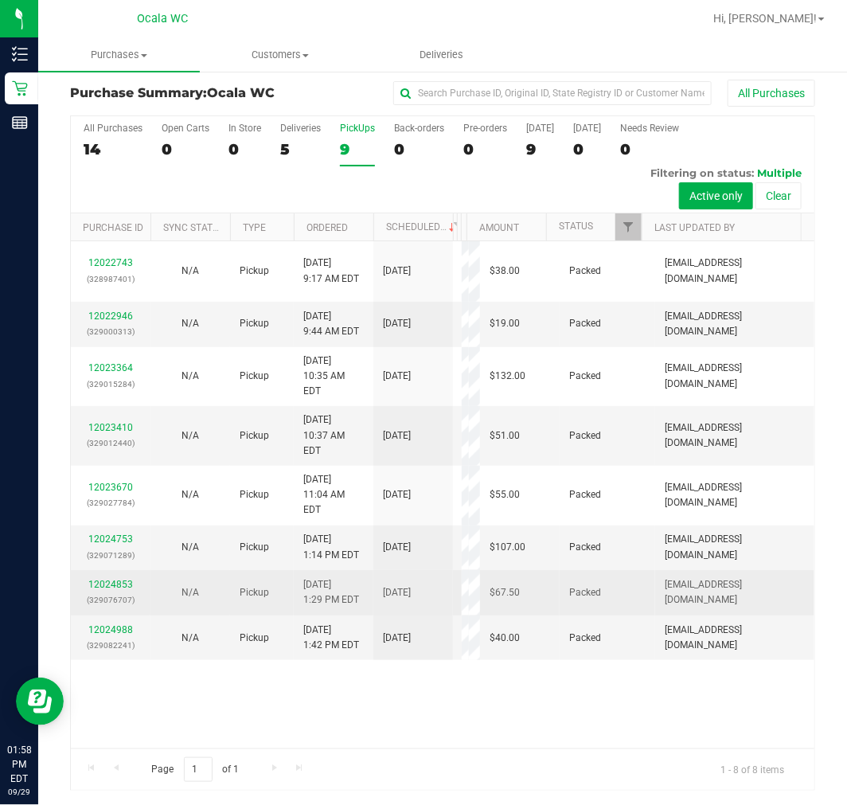
scroll to position [0, 0]
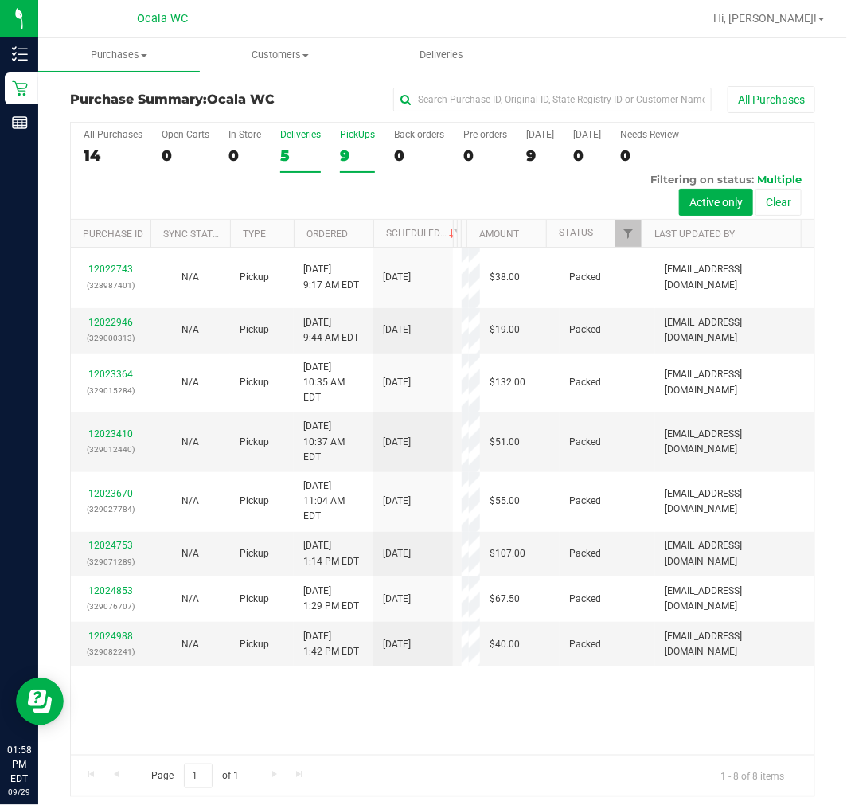
click at [312, 159] on div "5" at bounding box center [300, 156] width 41 height 18
click at [0, 0] on input "Deliveries 5" at bounding box center [0, 0] width 0 height 0
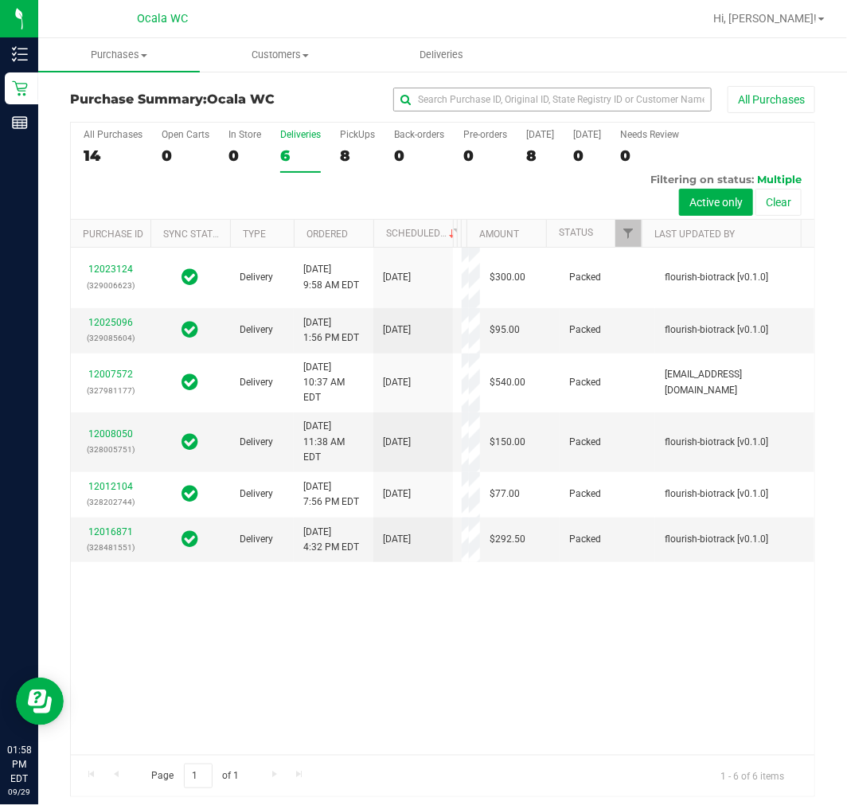
scroll to position [51, 0]
click at [362, 155] on div "8" at bounding box center [357, 156] width 35 height 18
click at [0, 0] on input "PickUps 8" at bounding box center [0, 0] width 0 height 0
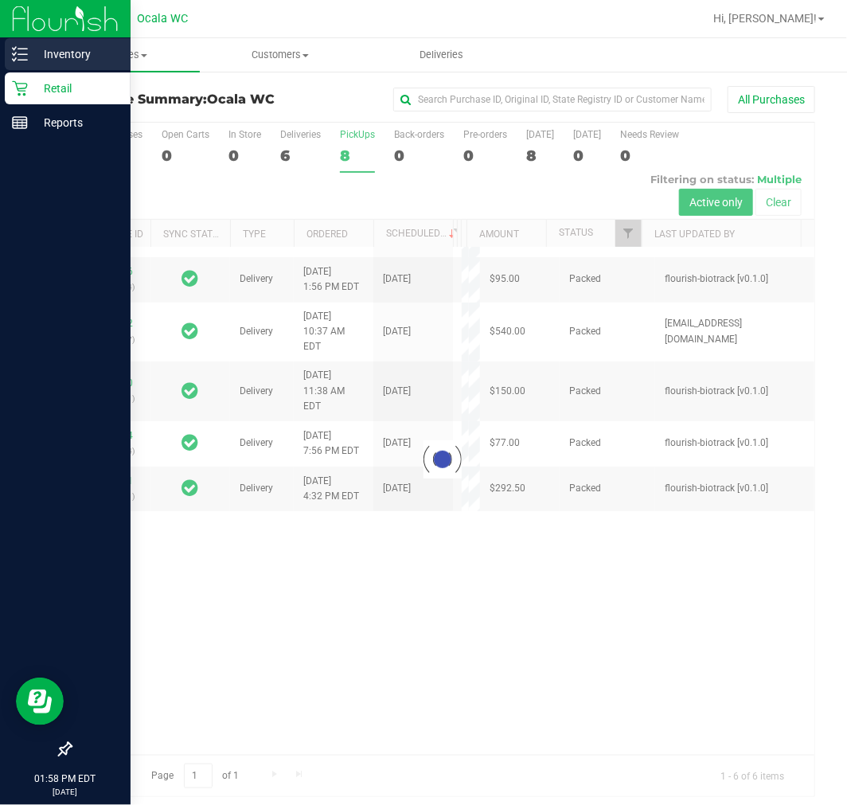
click at [75, 58] on p "Inventory" at bounding box center [76, 54] width 96 height 19
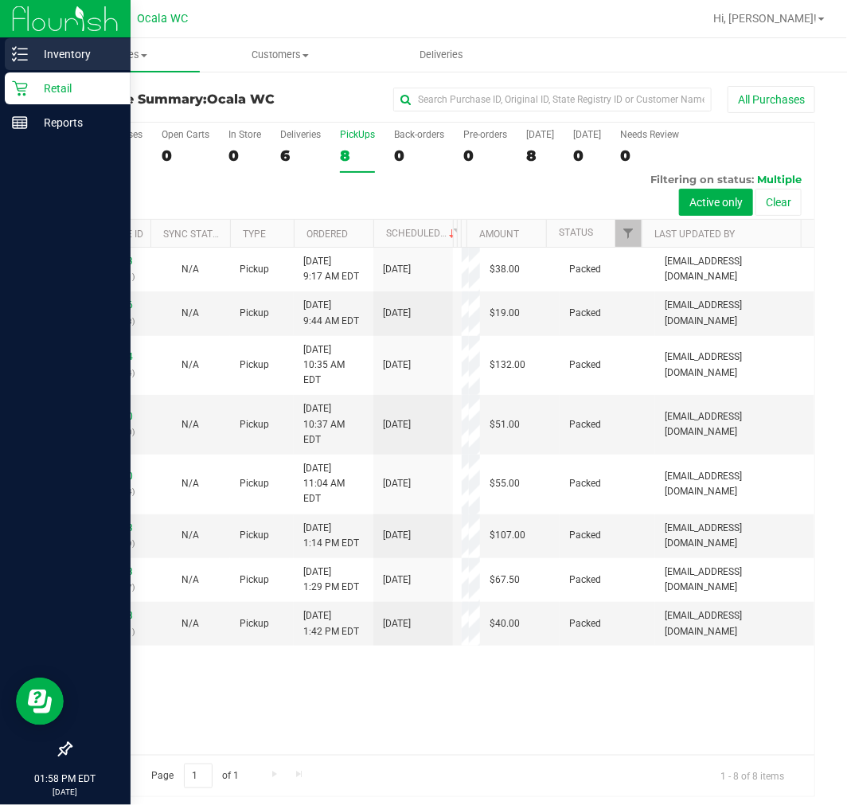
scroll to position [0, 0]
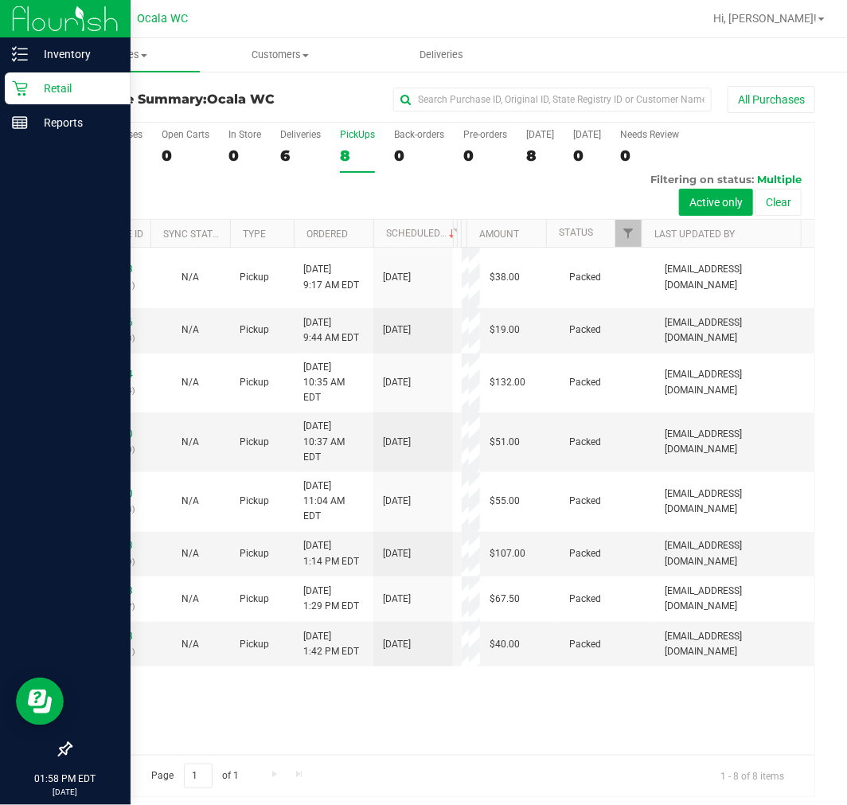
click at [60, 88] on p "Retail" at bounding box center [76, 88] width 96 height 19
click at [59, 61] on p "Inventory" at bounding box center [76, 54] width 96 height 19
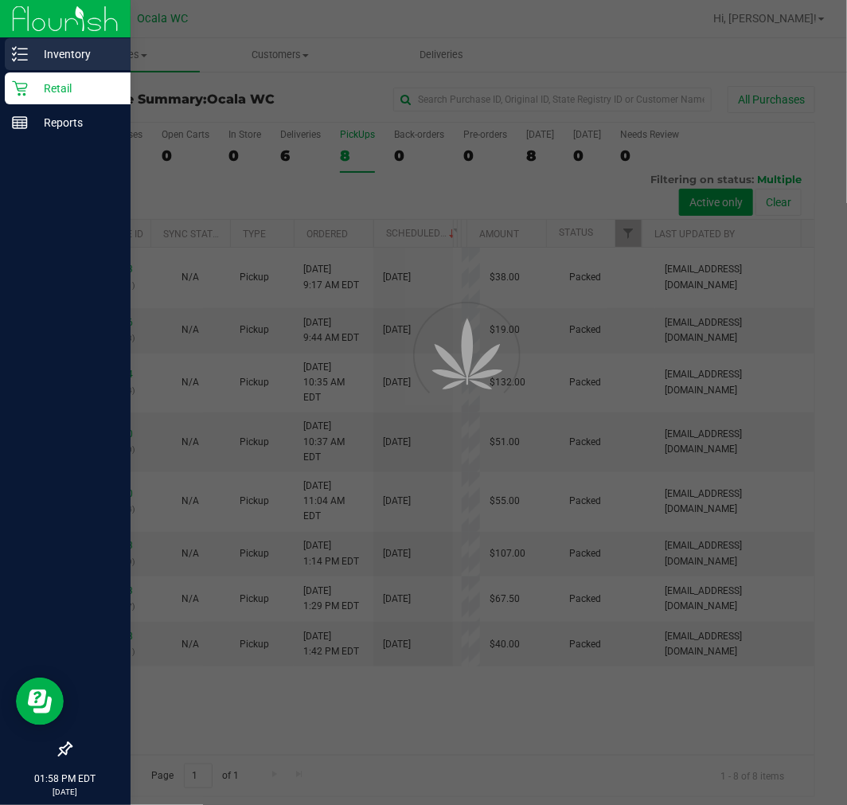
click at [57, 51] on p "Inventory" at bounding box center [76, 54] width 96 height 19
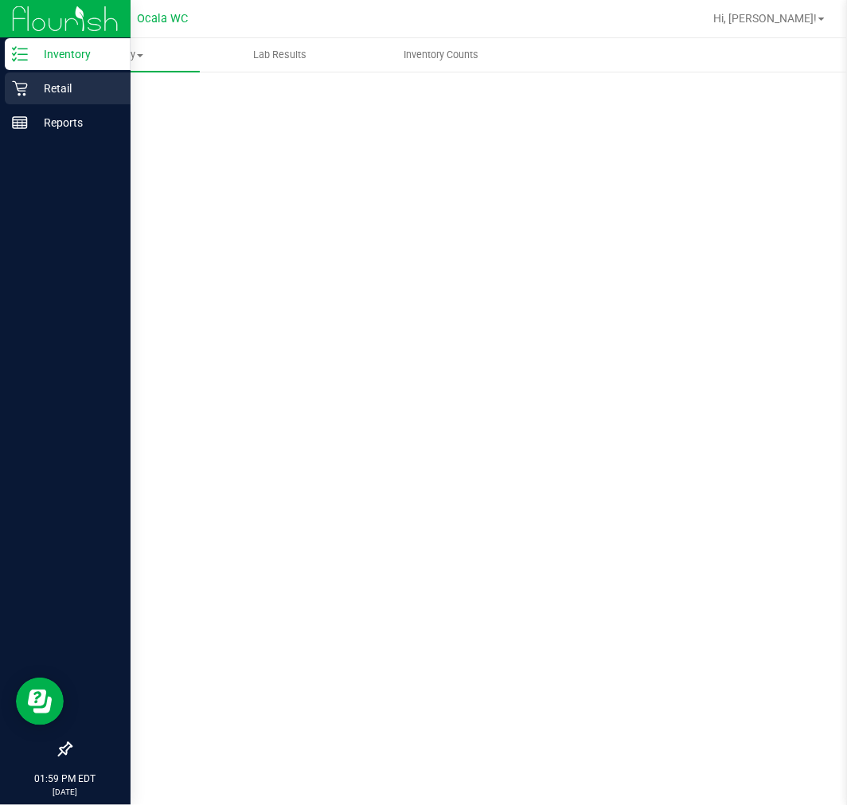
click at [70, 84] on p "Retail" at bounding box center [76, 88] width 96 height 19
